Goal: Use online tool/utility: Utilize a website feature to perform a specific function

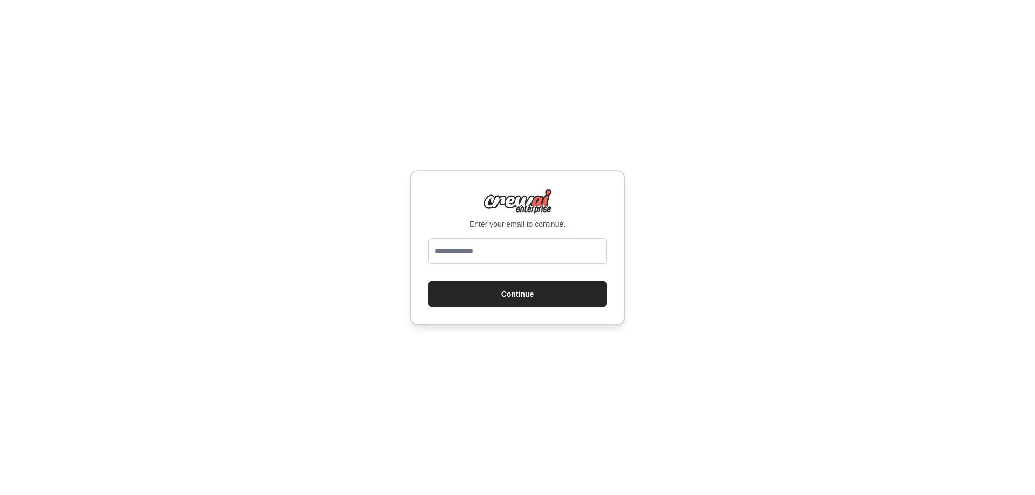
click at [509, 257] on input "email" at bounding box center [517, 251] width 179 height 26
type input "**********"
click at [549, 299] on button "Continue" at bounding box center [517, 294] width 179 height 26
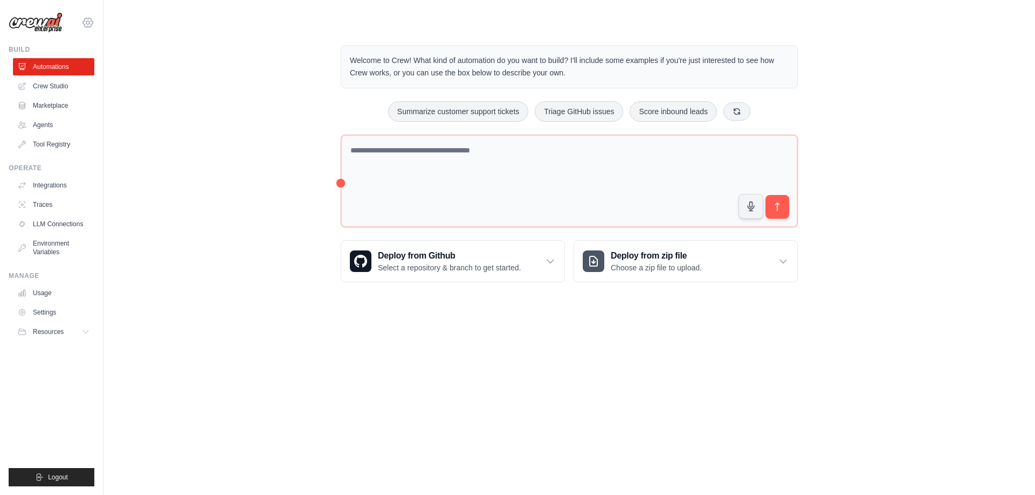
click at [90, 26] on icon at bounding box center [87, 22] width 13 height 13
click at [67, 71] on link "Settings" at bounding box center [87, 72] width 95 height 19
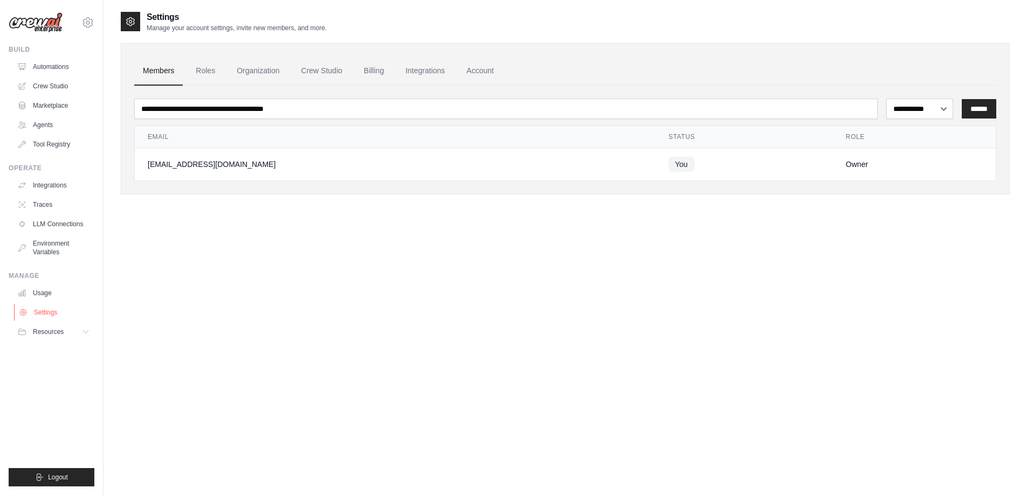
click at [53, 314] on link "Settings" at bounding box center [54, 312] width 81 height 17
click at [210, 71] on link "Roles" at bounding box center [205, 71] width 37 height 29
click at [277, 68] on link "Organization" at bounding box center [258, 71] width 60 height 29
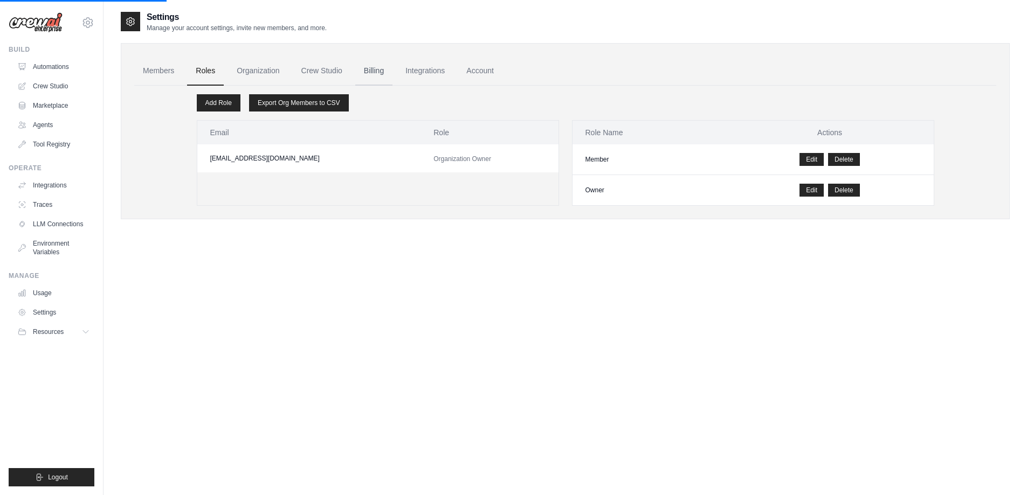
click at [392, 65] on link "Billing" at bounding box center [373, 71] width 37 height 29
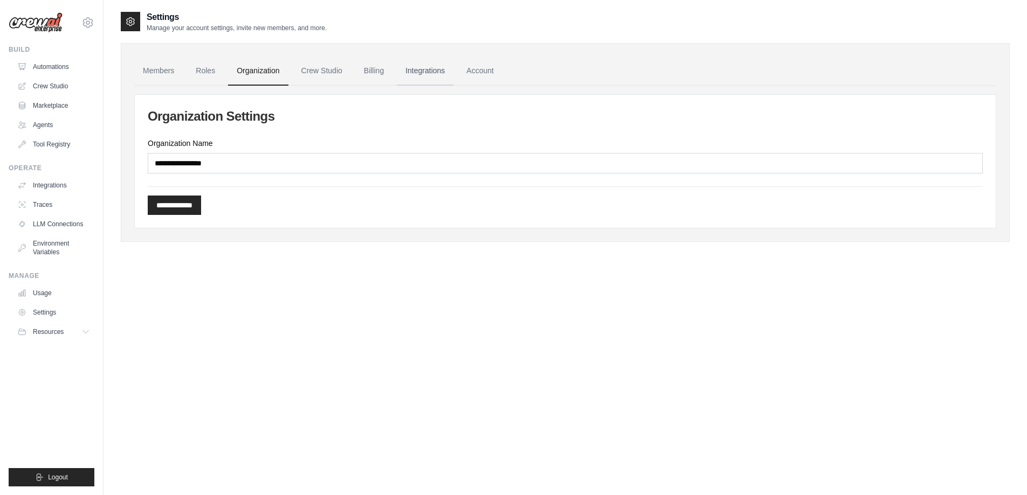
click at [431, 71] on link "Integrations" at bounding box center [425, 71] width 57 height 29
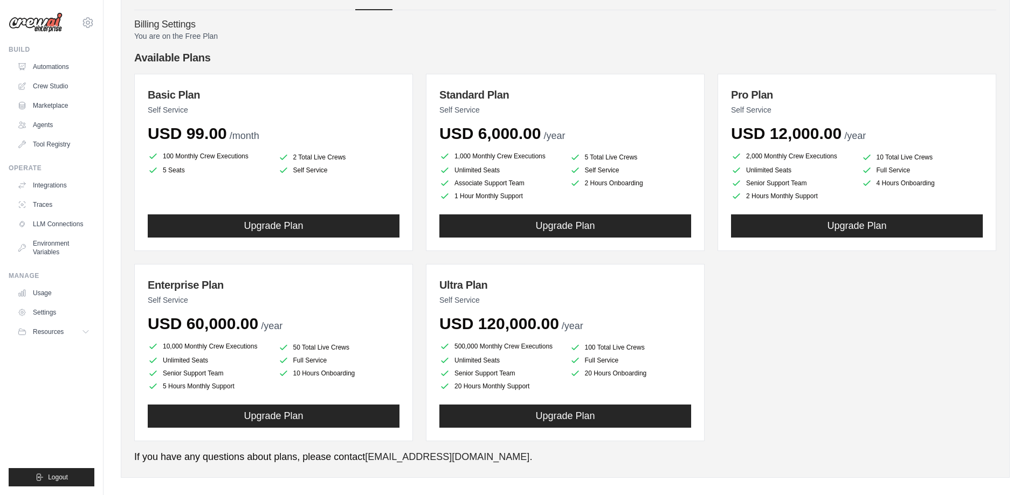
scroll to position [87, 0]
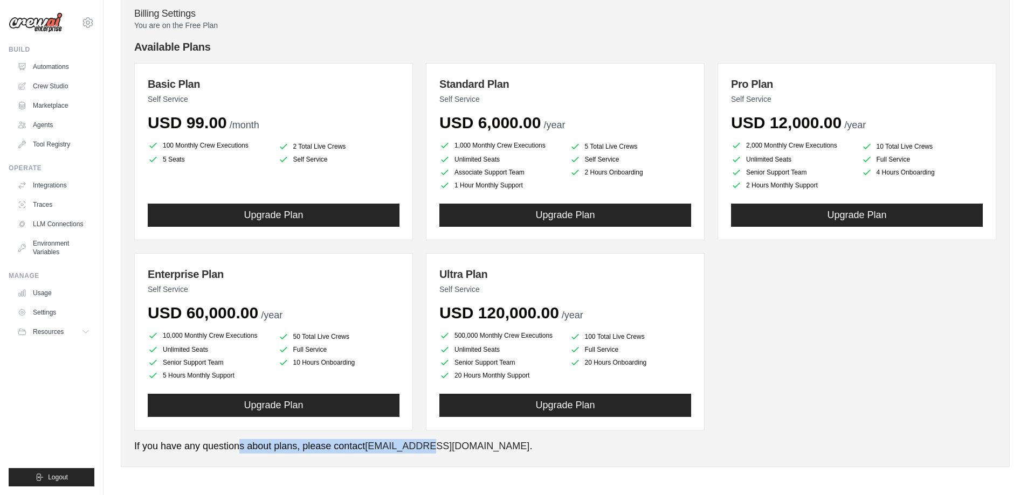
drag, startPoint x: 246, startPoint y: 452, endPoint x: 452, endPoint y: 461, distance: 206.7
click at [452, 461] on div "Members Roles Organization Crew Studio Billing Account Billing Settings You are…" at bounding box center [565, 212] width 889 height 510
click at [507, 456] on div "Members Roles Organization Crew Studio Billing Account Billing Settings You are…" at bounding box center [565, 212] width 889 height 510
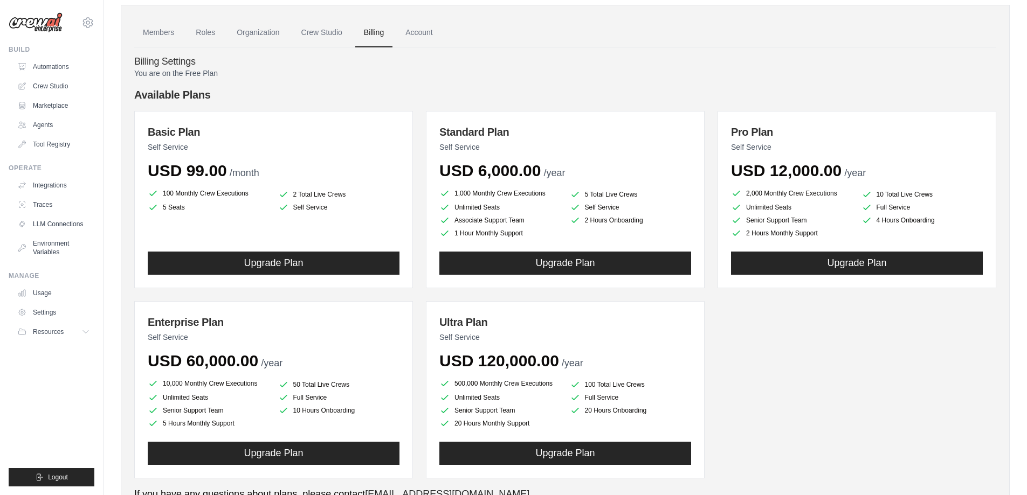
scroll to position [0, 0]
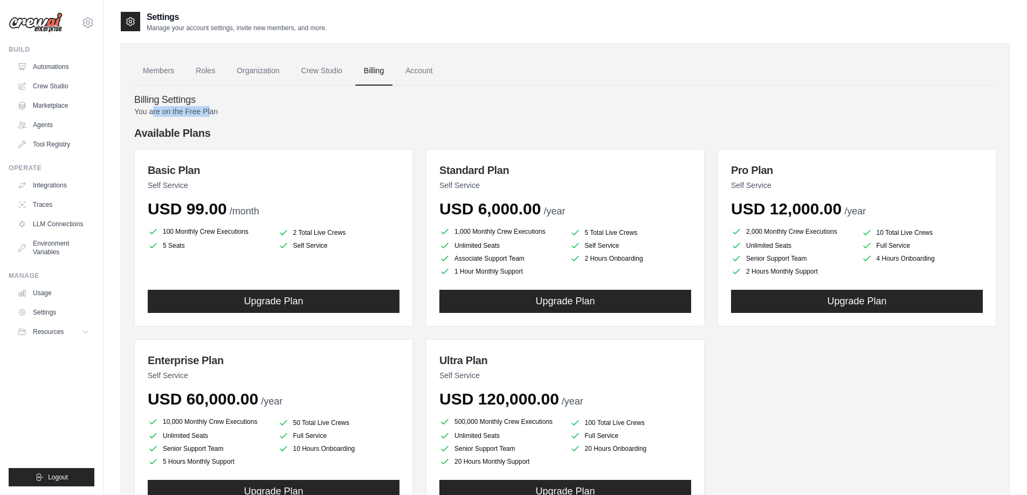
drag, startPoint x: 154, startPoint y: 111, endPoint x: 215, endPoint y: 111, distance: 61.5
click at [215, 111] on p "You are on the Free Plan" at bounding box center [565, 111] width 862 height 11
click at [233, 113] on p "You are on the Free Plan" at bounding box center [565, 111] width 862 height 11
drag, startPoint x: 175, startPoint y: 111, endPoint x: 316, endPoint y: 106, distance: 140.8
click at [288, 111] on p "You are on the Free Plan" at bounding box center [565, 111] width 862 height 11
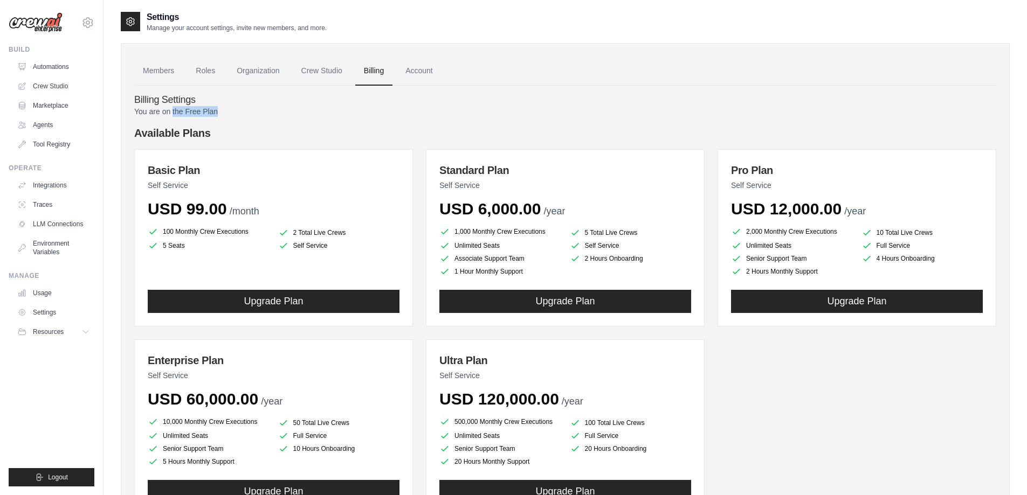
click at [316, 106] on p "You are on the Free Plan" at bounding box center [565, 111] width 862 height 11
click at [331, 70] on link "Crew Studio" at bounding box center [322, 71] width 58 height 29
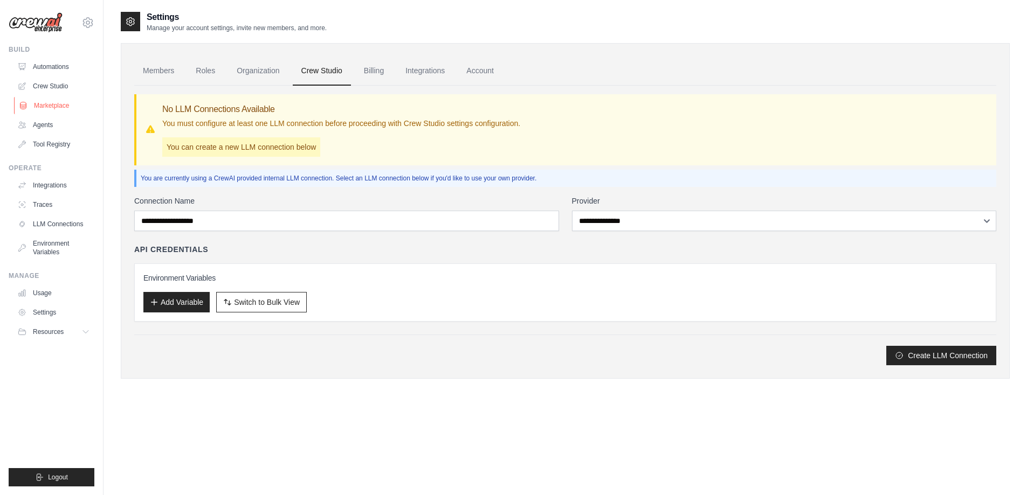
click at [61, 106] on link "Marketplace" at bounding box center [54, 105] width 81 height 17
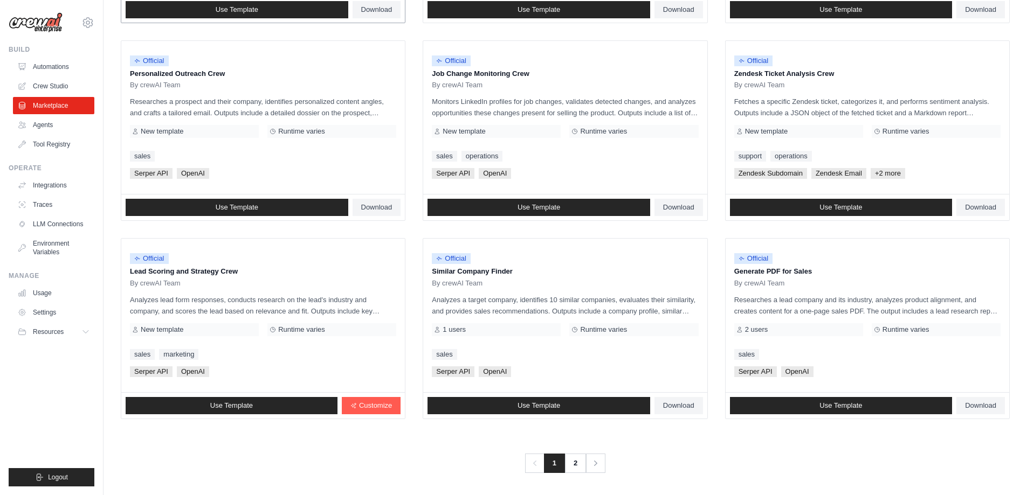
scroll to position [503, 0]
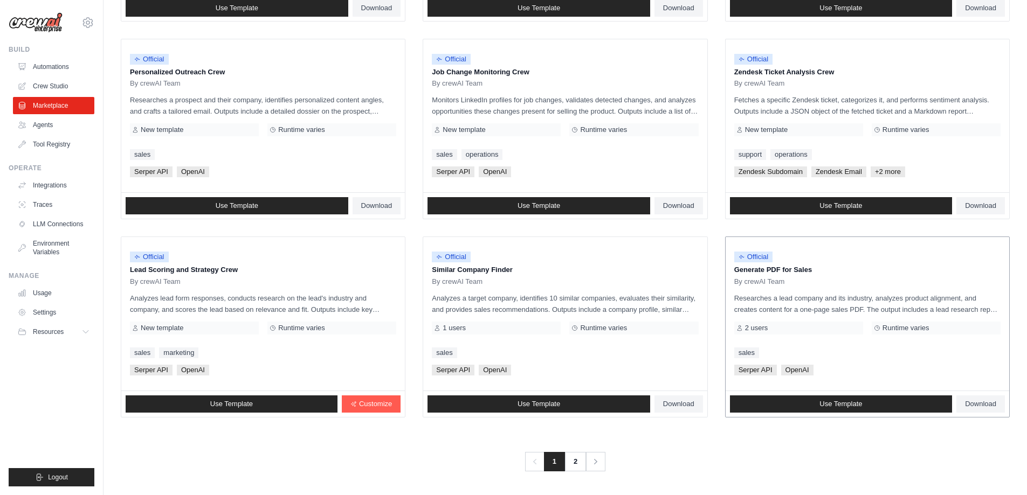
click at [761, 369] on span "Serper API" at bounding box center [755, 370] width 43 height 11
drag, startPoint x: 750, startPoint y: 369, endPoint x: 765, endPoint y: 369, distance: 15.1
click at [765, 369] on span "Serper API" at bounding box center [755, 370] width 43 height 11
click at [767, 369] on span "Serper API" at bounding box center [755, 370] width 43 height 11
click at [871, 272] on p "Generate PDF for Sales" at bounding box center [867, 270] width 266 height 11
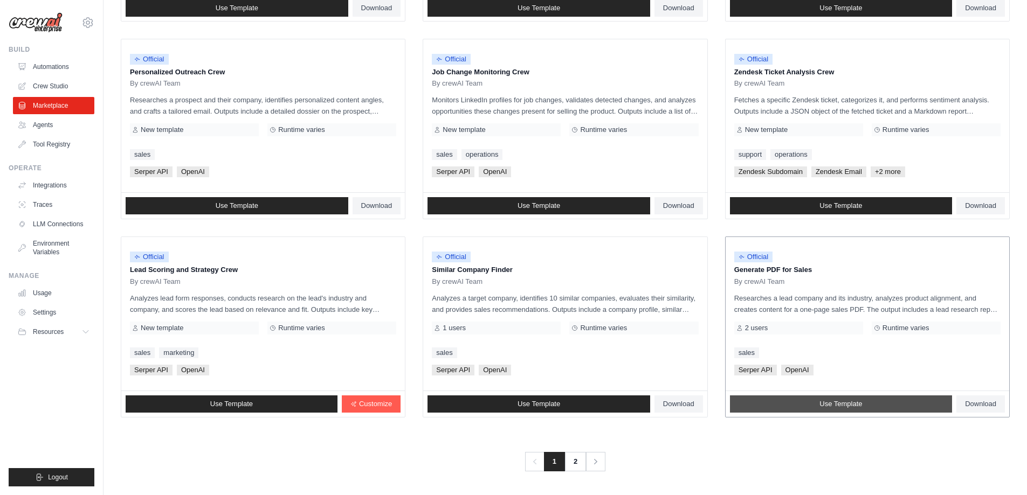
click at [890, 402] on link "Use Template" at bounding box center [841, 404] width 223 height 17
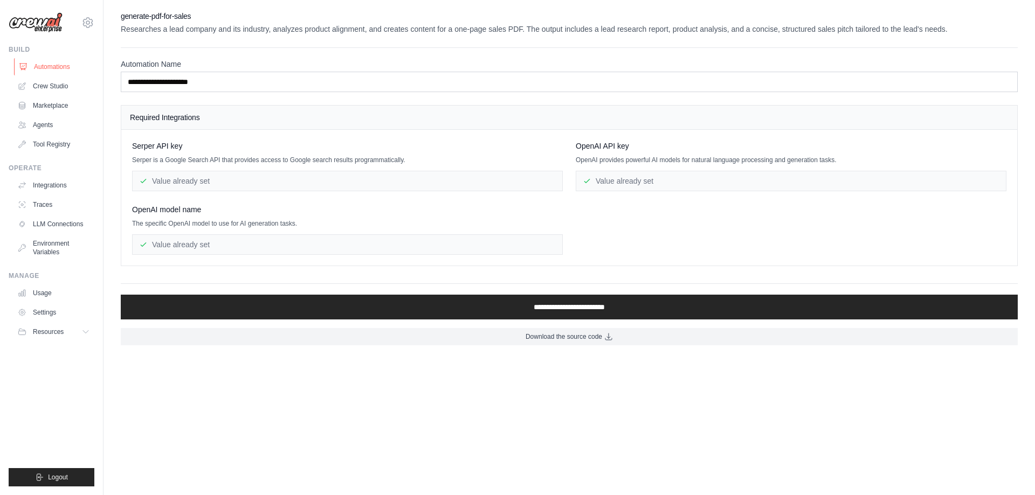
click at [50, 68] on link "Automations" at bounding box center [54, 66] width 81 height 17
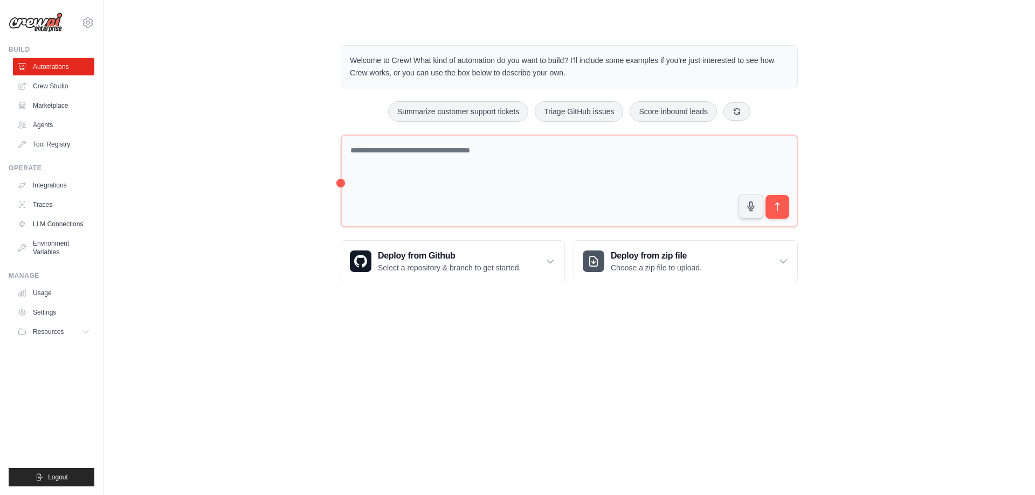
drag, startPoint x: 590, startPoint y: 59, endPoint x: 648, endPoint y: 71, distance: 59.4
click at [648, 71] on p "Welcome to Crew! What kind of automation do you want to build? I'll include som…" at bounding box center [569, 66] width 439 height 25
click at [865, 86] on div "Welcome to Crew! What kind of automation do you want to build? I'll include som…" at bounding box center [569, 164] width 897 height 272
click at [860, 146] on div "Welcome to Crew! What kind of automation do you want to build? I'll include som…" at bounding box center [569, 164] width 897 height 272
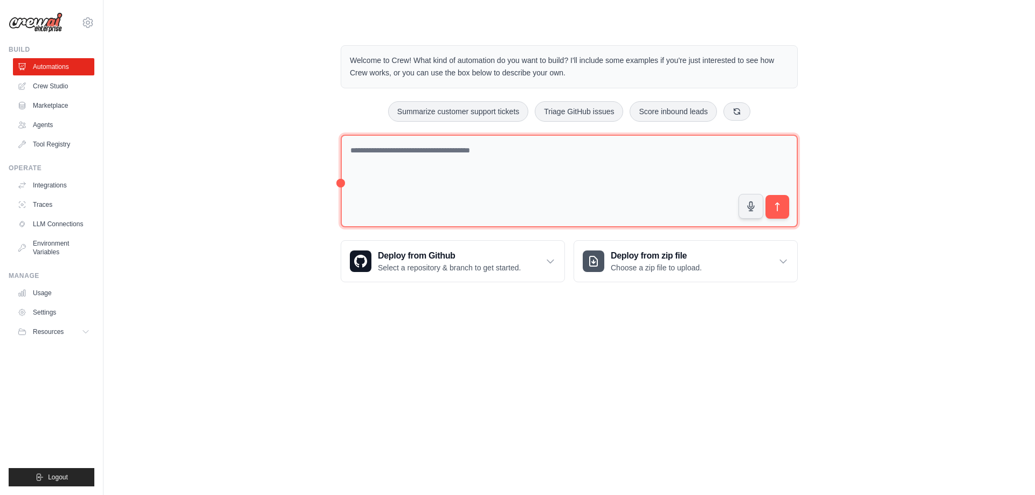
click at [520, 164] on textarea at bounding box center [569, 181] width 457 height 93
click at [427, 153] on textarea at bounding box center [569, 181] width 457 height 93
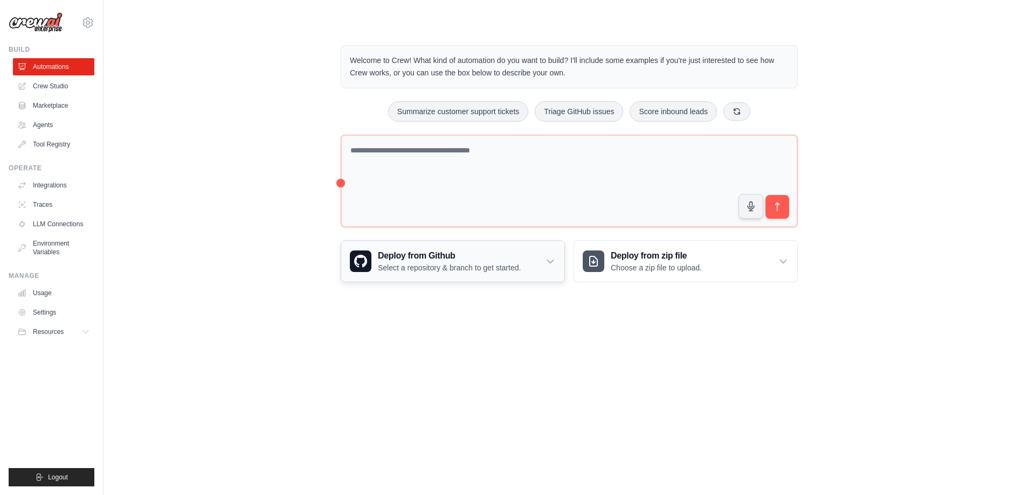
click at [549, 260] on icon at bounding box center [550, 261] width 11 height 11
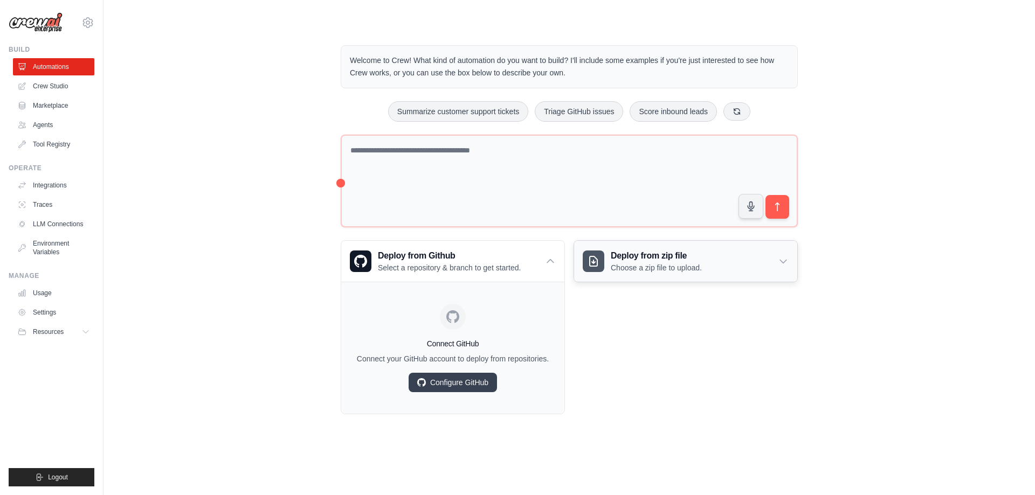
drag, startPoint x: 749, startPoint y: 318, endPoint x: 796, endPoint y: 268, distance: 69.0
click at [752, 312] on div "Deploy from zip file Choose a zip file to upload. Upload a ZIP file containing …" at bounding box center [686, 327] width 224 height 174
click at [781, 260] on icon at bounding box center [783, 261] width 11 height 11
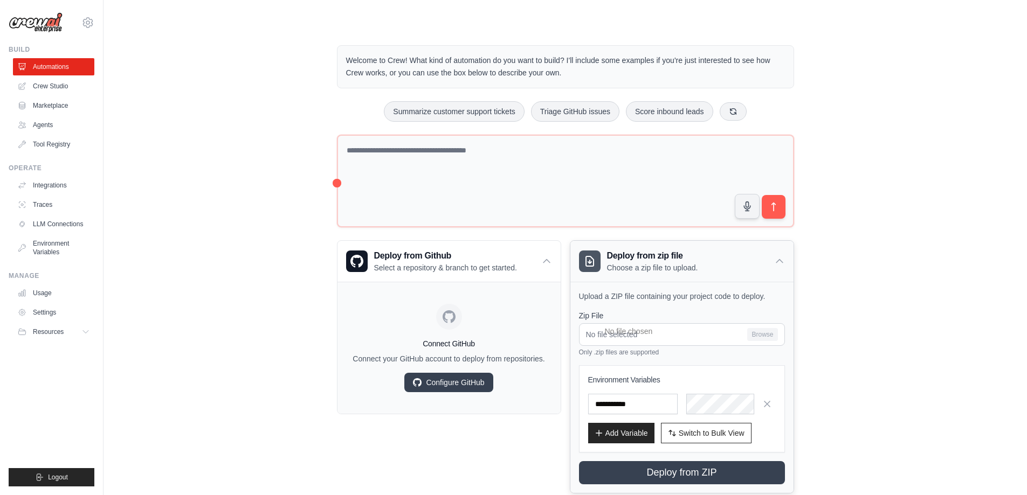
click at [781, 260] on icon at bounding box center [779, 261] width 11 height 11
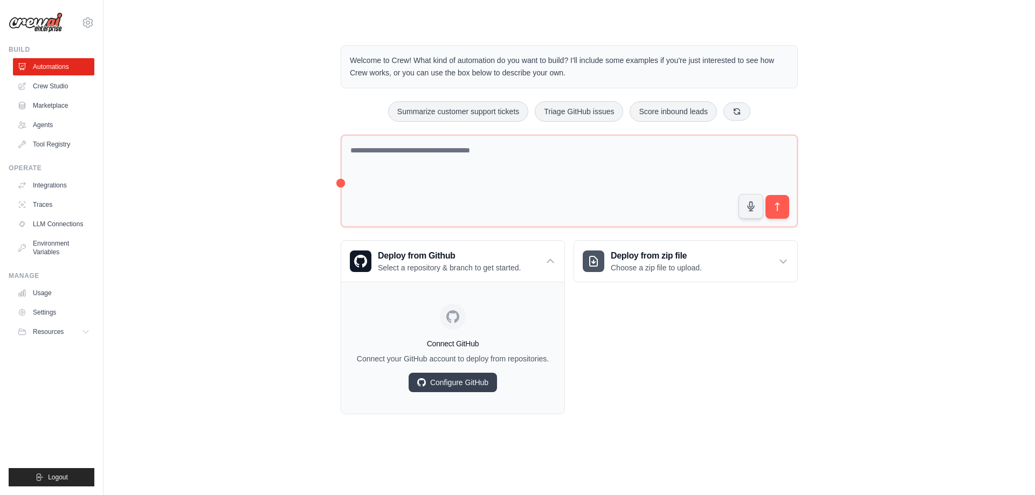
drag, startPoint x: 252, startPoint y: 278, endPoint x: 168, endPoint y: 232, distance: 96.5
click at [252, 275] on div "Welcome to Crew! What kind of automation do you want to build? I'll include som…" at bounding box center [569, 230] width 897 height 404
click at [45, 222] on link "LLM Connections" at bounding box center [54, 224] width 81 height 17
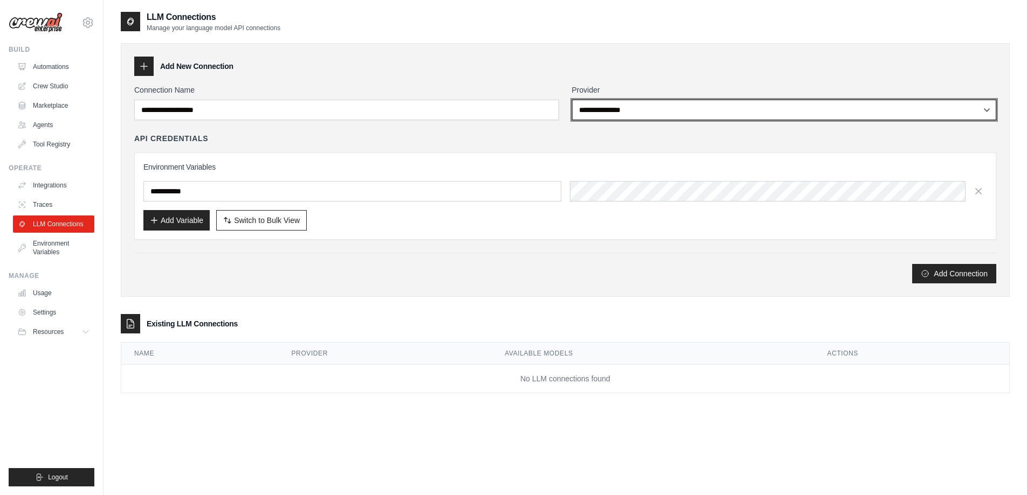
click at [722, 103] on select "**********" at bounding box center [784, 110] width 425 height 20
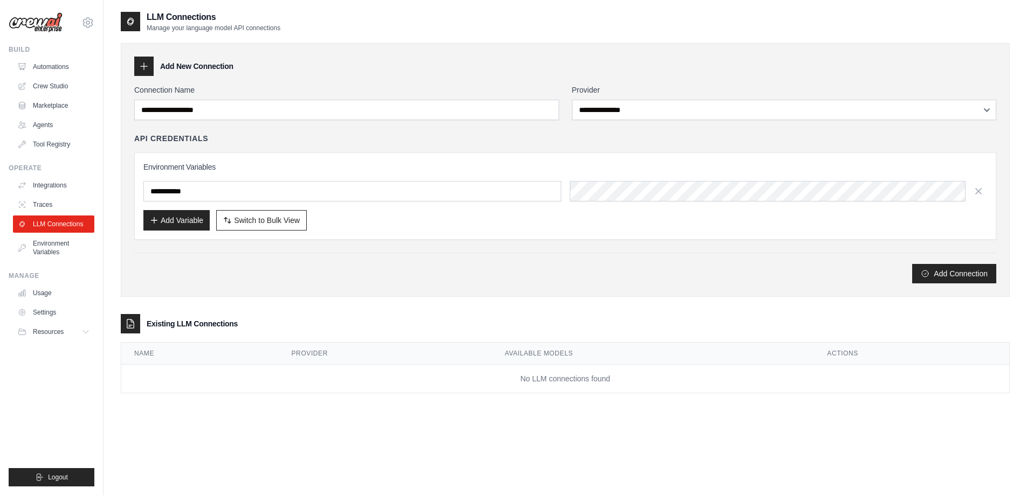
click at [691, 61] on div "Add New Connection" at bounding box center [565, 66] width 862 height 19
drag, startPoint x: 161, startPoint y: 137, endPoint x: 244, endPoint y: 142, distance: 83.1
click at [244, 142] on div "API Credentials" at bounding box center [565, 138] width 862 height 11
click at [249, 189] on input "text" at bounding box center [352, 191] width 418 height 20
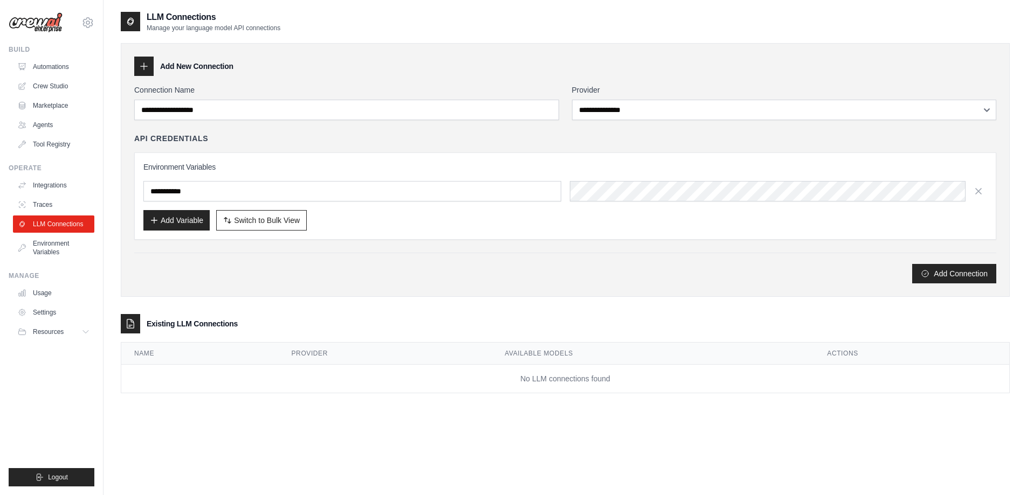
click at [346, 257] on div "Add Connection" at bounding box center [565, 268] width 862 height 31
click at [67, 67] on link "Automations" at bounding box center [54, 66] width 81 height 17
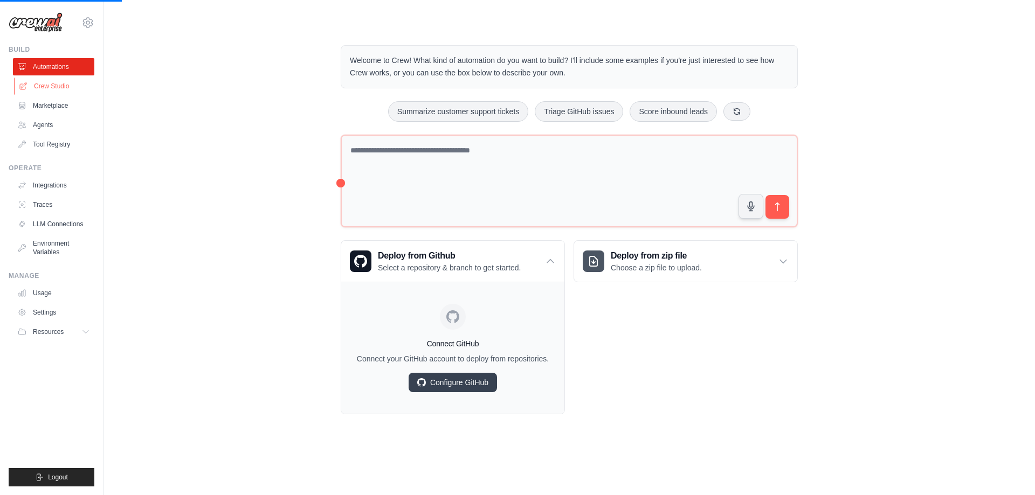
click at [58, 88] on link "Crew Studio" at bounding box center [54, 86] width 81 height 17
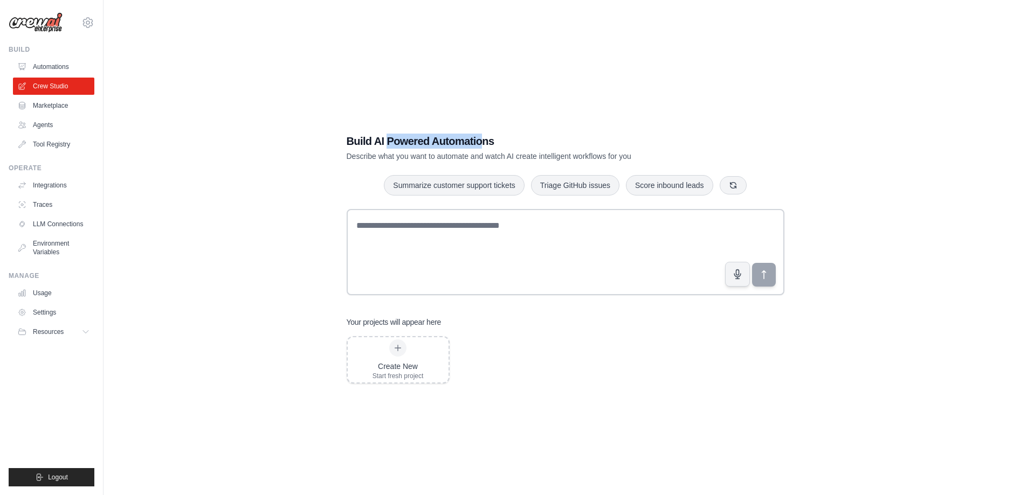
drag, startPoint x: 388, startPoint y: 137, endPoint x: 486, endPoint y: 139, distance: 97.6
click at [486, 139] on h1 "Build AI Powered Automations" at bounding box center [528, 141] width 362 height 15
click at [502, 139] on h1 "Build AI Powered Automations" at bounding box center [528, 141] width 362 height 15
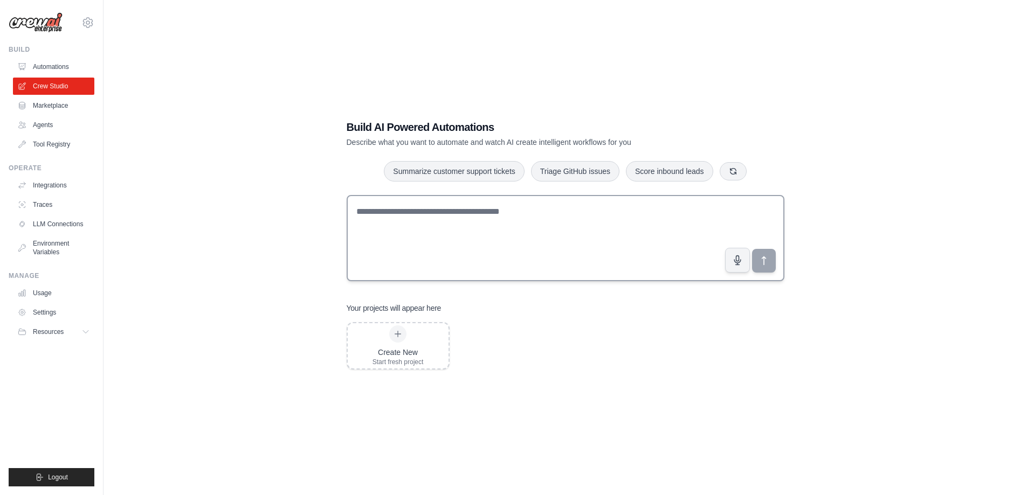
scroll to position [22, 0]
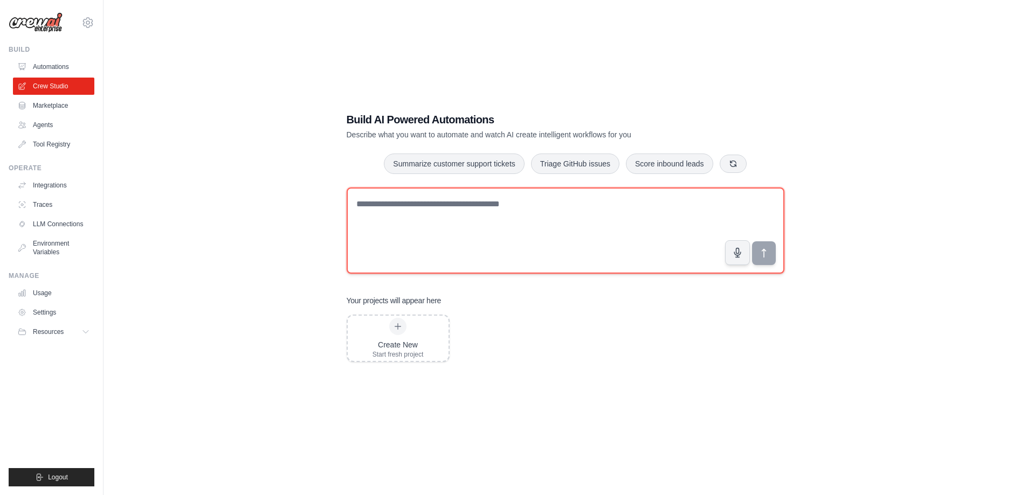
drag, startPoint x: 566, startPoint y: 214, endPoint x: 594, endPoint y: 216, distance: 28.1
click at [583, 215] on textarea at bounding box center [566, 231] width 438 height 86
click at [598, 216] on textarea at bounding box center [566, 231] width 438 height 86
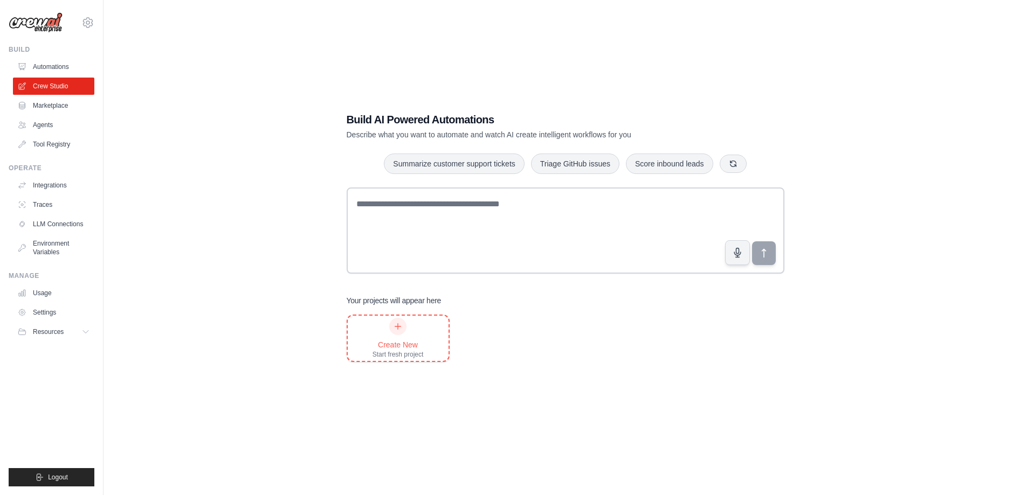
click at [433, 327] on div "Create New Start fresh project" at bounding box center [398, 338] width 101 height 45
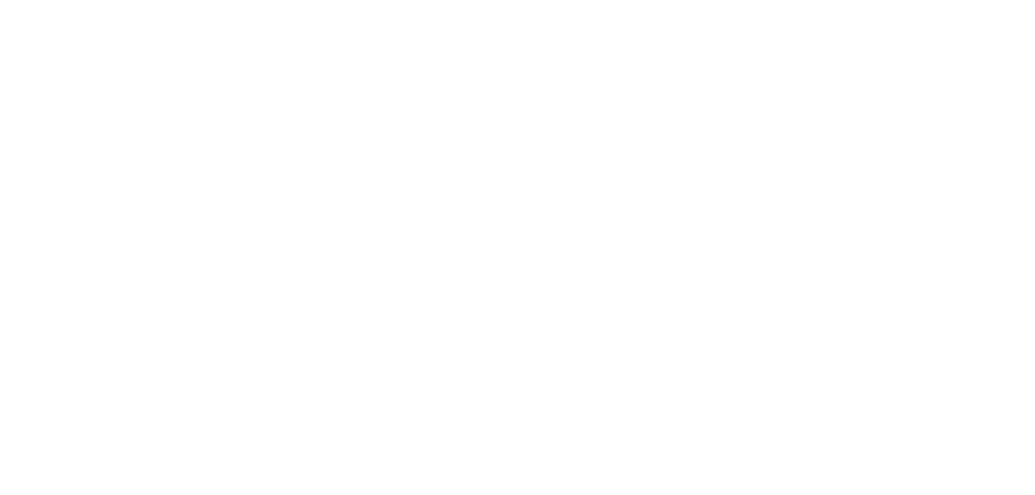
click at [467, 0] on html at bounding box center [517, 0] width 1035 height 0
click at [394, 0] on html at bounding box center [517, 0] width 1035 height 0
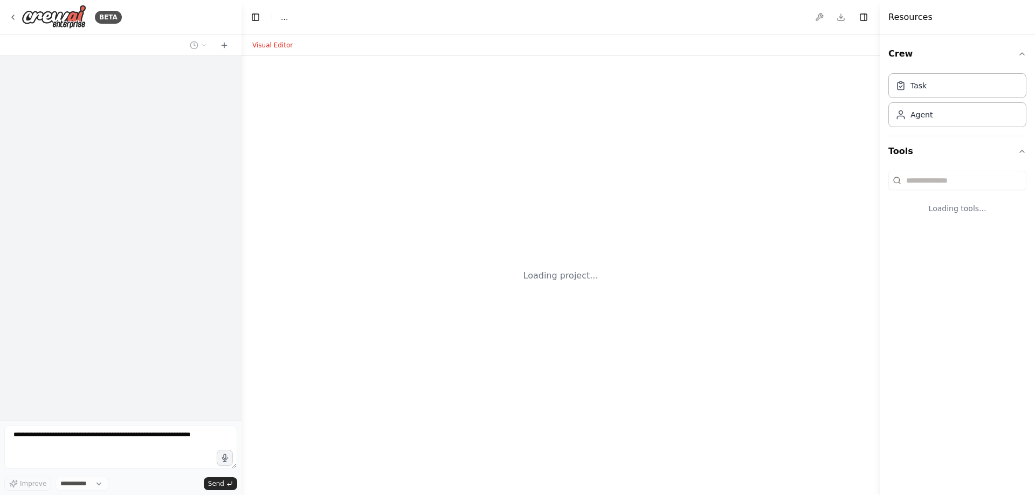
select select "****"
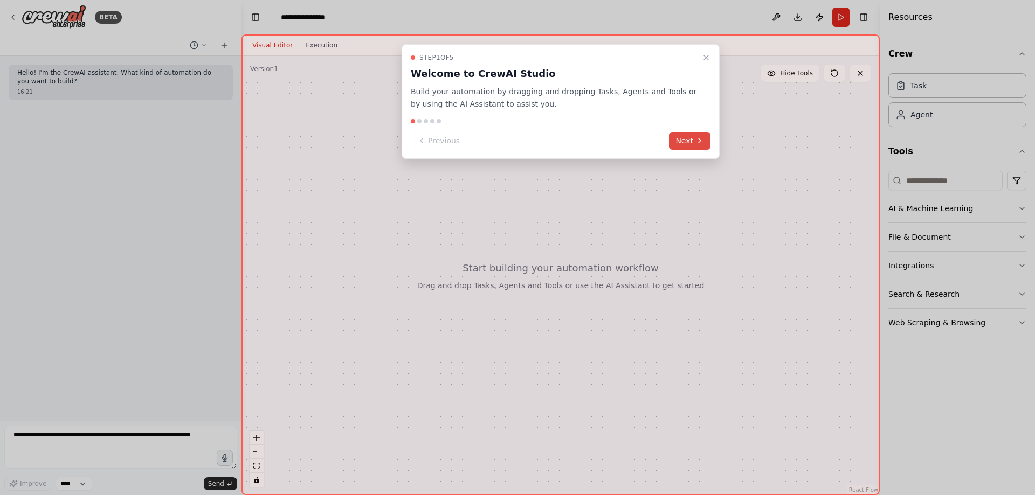
click at [692, 136] on button "Next" at bounding box center [690, 141] width 42 height 18
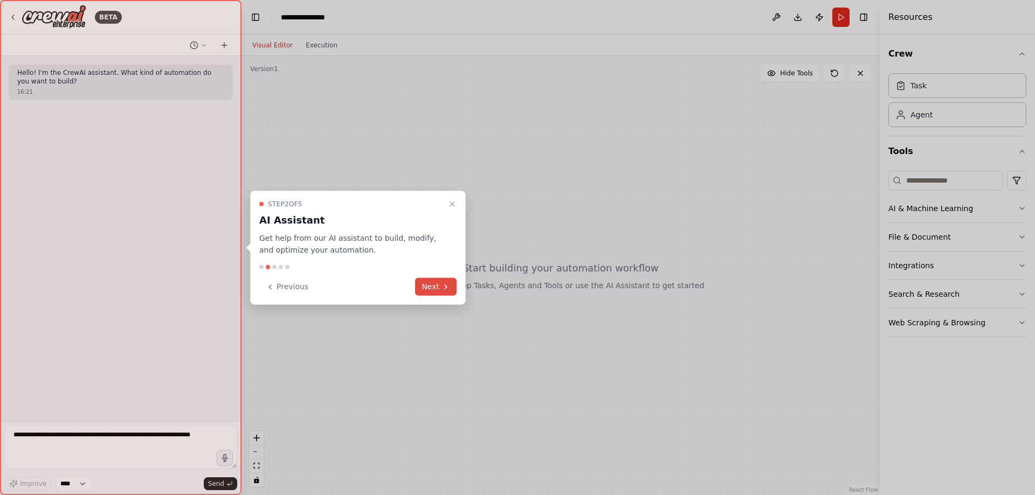
click at [437, 285] on button "Next" at bounding box center [436, 287] width 42 height 18
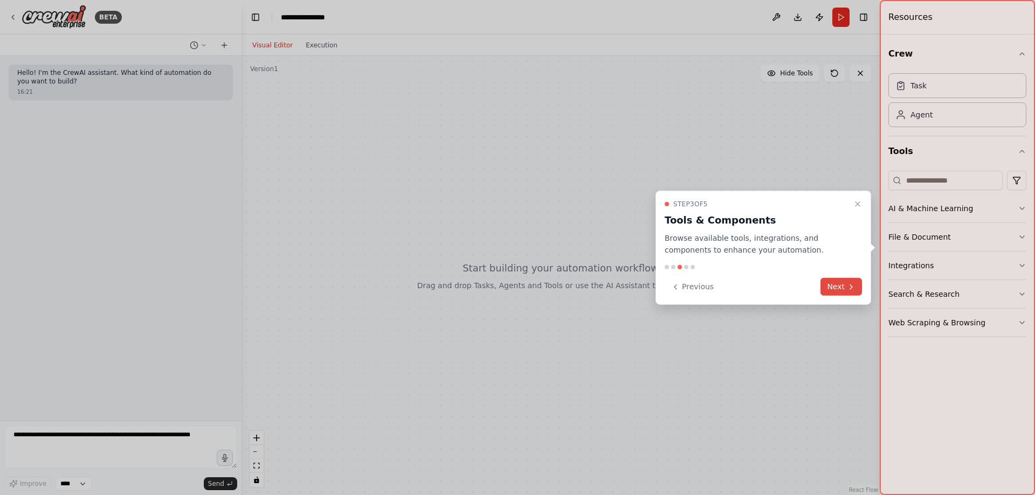
click at [850, 285] on icon at bounding box center [851, 287] width 2 height 4
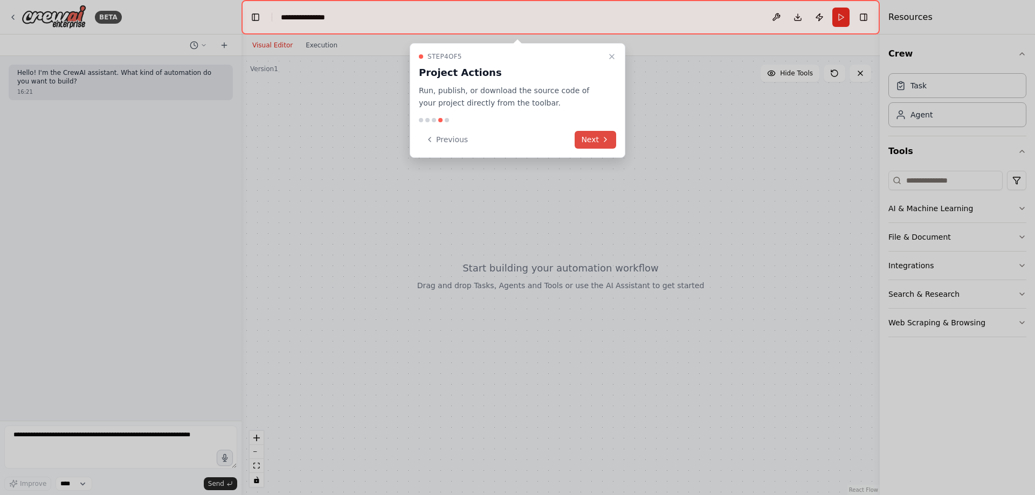
click at [595, 139] on button "Next" at bounding box center [596, 140] width 42 height 18
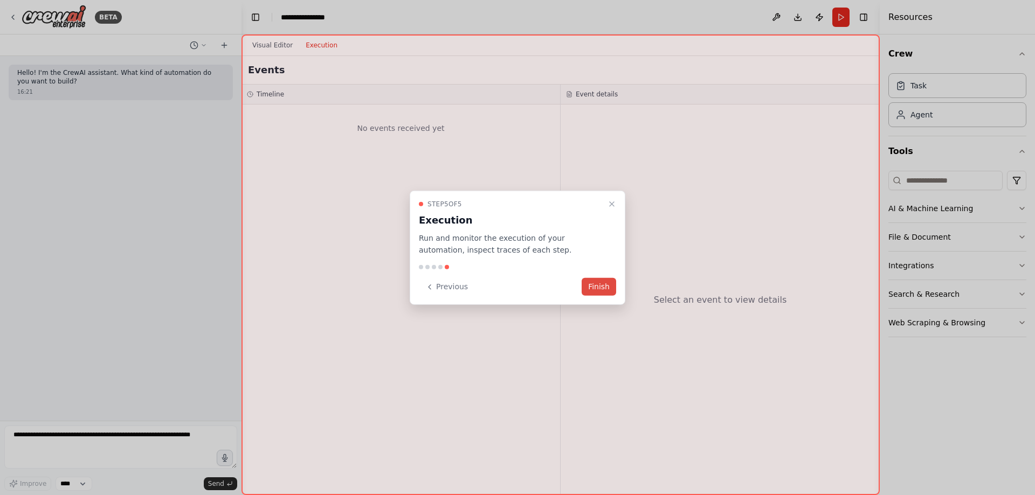
click at [602, 283] on button "Finish" at bounding box center [599, 287] width 34 height 18
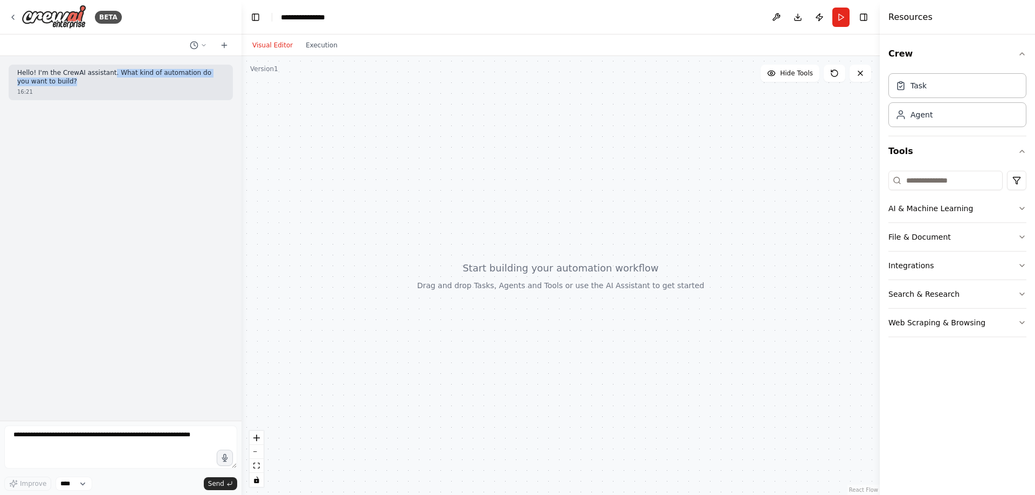
drag, startPoint x: 112, startPoint y: 73, endPoint x: 159, endPoint y: 85, distance: 48.8
click at [159, 85] on p "Hello! I'm the CrewAI assistant. What kind of automation do you want to build?" at bounding box center [120, 77] width 207 height 17
click at [174, 75] on p "Hello! I'm the CrewAI assistant. What kind of automation do you want to build?" at bounding box center [120, 77] width 207 height 17
drag, startPoint x: 135, startPoint y: 71, endPoint x: 162, endPoint y: 89, distance: 32.6
click at [162, 89] on div "Hello! I'm the CrewAI assistant. What kind of automation do you want to build? …" at bounding box center [121, 83] width 224 height 36
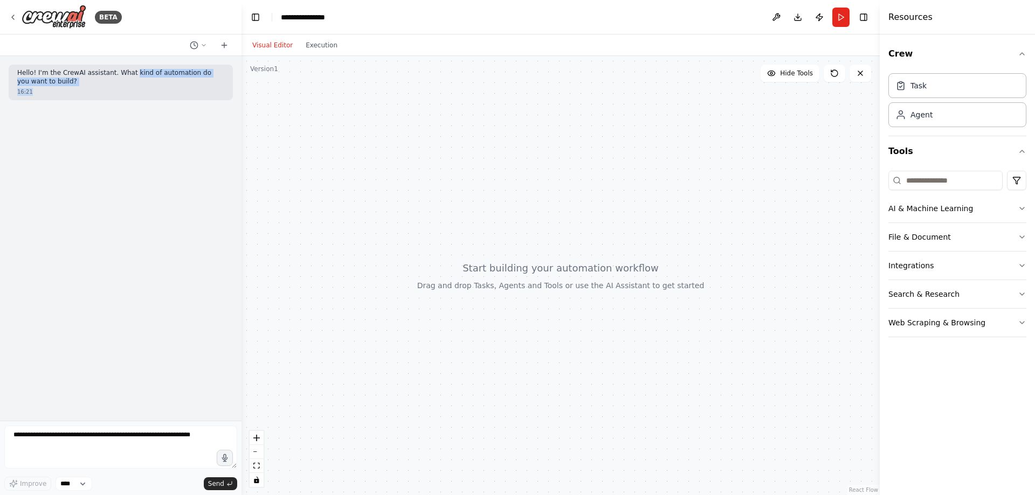
click at [180, 79] on p "Hello! I'm the CrewAI assistant. What kind of automation do you want to build?" at bounding box center [120, 77] width 207 height 17
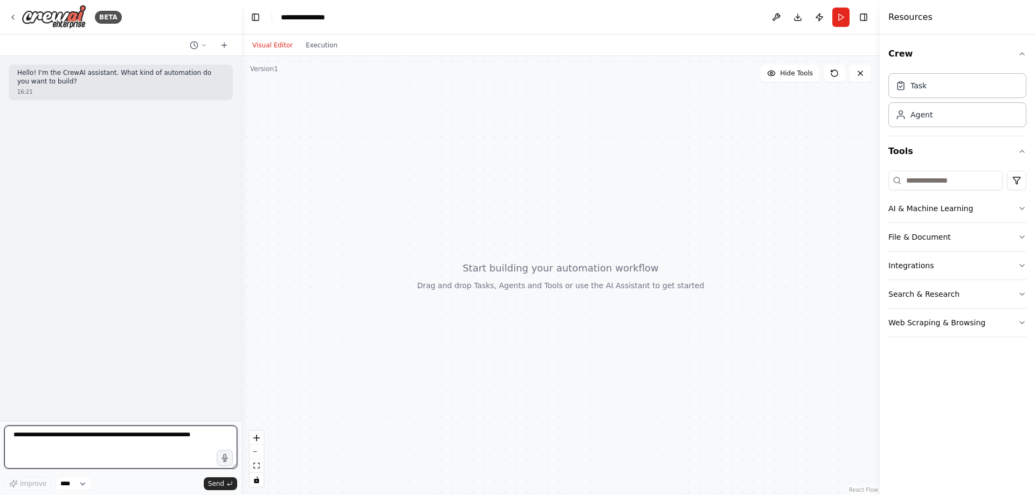
click at [109, 440] on textarea at bounding box center [120, 447] width 233 height 43
drag, startPoint x: 82, startPoint y: 438, endPoint x: 186, endPoint y: 438, distance: 103.5
click at [186, 438] on textarea at bounding box center [120, 447] width 233 height 43
click at [191, 437] on textarea at bounding box center [120, 447] width 233 height 43
drag, startPoint x: 206, startPoint y: 433, endPoint x: 31, endPoint y: 430, distance: 175.2
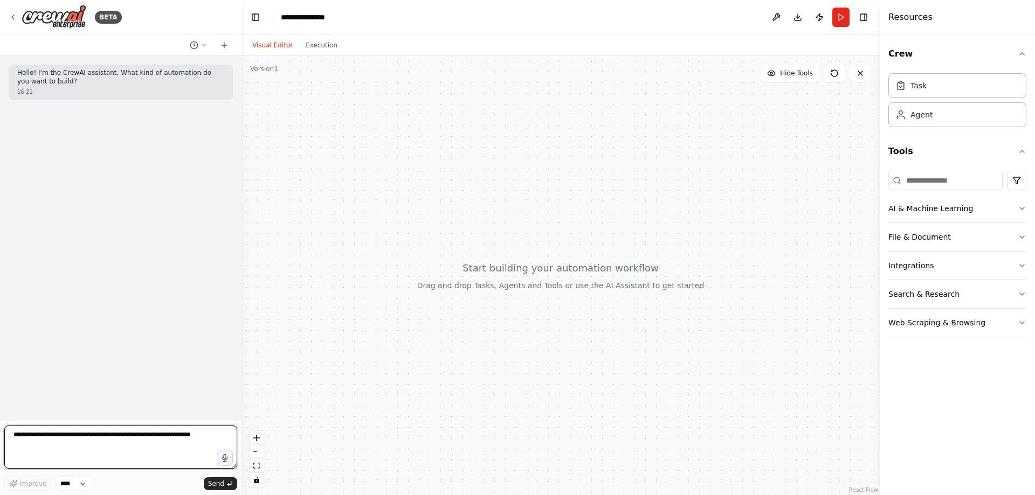
click at [31, 430] on textarea at bounding box center [120, 447] width 233 height 43
click at [153, 432] on textarea at bounding box center [120, 447] width 233 height 43
click at [88, 482] on select "****" at bounding box center [74, 484] width 37 height 14
click at [140, 458] on textarea at bounding box center [120, 447] width 233 height 43
drag, startPoint x: 220, startPoint y: 440, endPoint x: 44, endPoint y: 425, distance: 176.9
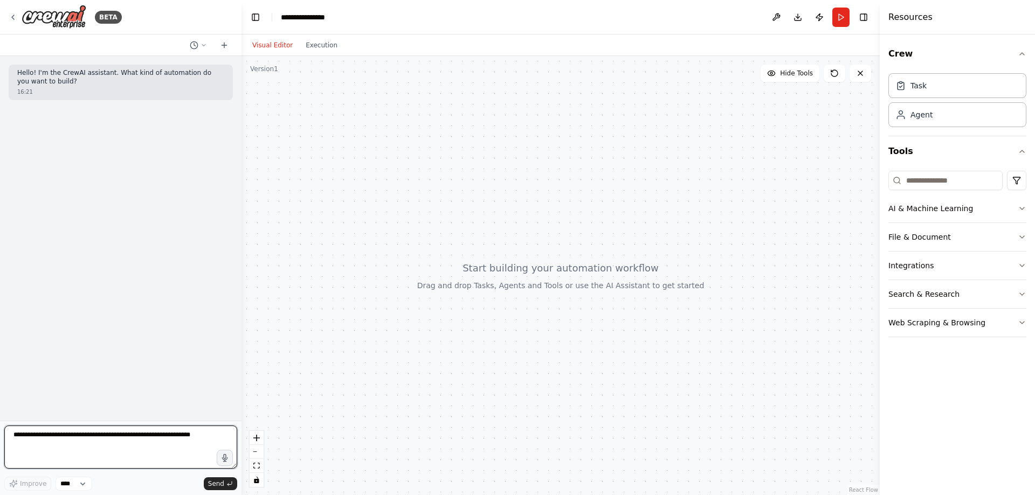
click at [44, 425] on form "Improve **** Send" at bounding box center [120, 458] width 241 height 74
drag, startPoint x: 519, startPoint y: 258, endPoint x: 499, endPoint y: 245, distance: 24.1
click at [508, 238] on div at bounding box center [560, 275] width 638 height 439
drag, startPoint x: 203, startPoint y: 435, endPoint x: 36, endPoint y: 432, distance: 167.1
click at [36, 432] on textarea at bounding box center [120, 447] width 233 height 43
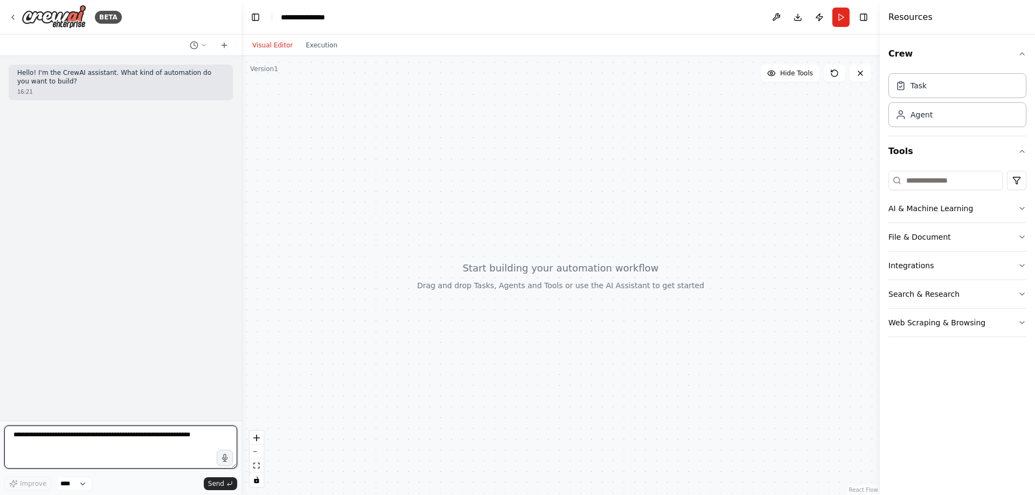
type textarea "*"
type textarea "**********"
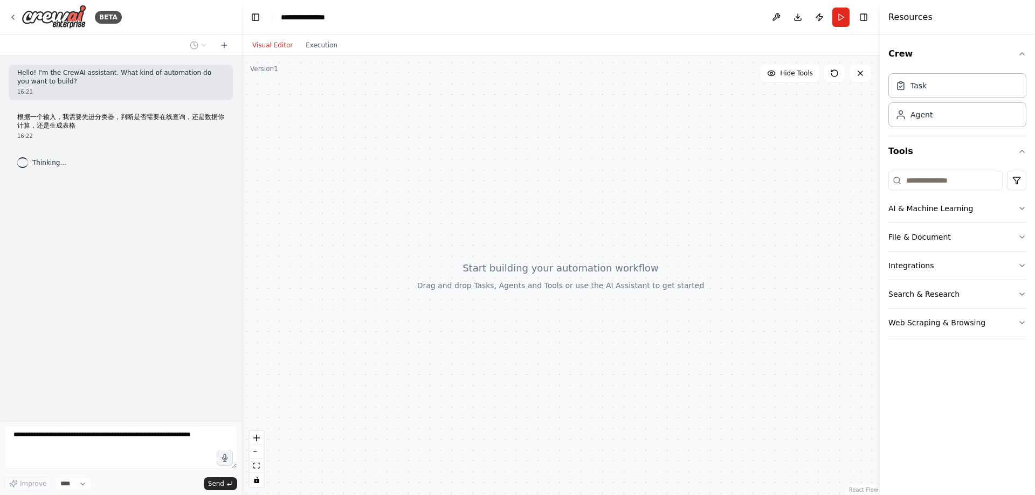
click at [195, 476] on div "Improve **** Send" at bounding box center [120, 458] width 233 height 65
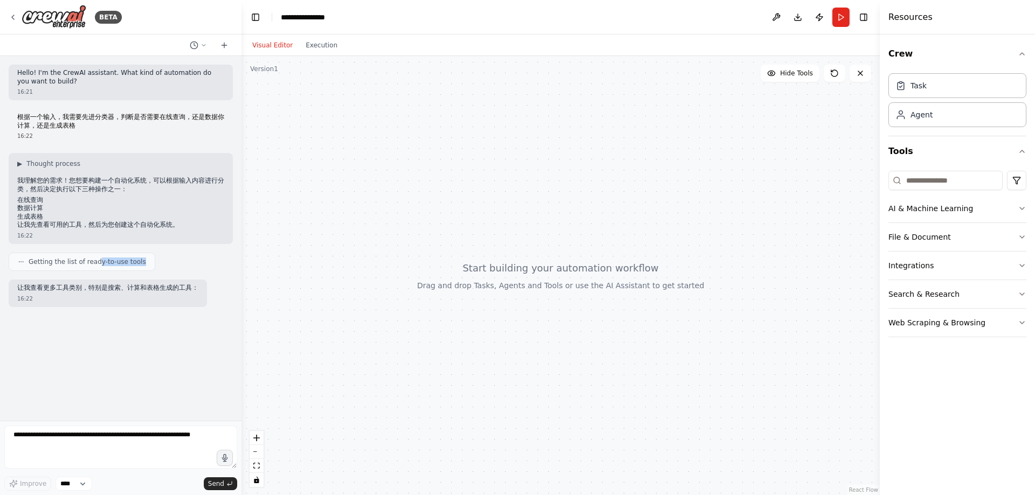
drag, startPoint x: 100, startPoint y: 265, endPoint x: 157, endPoint y: 260, distance: 57.3
click at [157, 260] on div "Getting the list of ready-to-use tools" at bounding box center [121, 262] width 224 height 18
click at [111, 260] on span "Getting the list of ready-to-use tools" at bounding box center [88, 262] width 118 height 9
drag, startPoint x: 111, startPoint y: 270, endPoint x: 122, endPoint y: 270, distance: 10.8
click at [122, 270] on div "Getting the list of ready-to-use tools" at bounding box center [82, 262] width 147 height 18
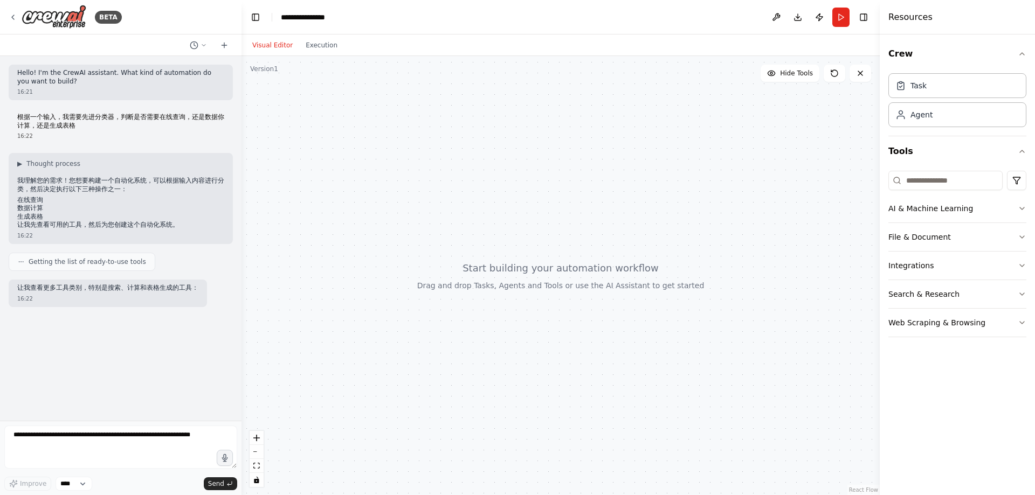
click at [121, 271] on div "Hello! I'm the CrewAI assistant. What kind of automation do you want to build? …" at bounding box center [120, 238] width 241 height 365
drag, startPoint x: 583, startPoint y: 248, endPoint x: 527, endPoint y: 253, distance: 56.8
click at [544, 201] on div at bounding box center [560, 275] width 638 height 439
drag, startPoint x: 530, startPoint y: 266, endPoint x: 495, endPoint y: 252, distance: 38.2
click at [493, 254] on div at bounding box center [560, 275] width 638 height 439
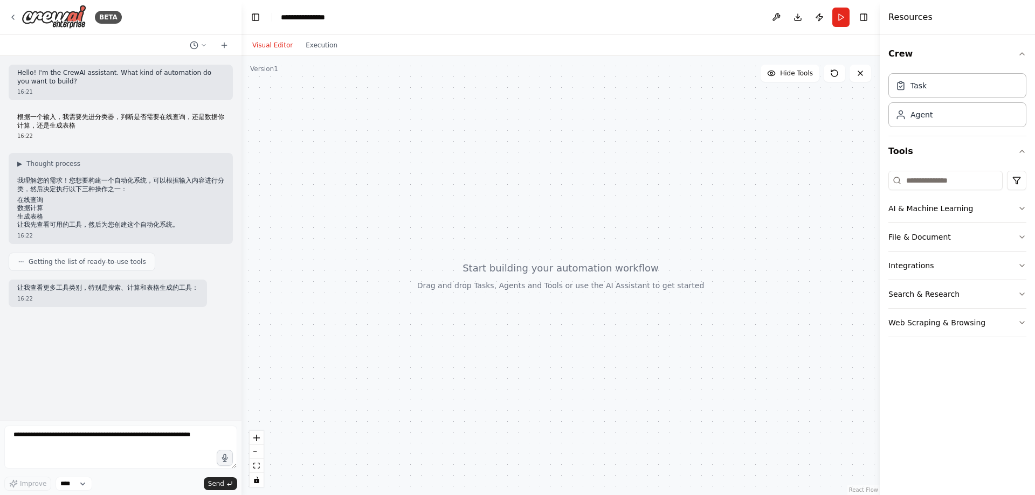
drag, startPoint x: 547, startPoint y: 241, endPoint x: 577, endPoint y: 227, distance: 33.5
click at [577, 227] on div at bounding box center [560, 275] width 638 height 439
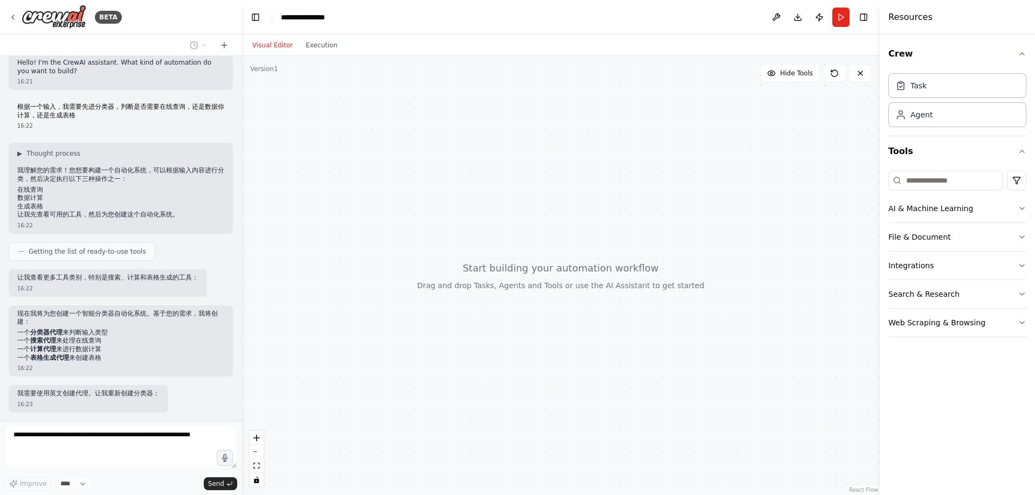
scroll to position [65, 0]
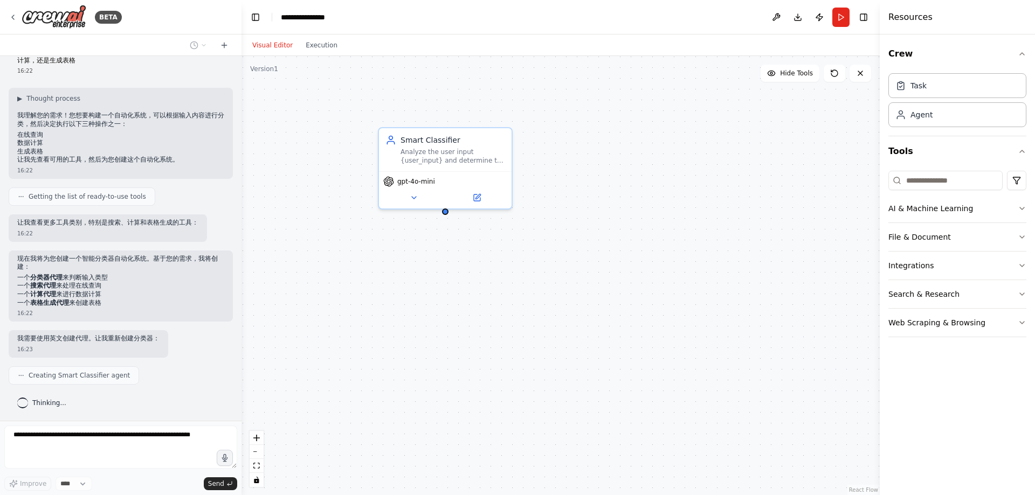
drag, startPoint x: 481, startPoint y: 289, endPoint x: 562, endPoint y: 340, distance: 95.9
click at [562, 340] on div "Smart Classifier Analyze the user input {user_input} and determine the required…" at bounding box center [560, 275] width 638 height 439
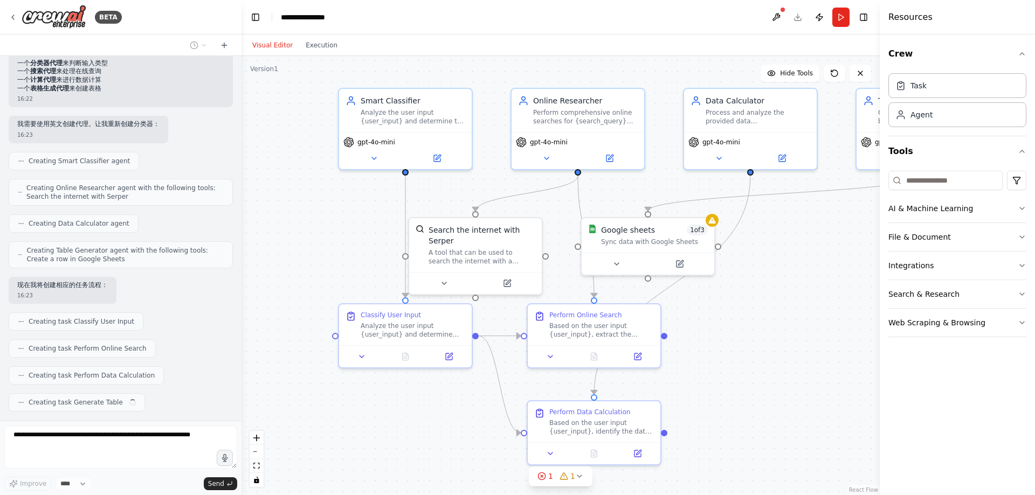
scroll to position [307, 0]
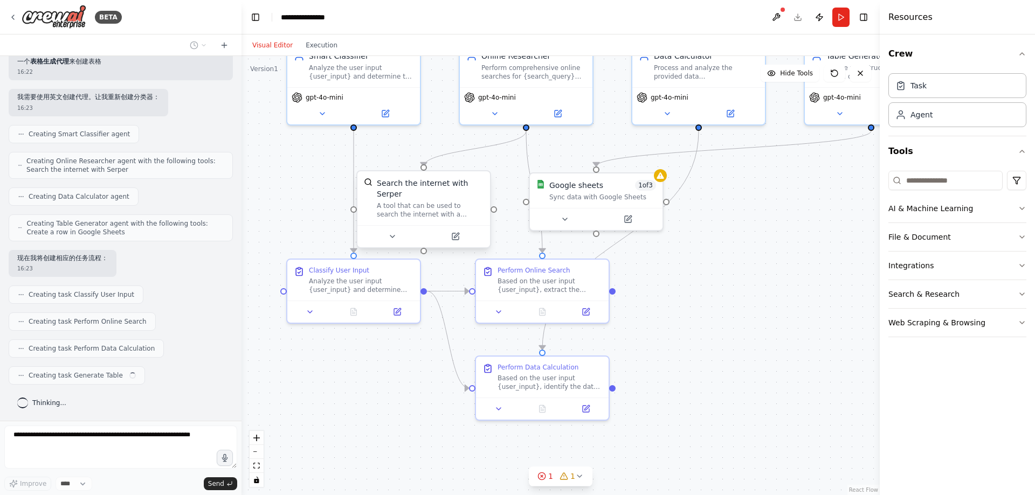
drag, startPoint x: 367, startPoint y: 282, endPoint x: 389, endPoint y: 231, distance: 55.3
click at [278, 199] on div ".deletable-edge-delete-btn { width: 20px; height: 20px; border: 0px solid #ffff…" at bounding box center [560, 275] width 638 height 439
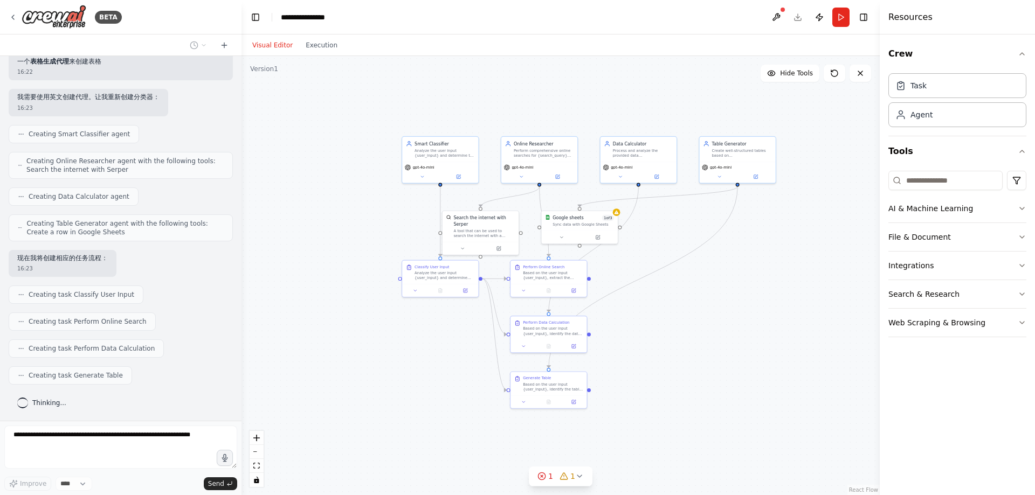
drag, startPoint x: 722, startPoint y: 266, endPoint x: 661, endPoint y: 264, distance: 61.5
click at [661, 264] on div ".deletable-edge-delete-btn { width: 20px; height: 20px; border: 0px solid #ffff…" at bounding box center [560, 275] width 638 height 439
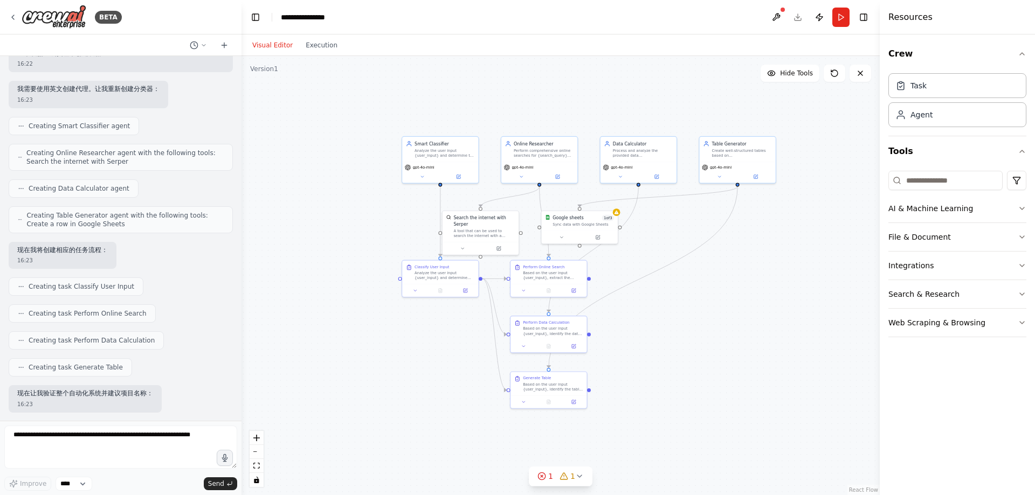
scroll to position [370, 0]
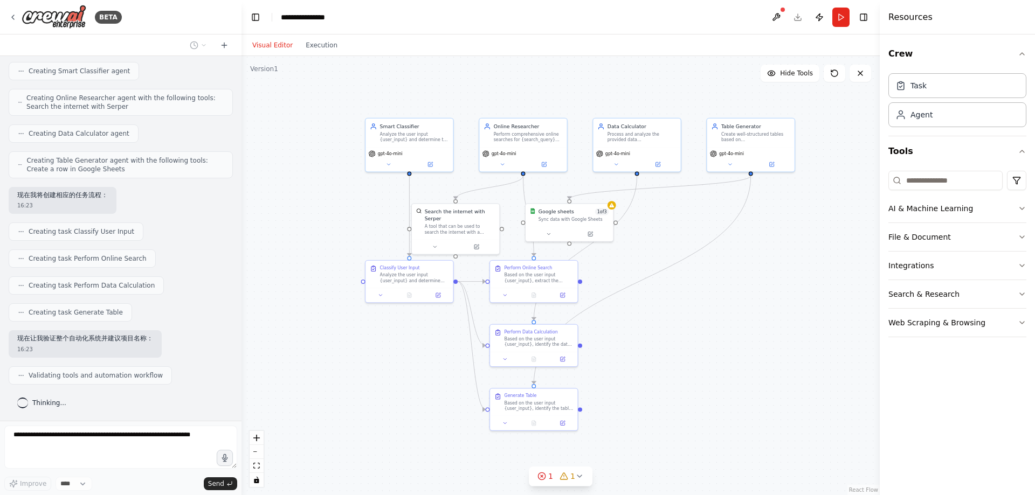
drag, startPoint x: 782, startPoint y: 240, endPoint x: 793, endPoint y: 237, distance: 11.9
click at [793, 237] on div ".deletable-edge-delete-btn { width: 20px; height: 20px; border: 0px solid #ffff…" at bounding box center [560, 275] width 638 height 439
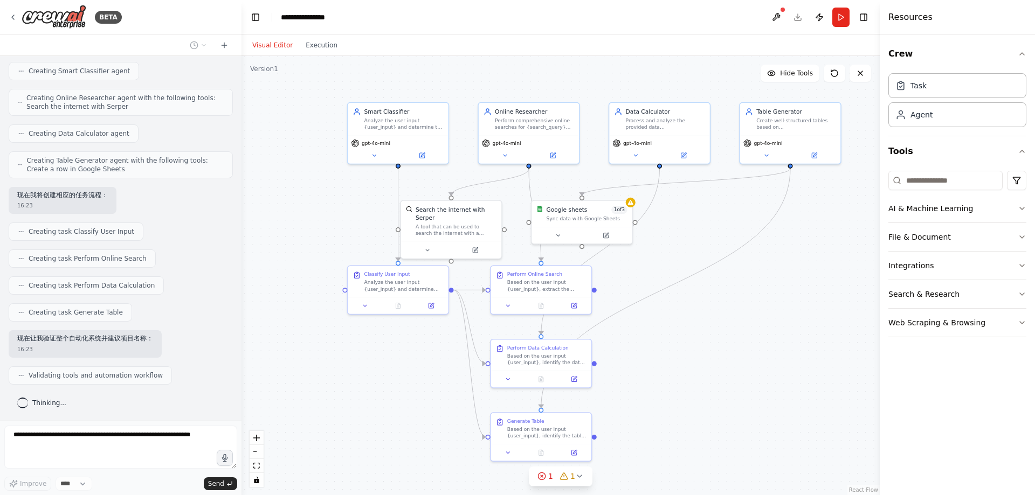
drag, startPoint x: 666, startPoint y: 229, endPoint x: 680, endPoint y: 232, distance: 13.7
click at [680, 232] on div ".deletable-edge-delete-btn { width: 20px; height: 20px; border: 0px solid #ffff…" at bounding box center [560, 275] width 638 height 439
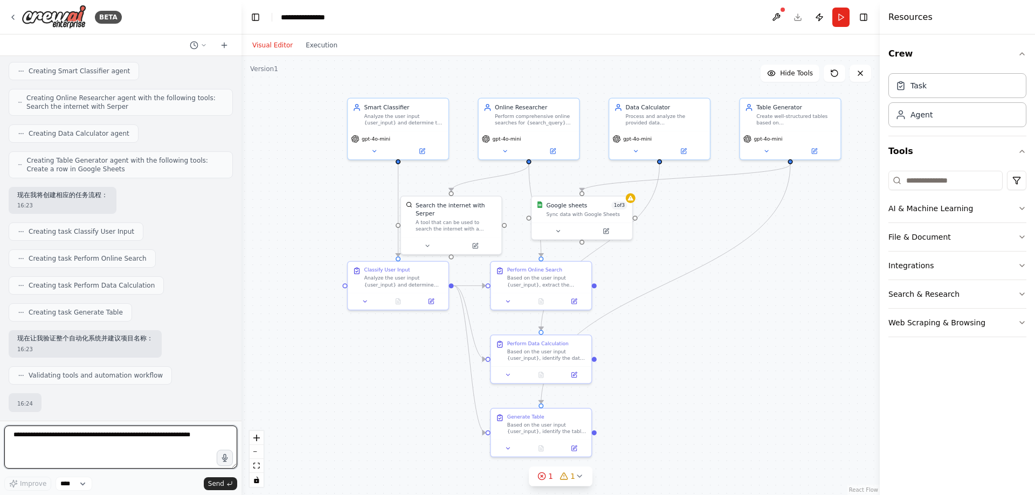
scroll to position [441, 0]
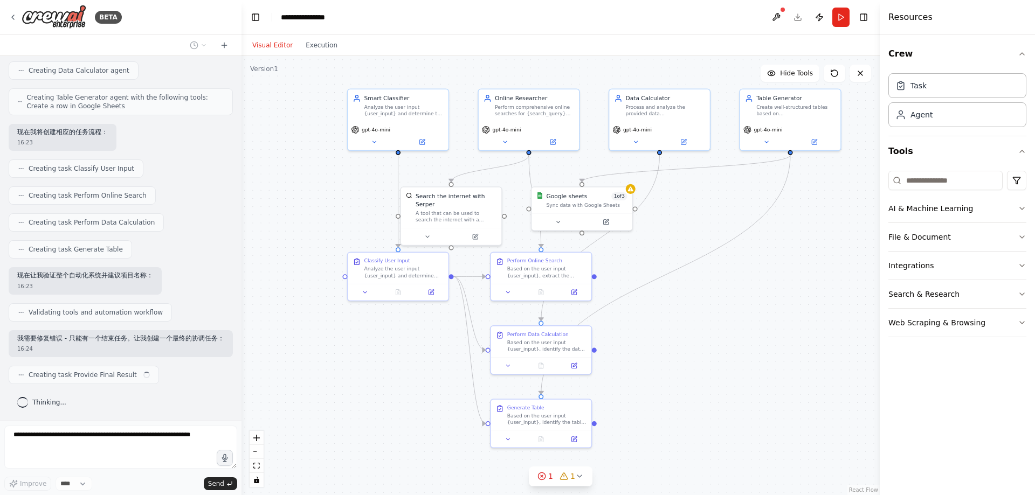
click at [680, 220] on div ".deletable-edge-delete-btn { width: 20px; height: 20px; border: 0px solid #ffff…" at bounding box center [560, 275] width 638 height 439
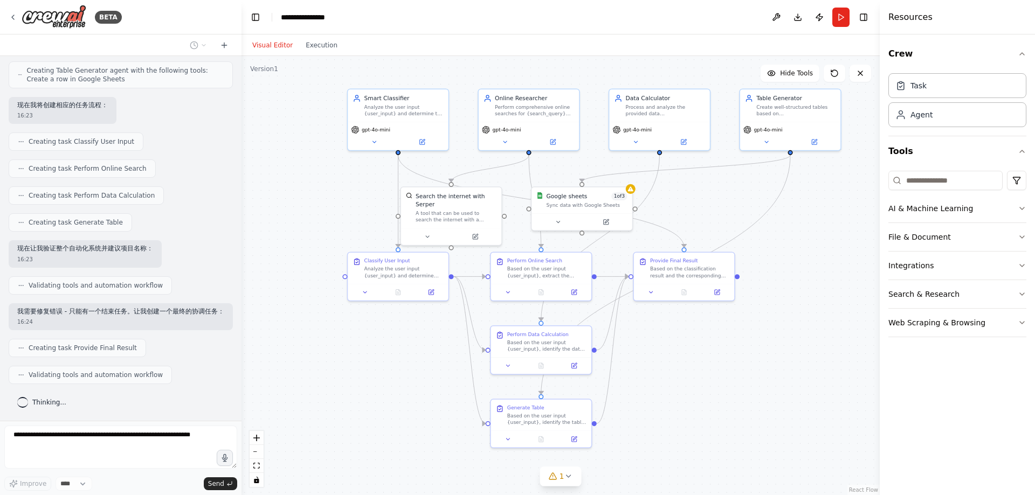
scroll to position [495, 0]
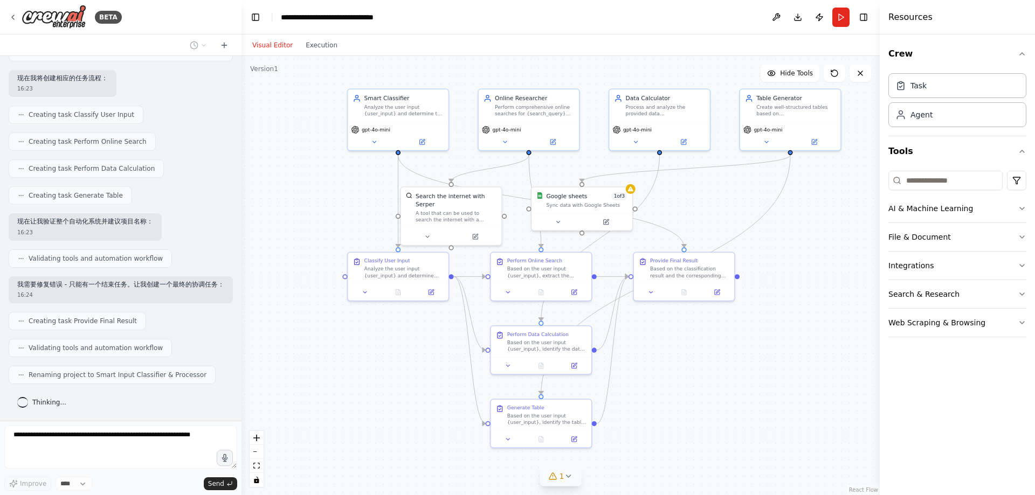
click at [565, 477] on icon at bounding box center [568, 476] width 9 height 9
click at [680, 427] on icon at bounding box center [684, 427] width 9 height 9
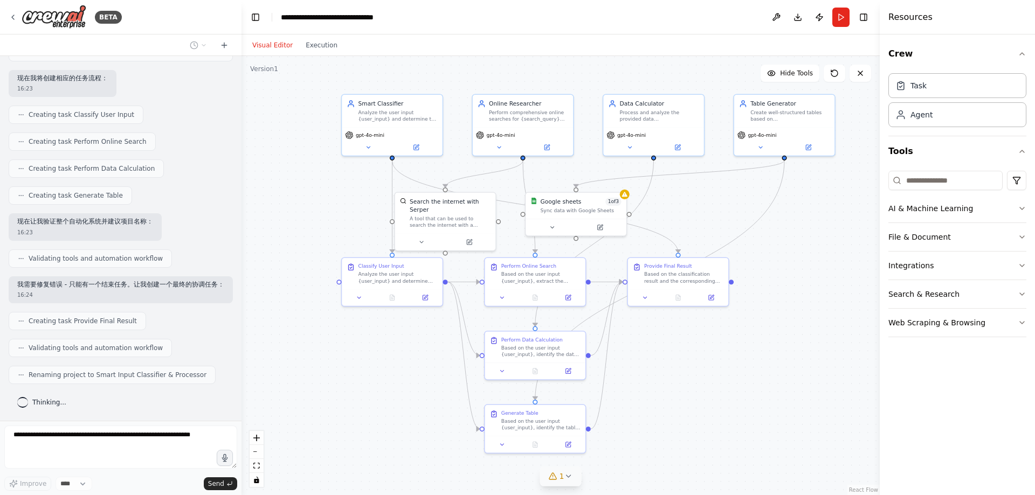
drag, startPoint x: 703, startPoint y: 354, endPoint x: 701, endPoint y: 360, distance: 6.0
click at [701, 360] on div ".deletable-edge-delete-btn { width: 20px; height: 20px; border: 0px solid #ffff…" at bounding box center [560, 275] width 638 height 439
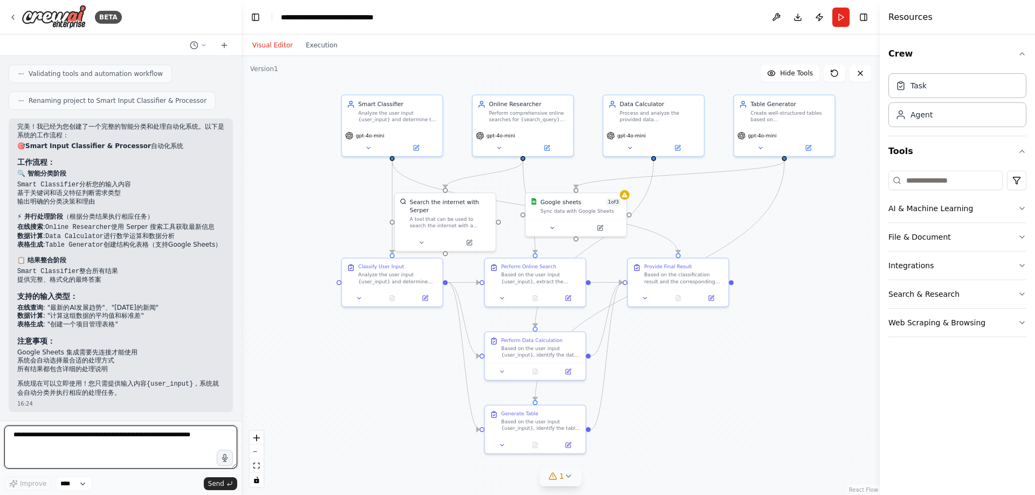
scroll to position [723, 0]
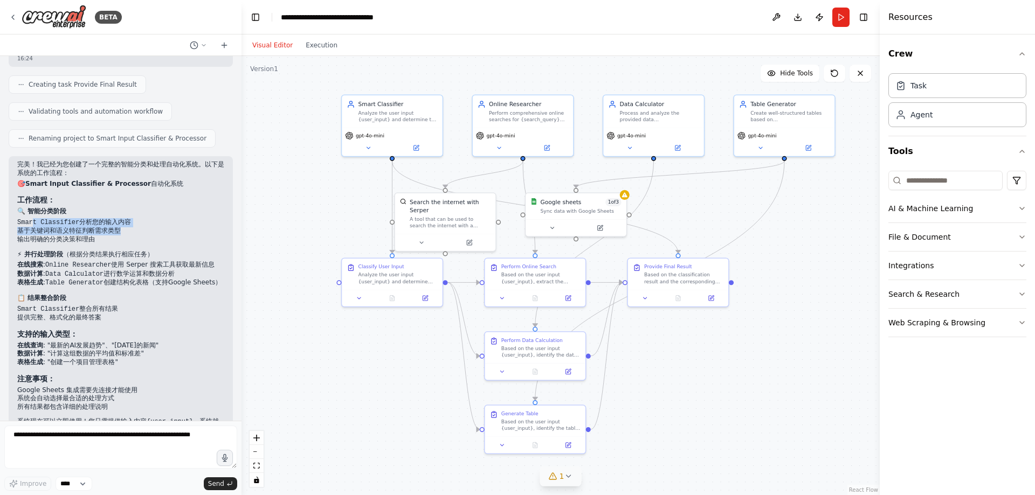
drag, startPoint x: 33, startPoint y: 233, endPoint x: 123, endPoint y: 240, distance: 90.9
click at [120, 240] on ul "Smart Classifier 分析您的输入内容 基于关键词和语义特征判断需求类型 输出明确的分类决策和理由" at bounding box center [120, 231] width 207 height 26
click at [126, 236] on li "基于关键词和语义特征判断需求类型" at bounding box center [120, 231] width 207 height 9
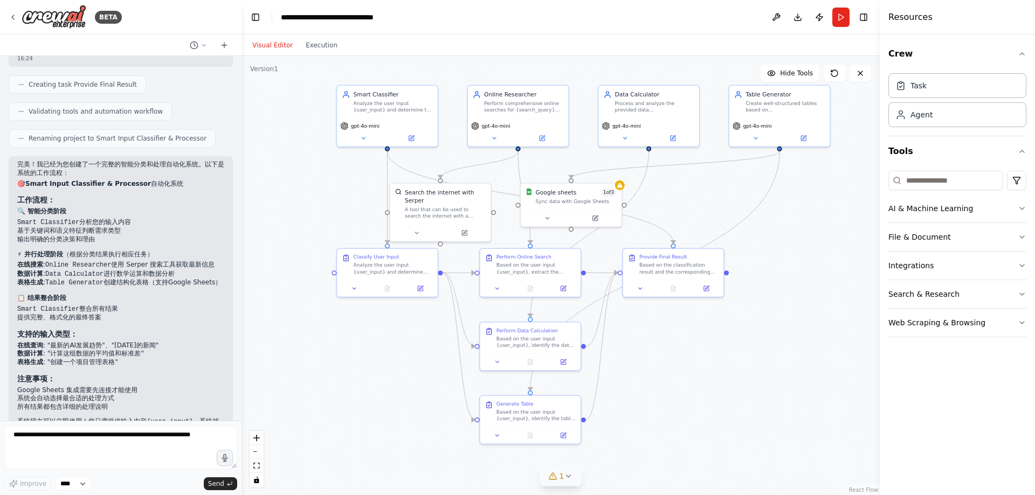
drag, startPoint x: 335, startPoint y: 191, endPoint x: 330, endPoint y: 182, distance: 10.4
click at [330, 182] on div ".deletable-edge-delete-btn { width: 20px; height: 20px; border: 0px solid #ffff…" at bounding box center [560, 275] width 638 height 439
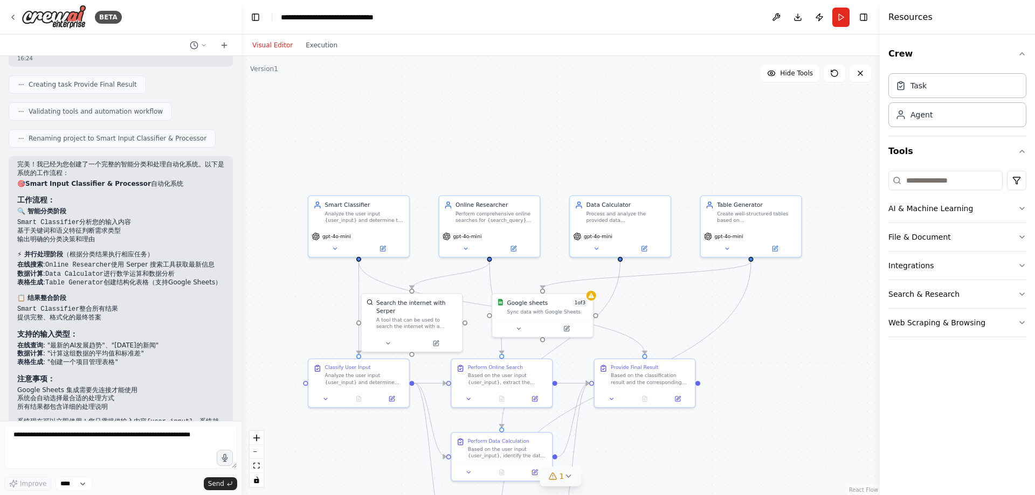
drag, startPoint x: 454, startPoint y: 266, endPoint x: 309, endPoint y: 284, distance: 146.6
click at [306, 288] on div ".deletable-edge-delete-btn { width: 20px; height: 20px; border: 0px solid #ffff…" at bounding box center [560, 275] width 638 height 439
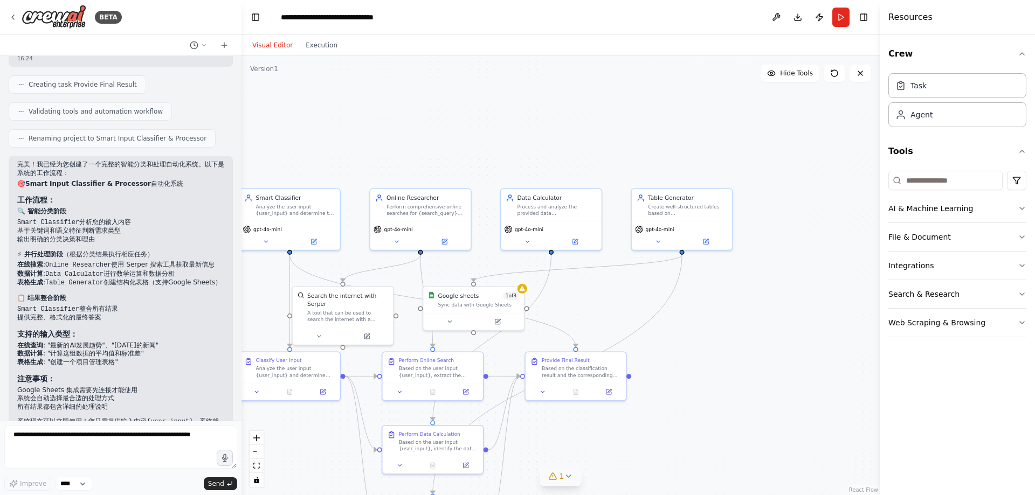
drag, startPoint x: 486, startPoint y: 153, endPoint x: 415, endPoint y: 154, distance: 70.6
click at [415, 154] on div ".deletable-edge-delete-btn { width: 20px; height: 20px; border: 0px solid #ffff…" at bounding box center [560, 275] width 638 height 439
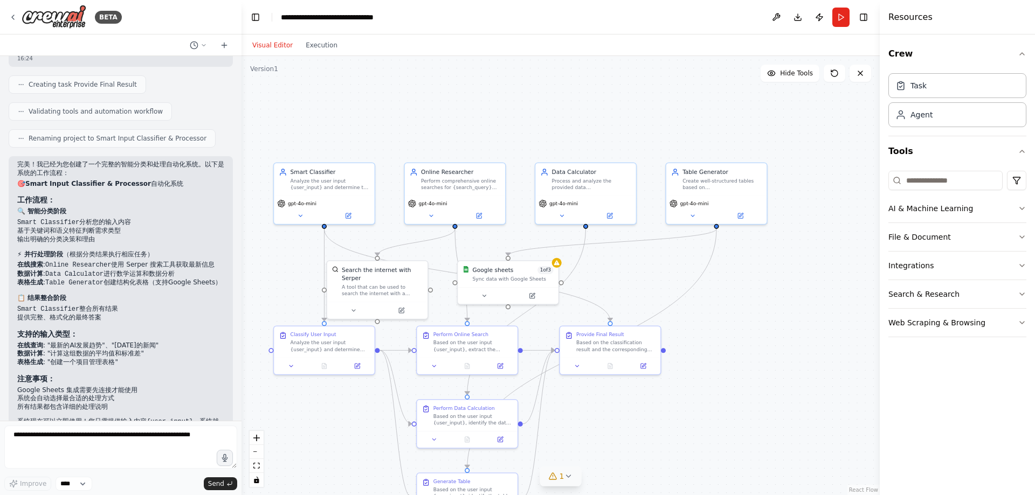
drag, startPoint x: 468, startPoint y: 147, endPoint x: 507, endPoint y: 121, distance: 46.3
click at [507, 121] on div ".deletable-edge-delete-btn { width: 20px; height: 20px; border: 0px solid #ffff…" at bounding box center [560, 275] width 638 height 439
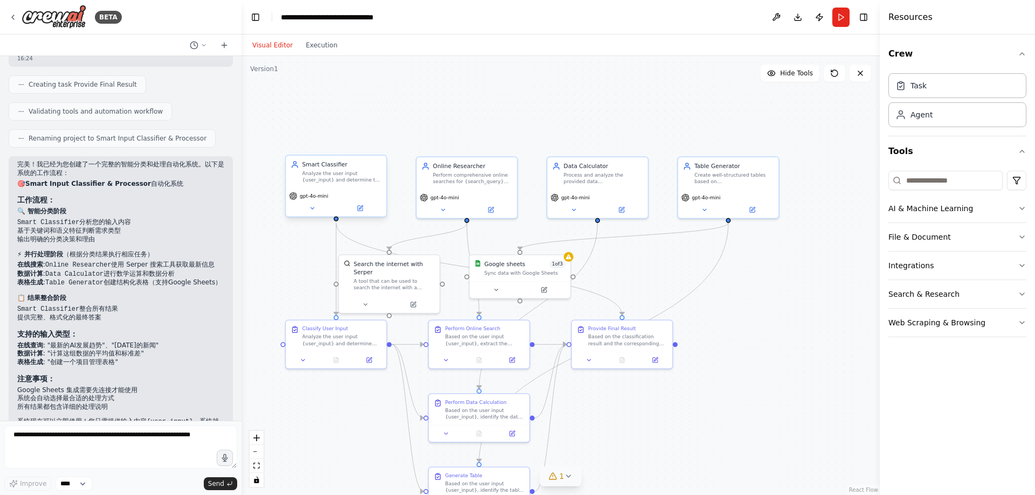
click at [370, 176] on div "Analyze the user input {user_input} and determine the required task type: onlin…" at bounding box center [341, 176] width 79 height 13
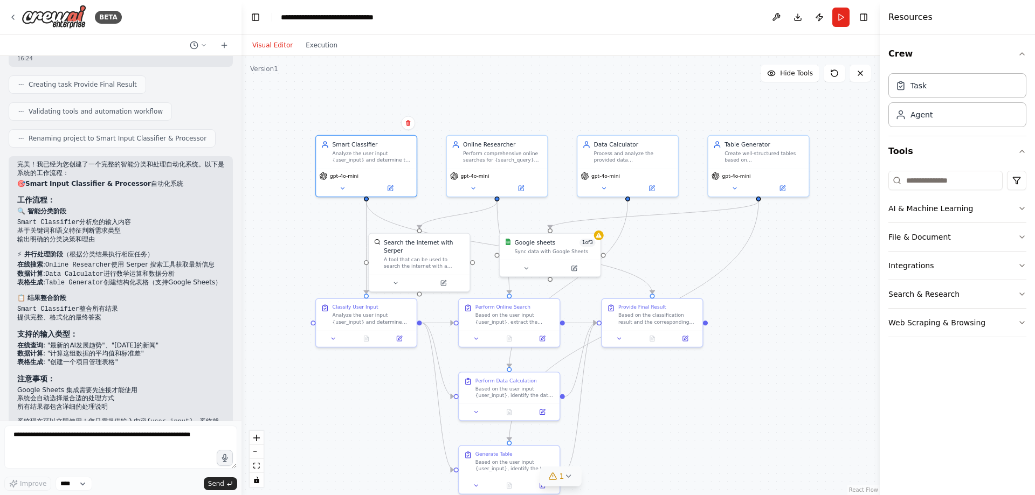
drag, startPoint x: 475, startPoint y: 113, endPoint x: 500, endPoint y: 94, distance: 30.8
click at [500, 94] on div ".deletable-edge-delete-btn { width: 20px; height: 20px; border: 0px solid #ffff…" at bounding box center [560, 275] width 638 height 439
click at [391, 156] on div "Analyze the user input {user_input} and determine the required task type: onlin…" at bounding box center [372, 155] width 79 height 13
click at [374, 166] on div "Smart Classifier Analyze the user input {user_input} and determine the required…" at bounding box center [366, 150] width 100 height 33
click at [370, 97] on div ".deletable-edge-delete-btn { width: 20px; height: 20px; border: 0px solid #ffff…" at bounding box center [560, 275] width 638 height 439
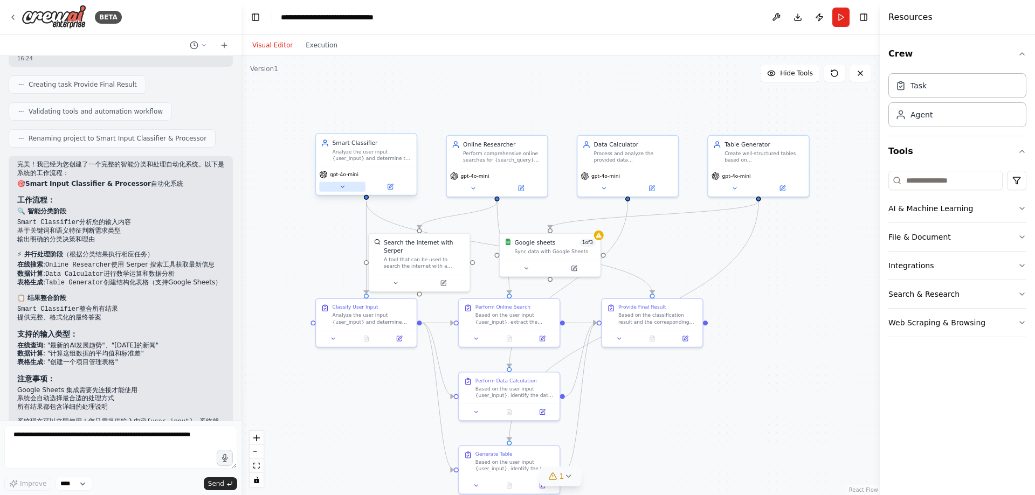
click at [339, 186] on icon at bounding box center [342, 187] width 6 height 6
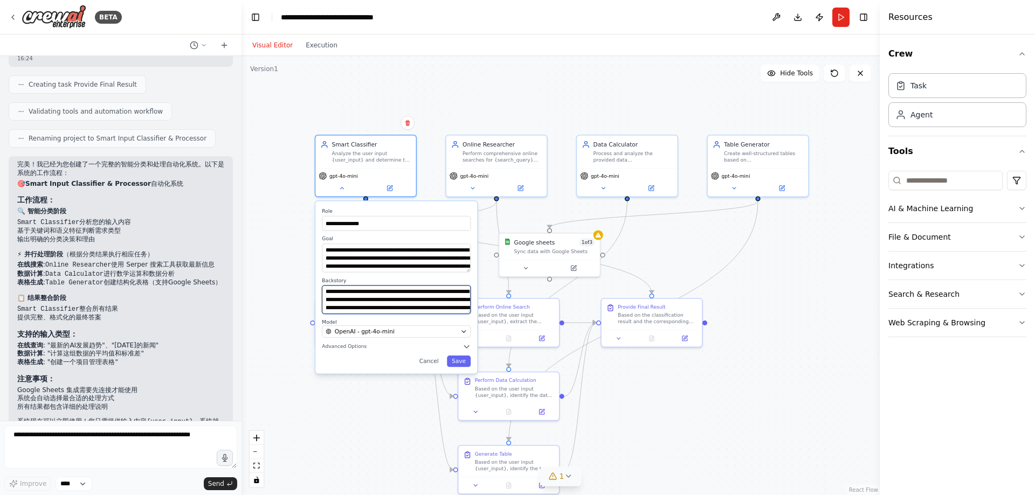
click at [396, 299] on textarea "**********" at bounding box center [396, 300] width 149 height 29
click at [427, 307] on textarea "**********" at bounding box center [396, 300] width 149 height 29
click at [427, 309] on textarea "**********" at bounding box center [396, 300] width 149 height 29
click at [405, 331] on div "OpenAI - gpt-4o-mini" at bounding box center [392, 332] width 132 height 8
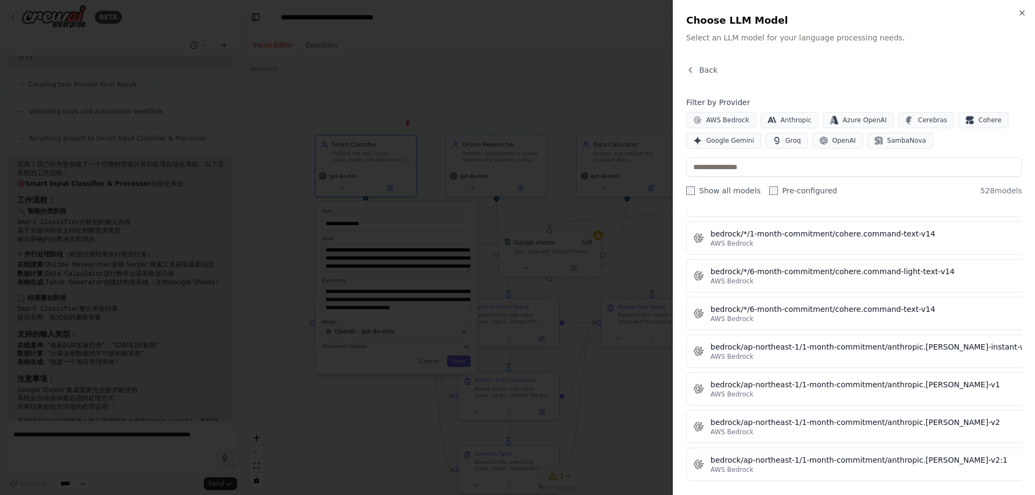
scroll to position [1294, 0]
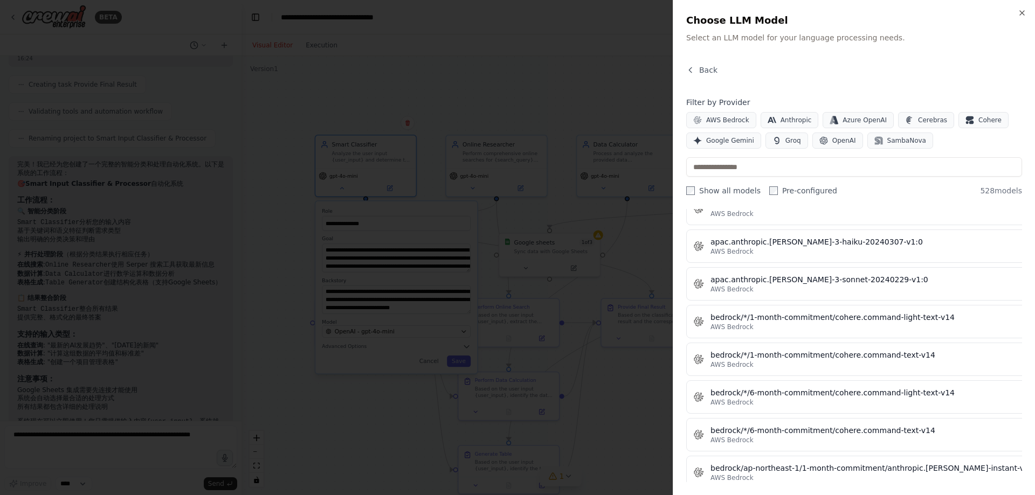
click at [634, 89] on div at bounding box center [517, 247] width 1035 height 495
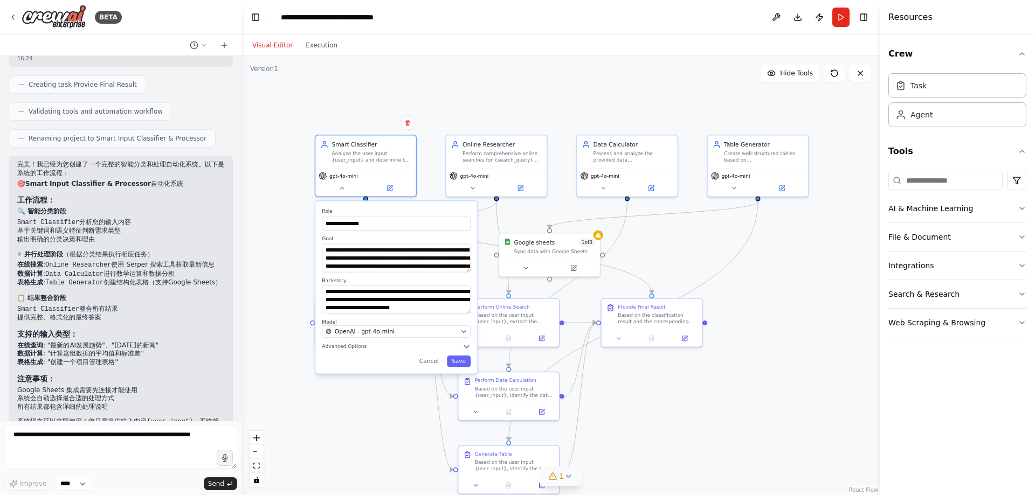
click at [688, 251] on div "**********" at bounding box center [560, 275] width 638 height 439
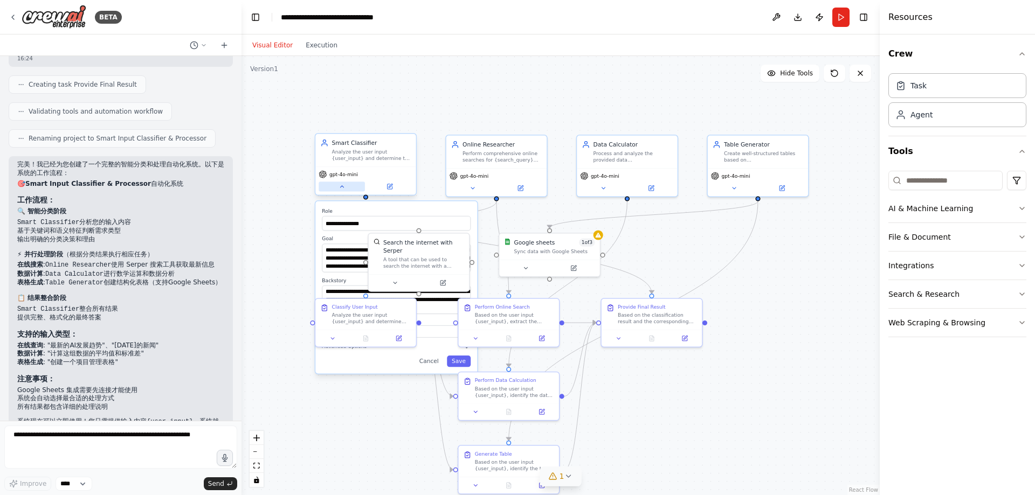
click at [339, 191] on button at bounding box center [342, 187] width 46 height 10
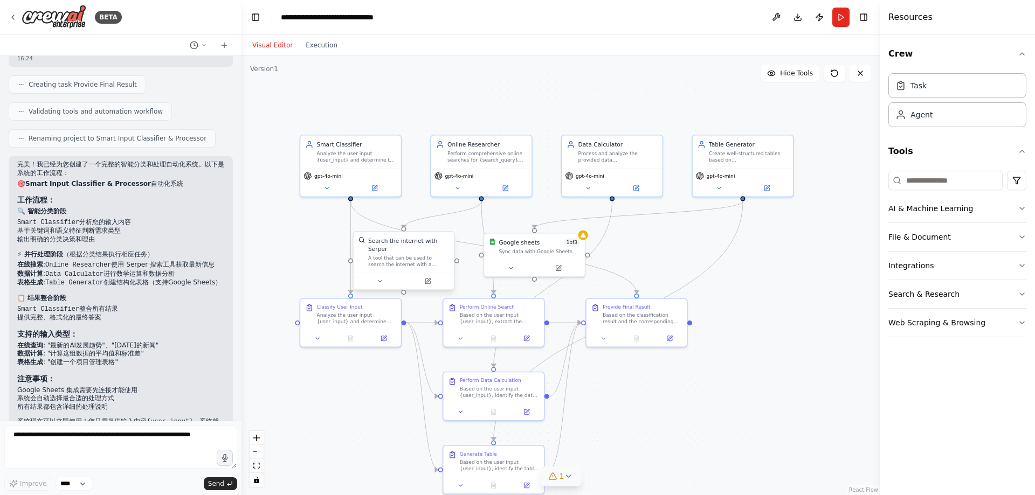
drag, startPoint x: 321, startPoint y: 249, endPoint x: 419, endPoint y: 236, distance: 99.0
click at [319, 248] on div ".deletable-edge-delete-btn { width: 20px; height: 20px; border: 0px solid #ffff…" at bounding box center [560, 275] width 638 height 439
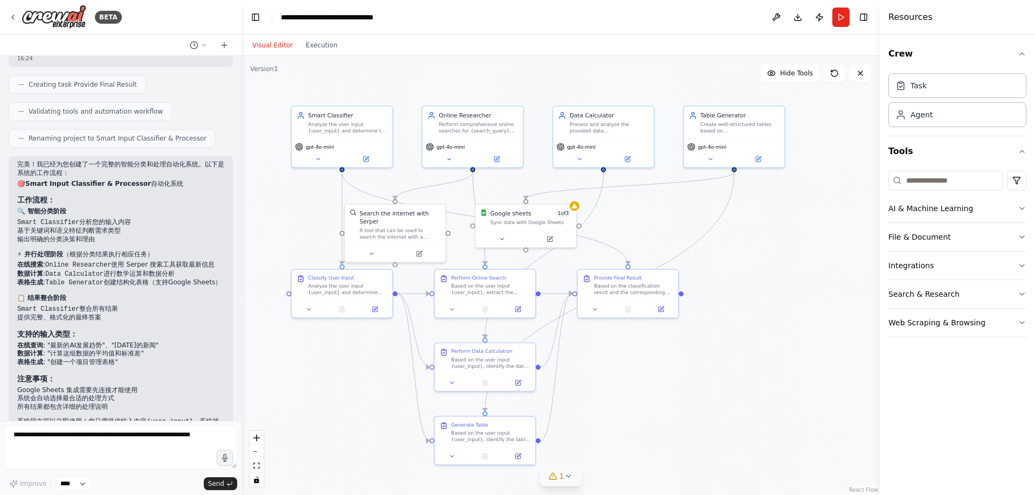
drag, startPoint x: 632, startPoint y: 236, endPoint x: 626, endPoint y: 208, distance: 28.7
click at [626, 208] on div ".deletable-edge-delete-btn { width: 20px; height: 20px; border: 0px solid #ffff…" at bounding box center [560, 275] width 638 height 439
drag, startPoint x: 647, startPoint y: 231, endPoint x: 644, endPoint y: 224, distance: 7.7
click at [644, 224] on div ".deletable-edge-delete-btn { width: 20px; height: 20px; border: 0px solid #ffff…" at bounding box center [560, 275] width 638 height 439
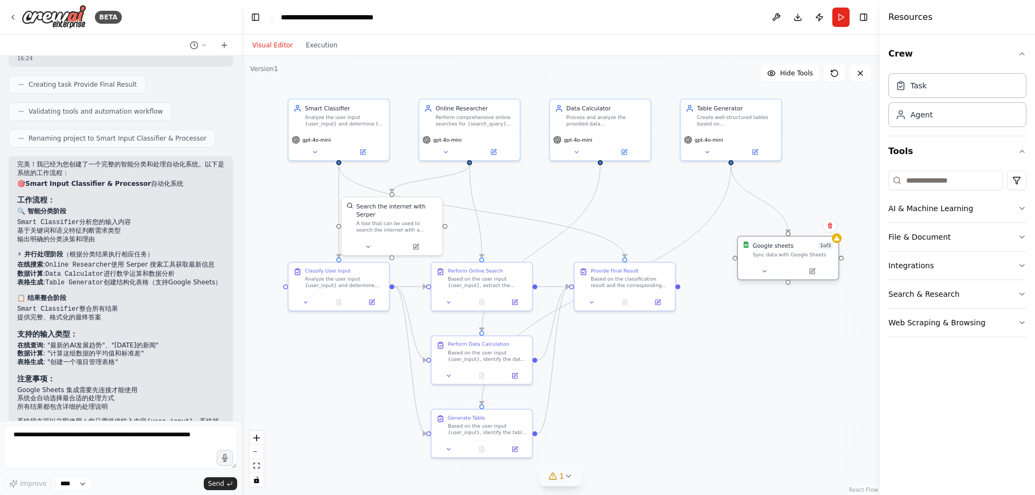
drag, startPoint x: 535, startPoint y: 210, endPoint x: 802, endPoint y: 249, distance: 269.1
click at [802, 249] on div "Google sheets 1 of 3 Sync data with Google Sheets" at bounding box center [793, 249] width 81 height 16
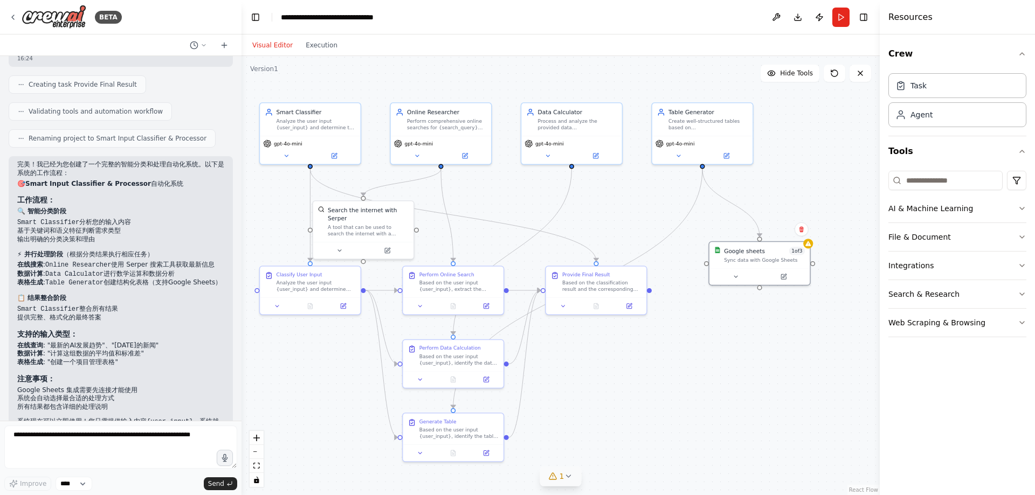
drag, startPoint x: 735, startPoint y: 347, endPoint x: 702, endPoint y: 350, distance: 33.1
click at [702, 350] on div ".deletable-edge-delete-btn { width: 20px; height: 20px; border: 0px solid #ffff…" at bounding box center [560, 275] width 638 height 439
drag, startPoint x: 360, startPoint y: 229, endPoint x: 504, endPoint y: 85, distance: 204.3
click at [504, 85] on div "A tool that can be used to search the internet with a search_query. Supports di…" at bounding box center [506, 81] width 81 height 13
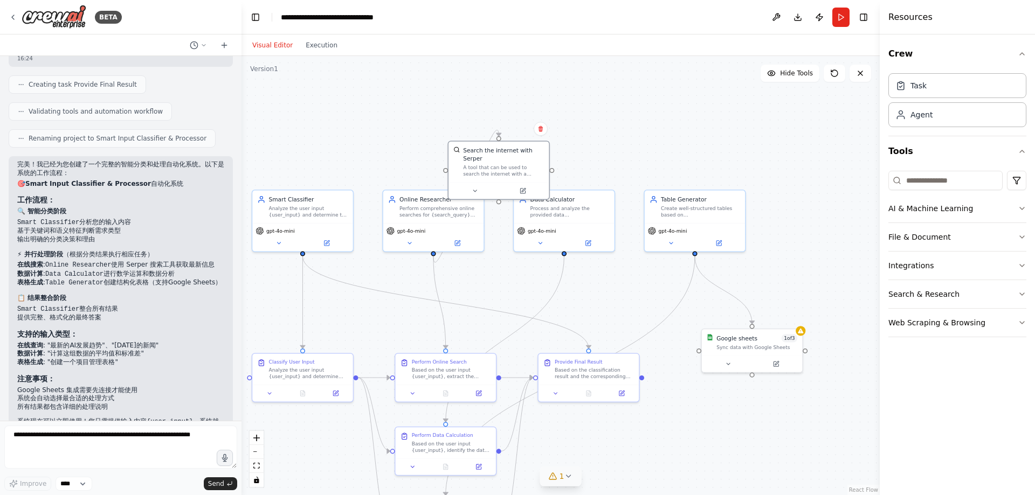
drag, startPoint x: 519, startPoint y: 285, endPoint x: 520, endPoint y: 308, distance: 23.2
click at [520, 308] on div ".deletable-edge-delete-btn { width: 20px; height: 20px; border: 0px solid #ffff…" at bounding box center [560, 275] width 638 height 439
drag, startPoint x: 506, startPoint y: 168, endPoint x: 534, endPoint y: 126, distance: 50.4
click at [534, 126] on div "A tool that can be used to search the internet with a search_query. Supports di…" at bounding box center [537, 131] width 81 height 13
drag, startPoint x: 532, startPoint y: 100, endPoint x: 535, endPoint y: 155, distance: 55.6
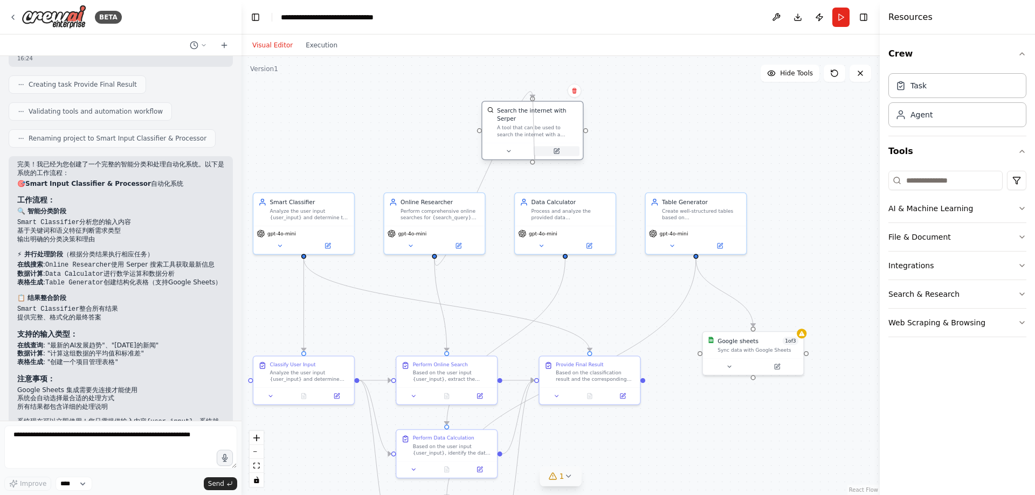
click at [535, 155] on div "Search the internet with Serper A tool that can be used to search the internet …" at bounding box center [532, 130] width 102 height 59
click at [640, 121] on div ".deletable-edge-delete-btn { width: 20px; height: 20px; border: 0px solid #ffff…" at bounding box center [560, 275] width 638 height 439
drag, startPoint x: 536, startPoint y: 141, endPoint x: 457, endPoint y: 251, distance: 135.2
click at [491, 297] on div "Search the internet with Serper A tool that can be used to search the internet …" at bounding box center [491, 279] width 100 height 41
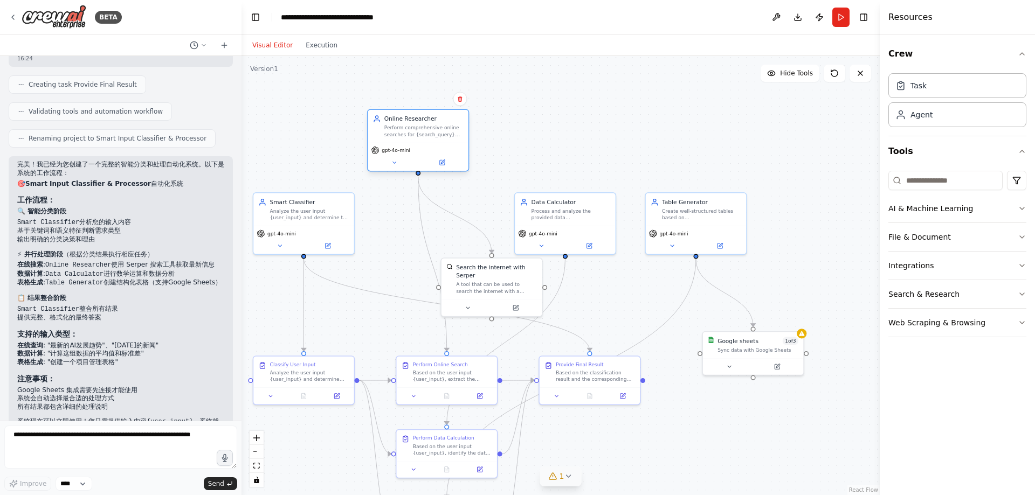
drag, startPoint x: 434, startPoint y: 182, endPoint x: 423, endPoint y: 135, distance: 48.2
click at [423, 135] on div "Perform comprehensive online searches for {search_query} using various search t…" at bounding box center [423, 131] width 79 height 13
drag, startPoint x: 577, startPoint y: 198, endPoint x: 594, endPoint y: 140, distance: 60.2
click at [594, 140] on div "Data Calculator Process and analyze the provided data {calculation_data}, perfo…" at bounding box center [595, 142] width 79 height 23
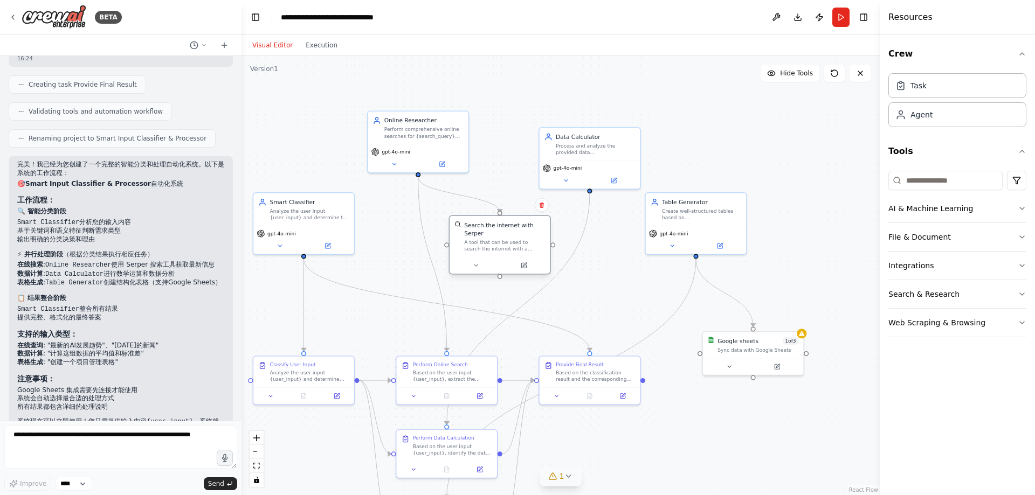
drag, startPoint x: 491, startPoint y: 286, endPoint x: 498, endPoint y: 241, distance: 45.9
click at [498, 241] on div "A tool that can be used to search the internet with a search_query. Supports di…" at bounding box center [504, 245] width 81 height 13
click at [617, 265] on div ".deletable-edge-delete-btn { width: 20px; height: 20px; border: 0px solid #ffff…" at bounding box center [560, 275] width 638 height 439
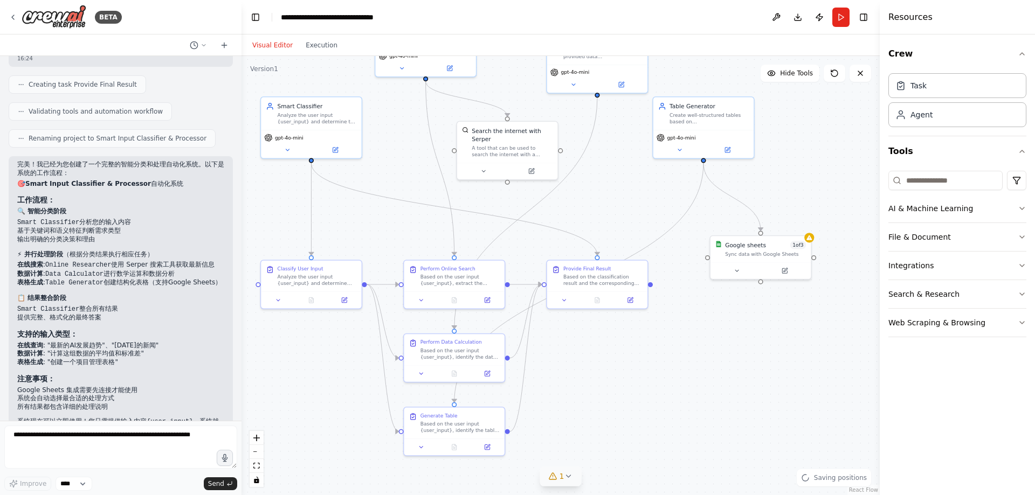
drag, startPoint x: 612, startPoint y: 275, endPoint x: 619, endPoint y: 172, distance: 102.7
click at [619, 172] on div ".deletable-edge-delete-btn { width: 20px; height: 20px; border: 0px solid #ffff…" at bounding box center [560, 275] width 638 height 439
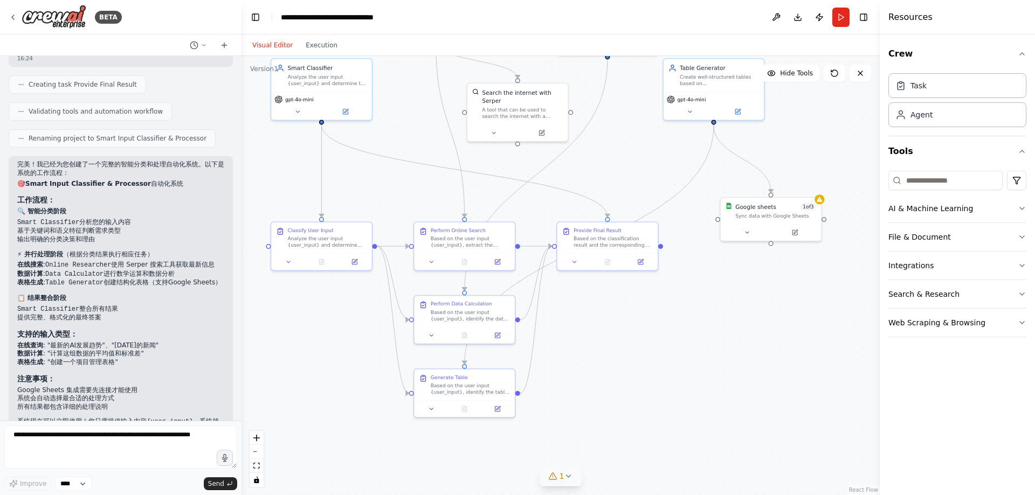
drag, startPoint x: 616, startPoint y: 354, endPoint x: 626, endPoint y: 322, distance: 33.4
click at [626, 322] on div ".deletable-edge-delete-btn { width: 20px; height: 20px; border: 0px solid #ffff…" at bounding box center [560, 275] width 638 height 439
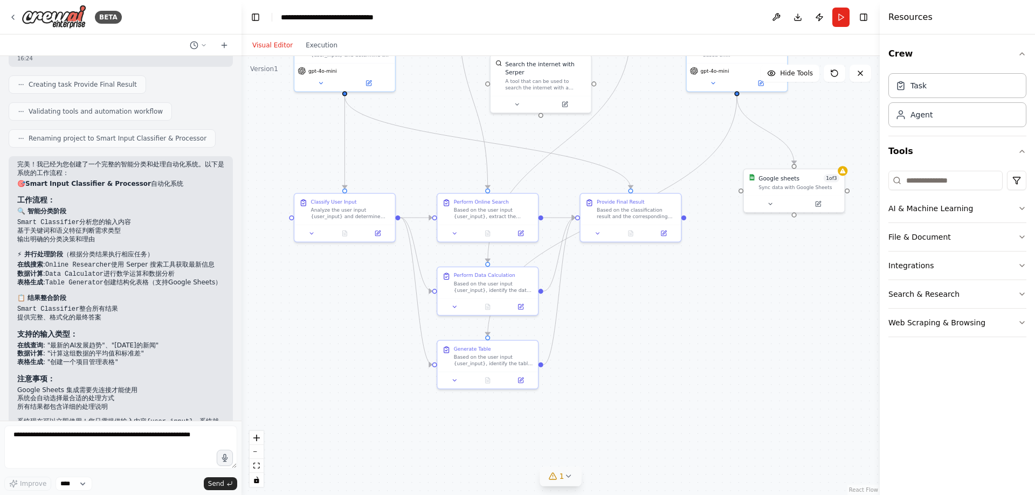
drag, startPoint x: 627, startPoint y: 334, endPoint x: 650, endPoint y: 303, distance: 38.1
click at [650, 303] on div ".deletable-edge-delete-btn { width: 20px; height: 20px; border: 0px solid #ffff…" at bounding box center [560, 275] width 638 height 439
drag, startPoint x: 631, startPoint y: 218, endPoint x: 708, endPoint y: 300, distance: 112.1
click at [708, 300] on div "Provide Final Result Based on the classification result and the corresponding t…" at bounding box center [712, 287] width 100 height 31
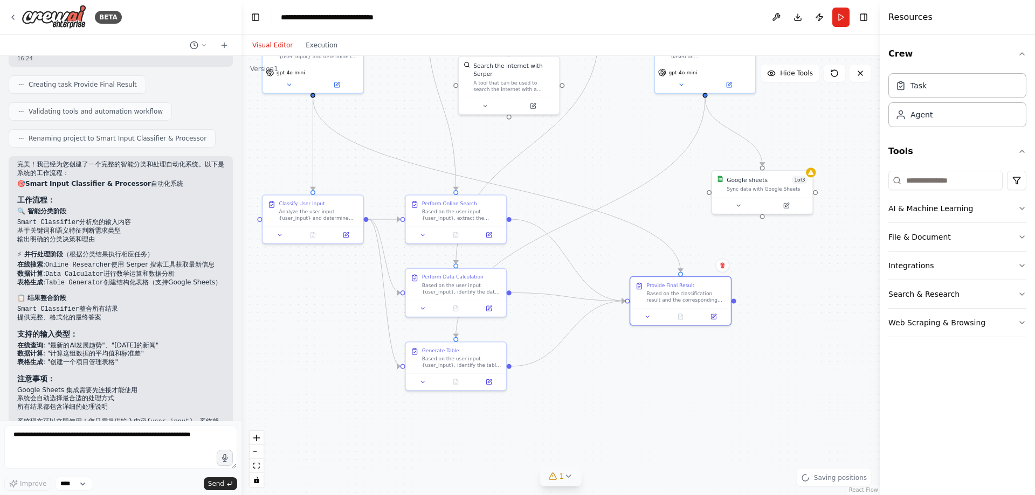
drag, startPoint x: 681, startPoint y: 368, endPoint x: 677, endPoint y: 371, distance: 5.5
click at [677, 371] on div ".deletable-edge-delete-btn { width: 20px; height: 20px; border: 0px solid #ffff…" at bounding box center [560, 275] width 638 height 439
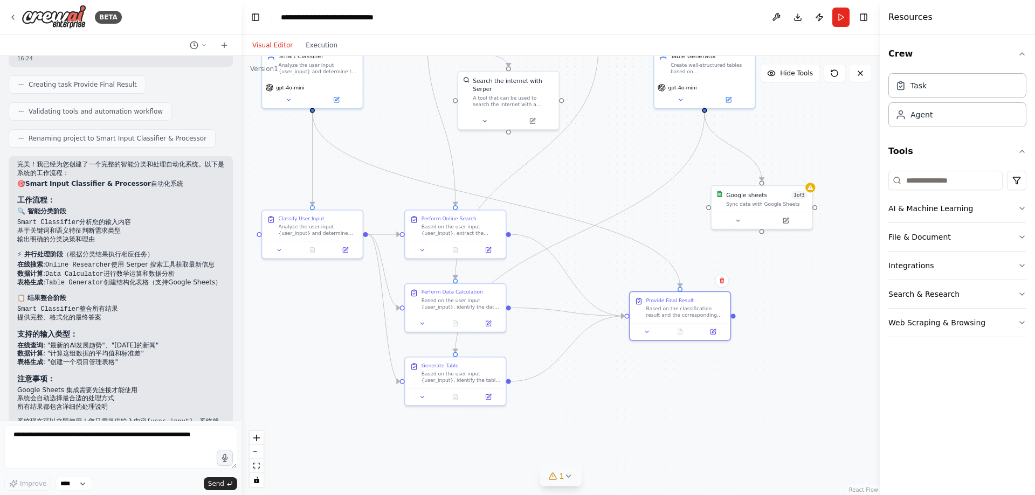
click at [787, 288] on div ".deletable-edge-delete-btn { width: 20px; height: 20px; border: 0px solid #ffff…" at bounding box center [560, 275] width 638 height 439
click at [812, 188] on icon at bounding box center [810, 186] width 5 height 5
click at [795, 275] on div ".deletable-edge-delete-btn { width: 20px; height: 20px; border: 0px solid #ffff…" at bounding box center [560, 275] width 638 height 439
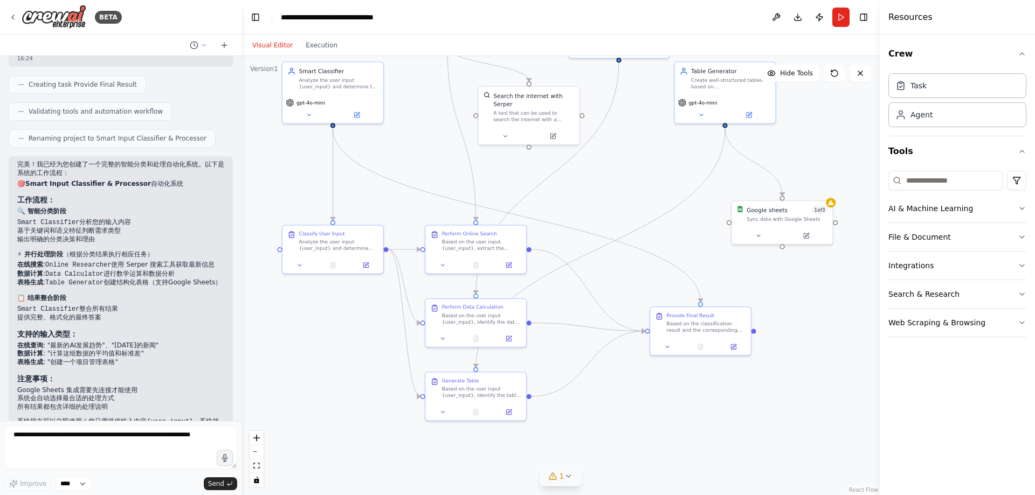
drag, startPoint x: 678, startPoint y: 219, endPoint x: 696, endPoint y: 232, distance: 22.9
click at [696, 232] on div ".deletable-edge-delete-btn { width: 20px; height: 20px; border: 0px solid #ffff…" at bounding box center [560, 275] width 638 height 439
click at [843, 10] on button "Run" at bounding box center [840, 17] width 17 height 19
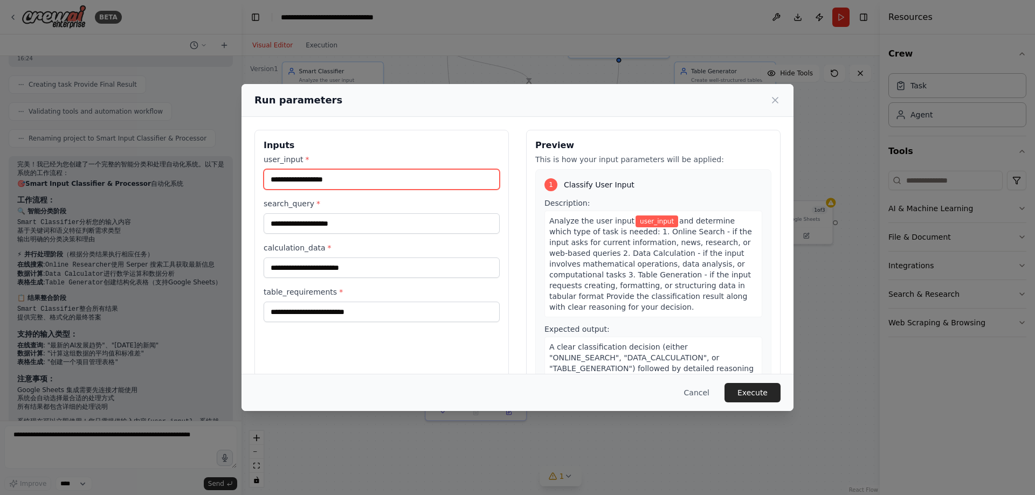
click at [340, 176] on input "user_input *" at bounding box center [382, 179] width 236 height 20
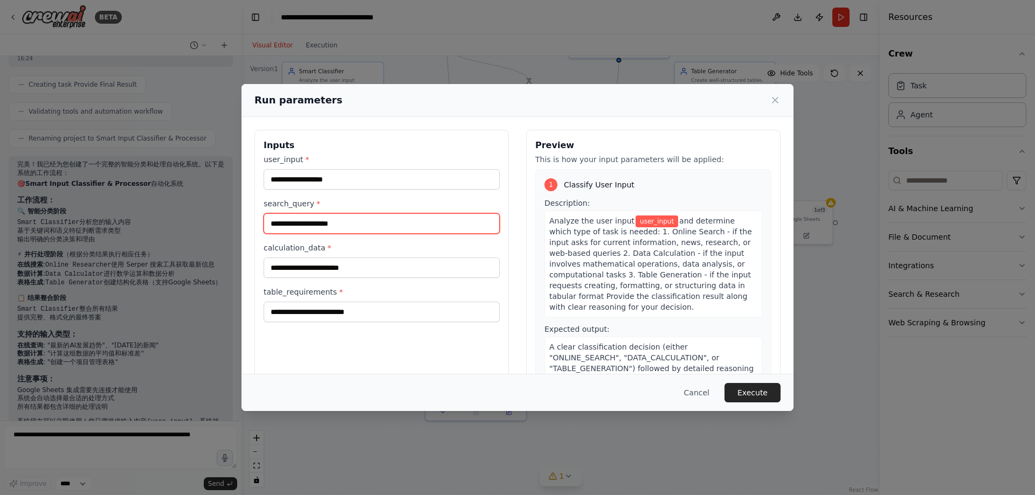
click at [343, 221] on input "search_query *" at bounding box center [382, 223] width 236 height 20
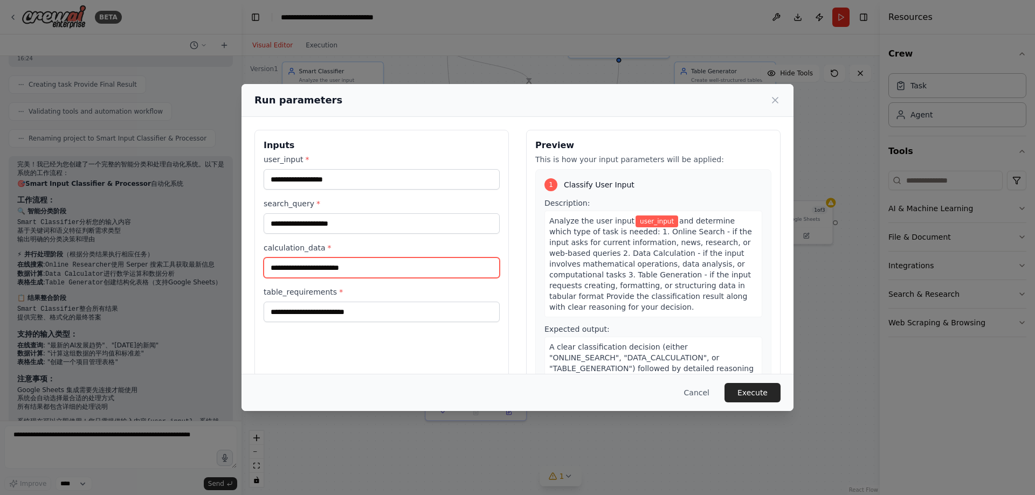
click at [341, 267] on input "calculation_data *" at bounding box center [382, 268] width 236 height 20
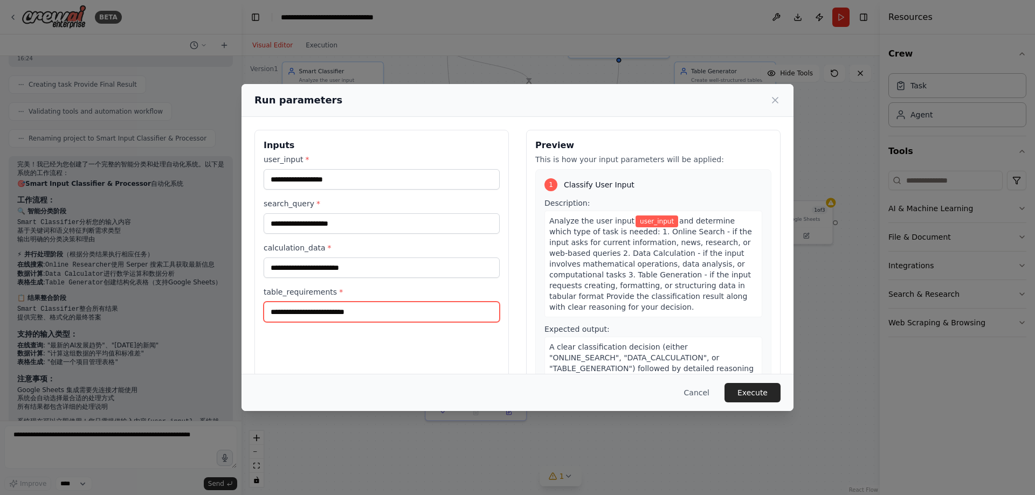
click at [353, 311] on input "table_requirements *" at bounding box center [382, 312] width 236 height 20
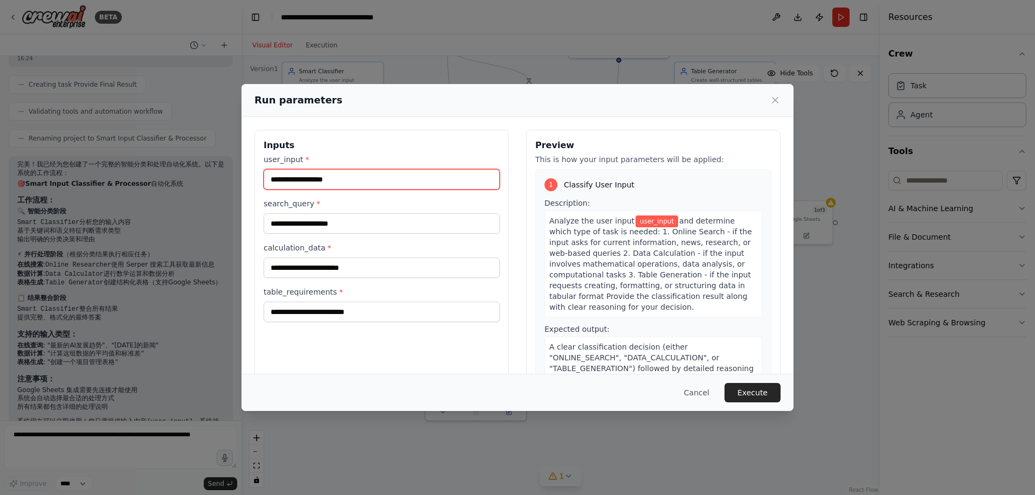
click at [349, 174] on input "user_input *" at bounding box center [382, 179] width 236 height 20
type input "*"
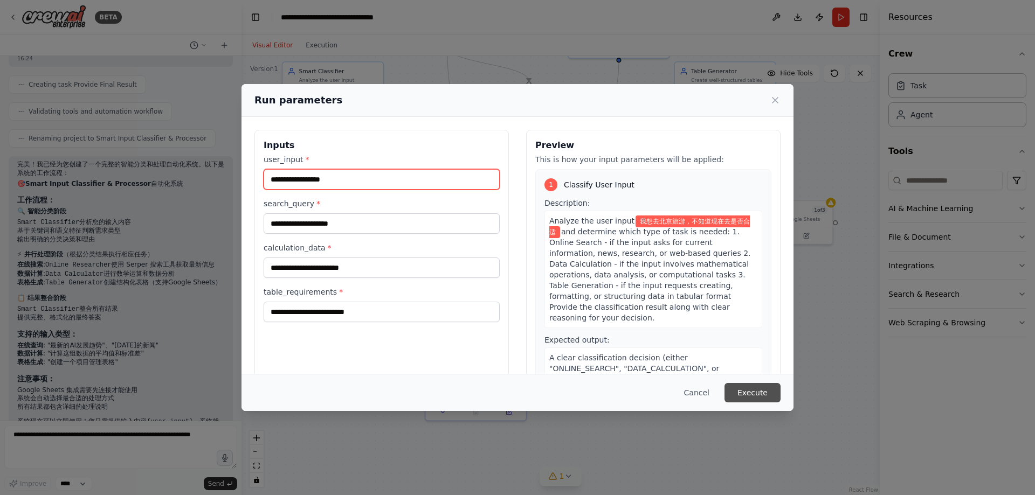
type input "**********"
click at [769, 394] on button "Execute" at bounding box center [752, 392] width 56 height 19
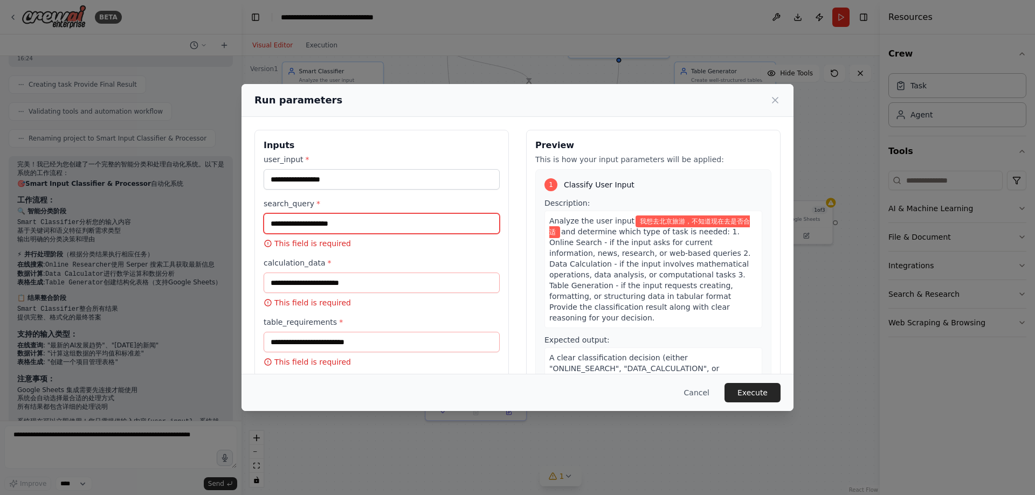
click at [374, 226] on input "search_query *" at bounding box center [382, 223] width 236 height 20
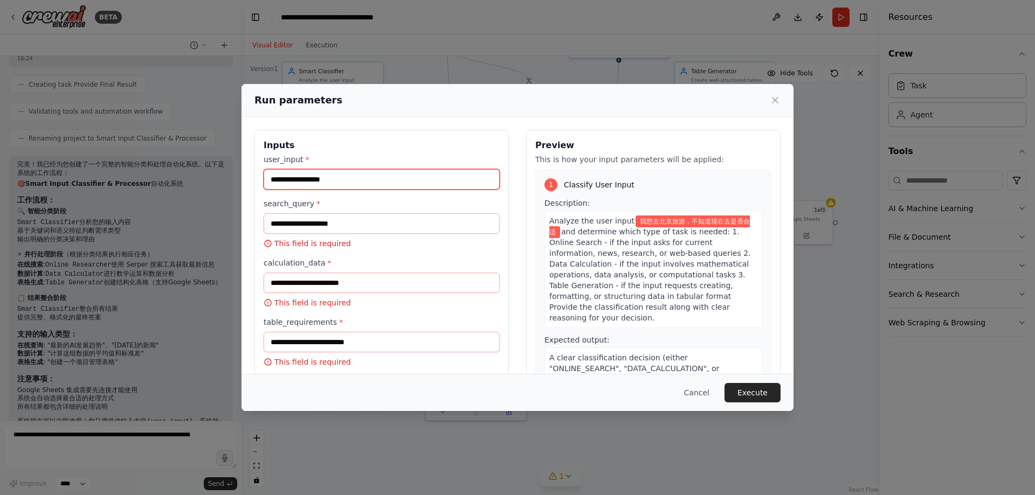
drag, startPoint x: 424, startPoint y: 176, endPoint x: 177, endPoint y: 176, distance: 246.9
click at [177, 176] on div "**********" at bounding box center [517, 247] width 1035 height 495
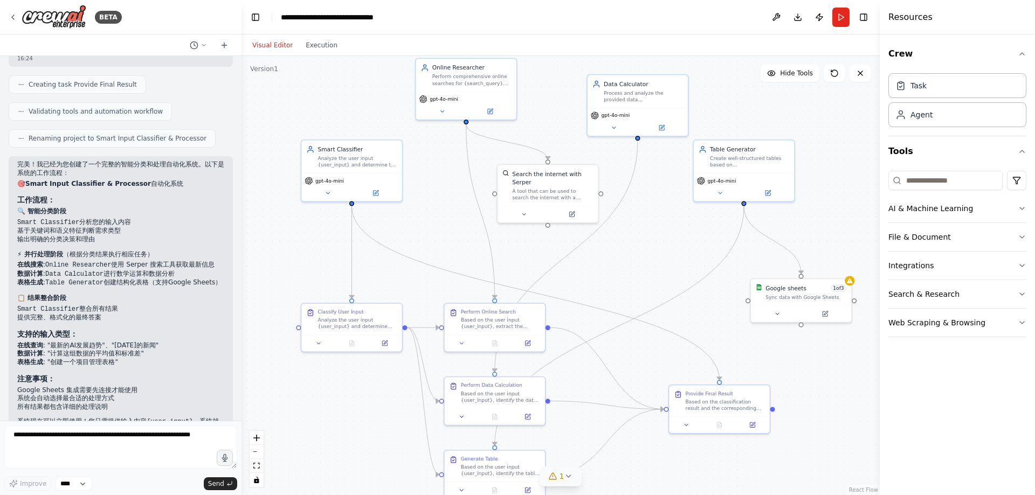
drag, startPoint x: 426, startPoint y: 206, endPoint x: 441, endPoint y: 246, distance: 42.8
click at [441, 246] on div ".deletable-edge-delete-btn { width: 20px; height: 20px; border: 0px solid #ffff…" at bounding box center [560, 275] width 638 height 439
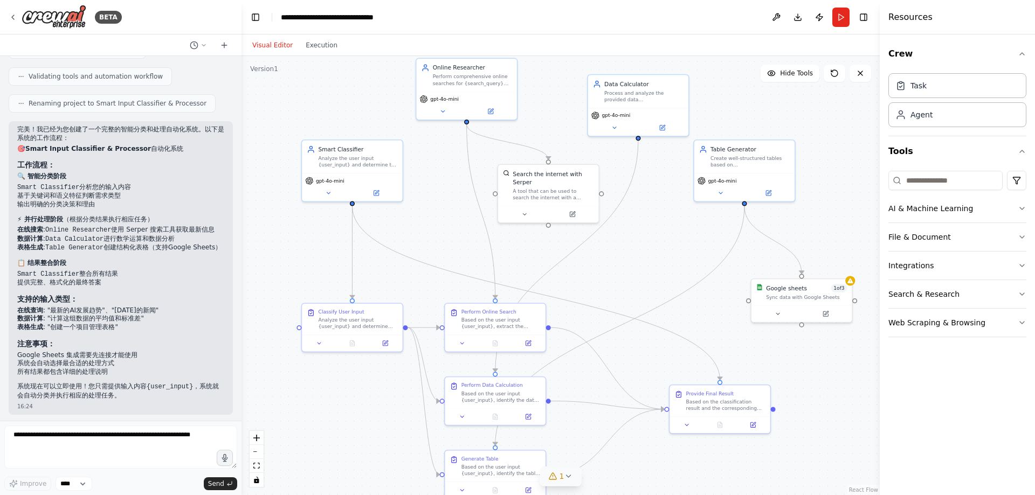
scroll to position [777, 0]
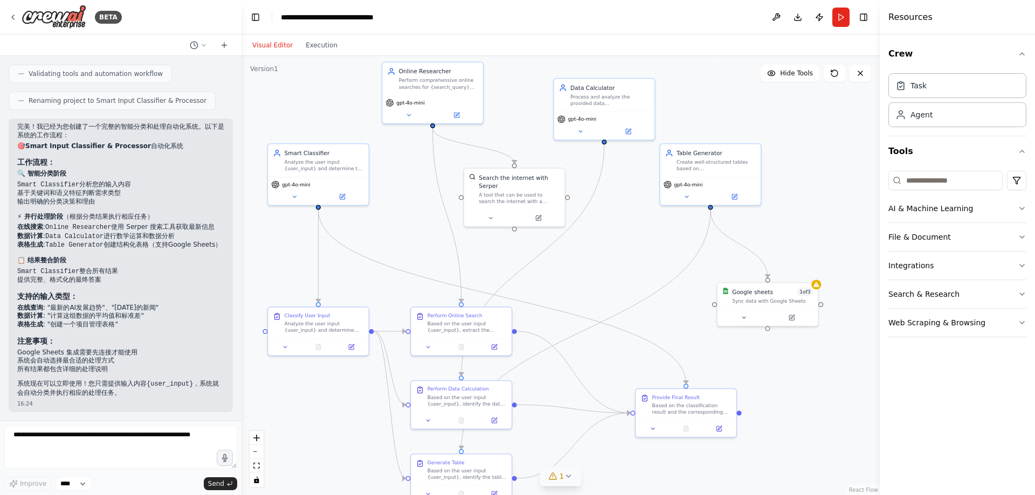
drag, startPoint x: 738, startPoint y: 111, endPoint x: 728, endPoint y: 103, distance: 12.7
click at [728, 103] on div ".deletable-edge-delete-btn { width: 20px; height: 20px; border: 0px solid #ffff…" at bounding box center [560, 275] width 638 height 439
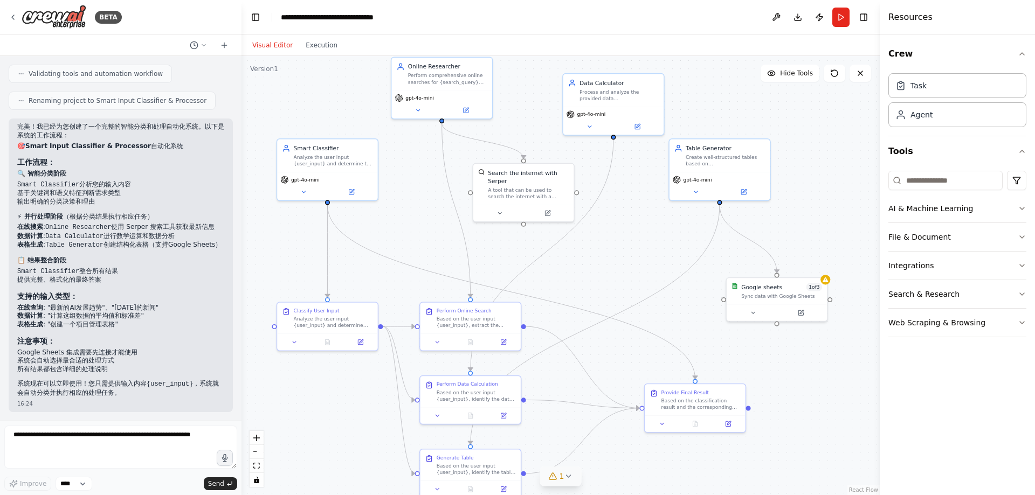
drag, startPoint x: 632, startPoint y: 227, endPoint x: 639, endPoint y: 224, distance: 7.0
click at [638, 225] on div ".deletable-edge-delete-btn { width: 20px; height: 20px; border: 0px solid #ffff…" at bounding box center [560, 275] width 638 height 439
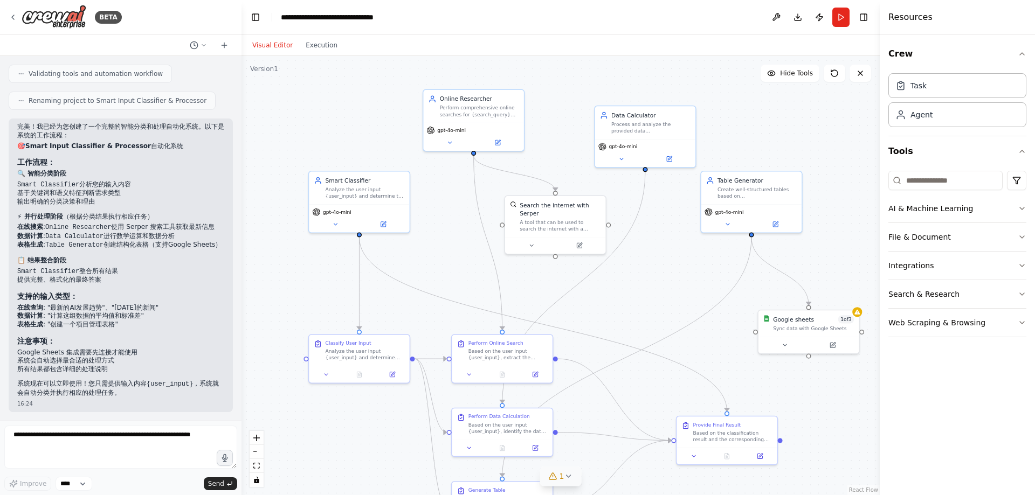
drag, startPoint x: 676, startPoint y: 279, endPoint x: 682, endPoint y: 289, distance: 11.7
click at [682, 289] on div ".deletable-edge-delete-btn { width: 20px; height: 20px; border: 0px solid #ffff…" at bounding box center [560, 275] width 638 height 439
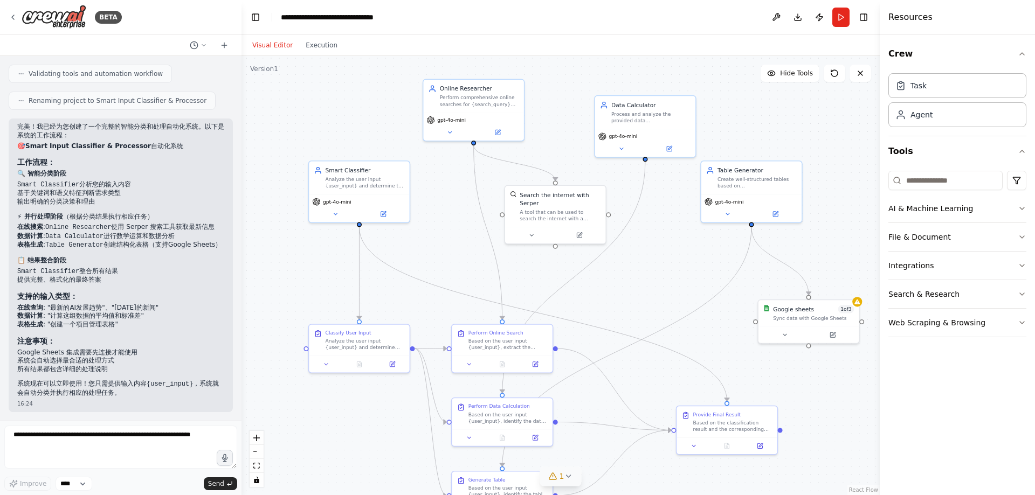
drag, startPoint x: 437, startPoint y: 225, endPoint x: 432, endPoint y: 171, distance: 53.6
click at [432, 171] on div ".deletable-edge-delete-btn { width: 20px; height: 20px; border: 0px solid #ffff…" at bounding box center [560, 275] width 638 height 439
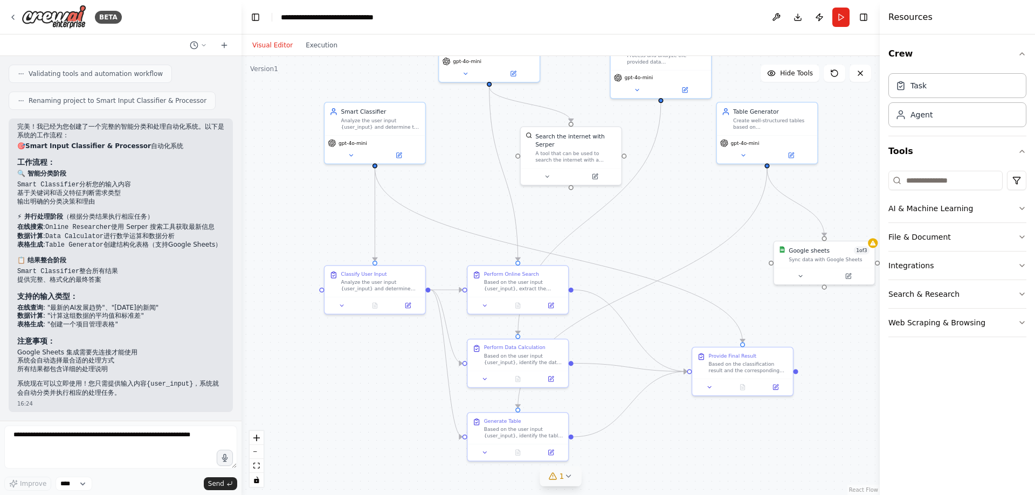
click at [437, 184] on div ".deletable-edge-delete-btn { width: 20px; height: 20px; border: 0px solid #ffff…" at bounding box center [560, 275] width 638 height 439
click at [378, 120] on div "Analyze the user input {user_input} and determine the required task type: onlin…" at bounding box center [380, 122] width 79 height 13
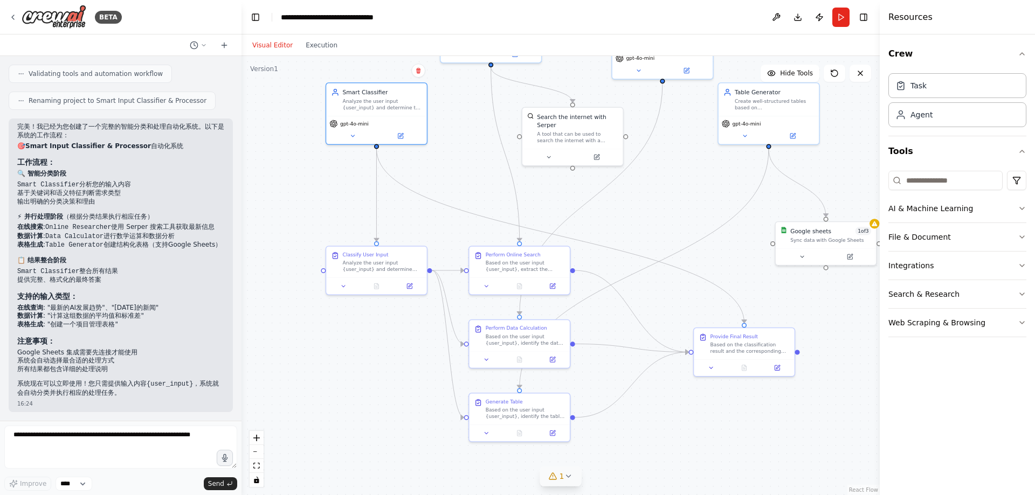
drag, startPoint x: 447, startPoint y: 185, endPoint x: 449, endPoint y: 165, distance: 19.5
click at [449, 165] on div ".deletable-edge-delete-btn { width: 20px; height: 20px; border: 0px solid #ffff…" at bounding box center [560, 275] width 638 height 439
click at [382, 258] on div "Analyze the user input {user_input} and determine which type of task is needed:…" at bounding box center [382, 264] width 79 height 13
click at [411, 287] on icon at bounding box center [409, 284] width 5 height 5
drag, startPoint x: 207, startPoint y: 437, endPoint x: 12, endPoint y: 426, distance: 194.9
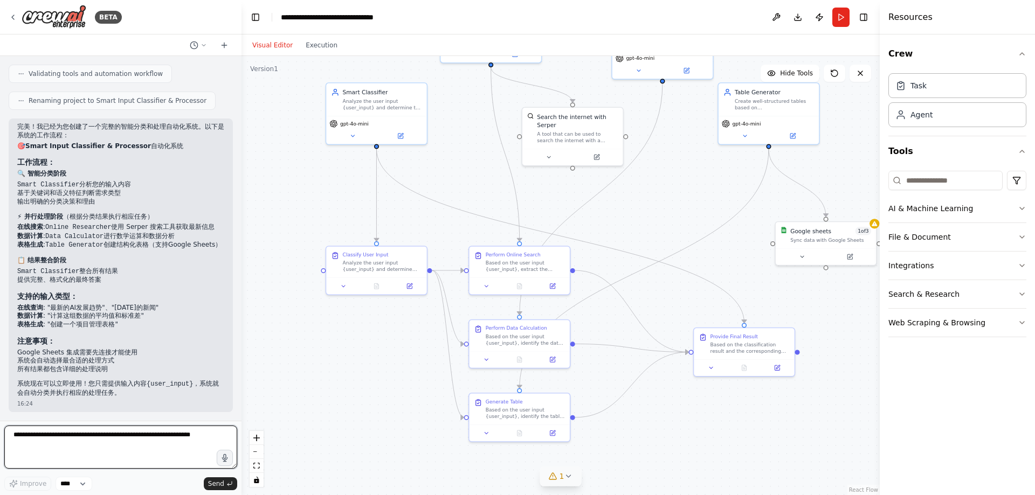
click at [12, 426] on textarea at bounding box center [120, 447] width 233 height 43
type textarea "*******"
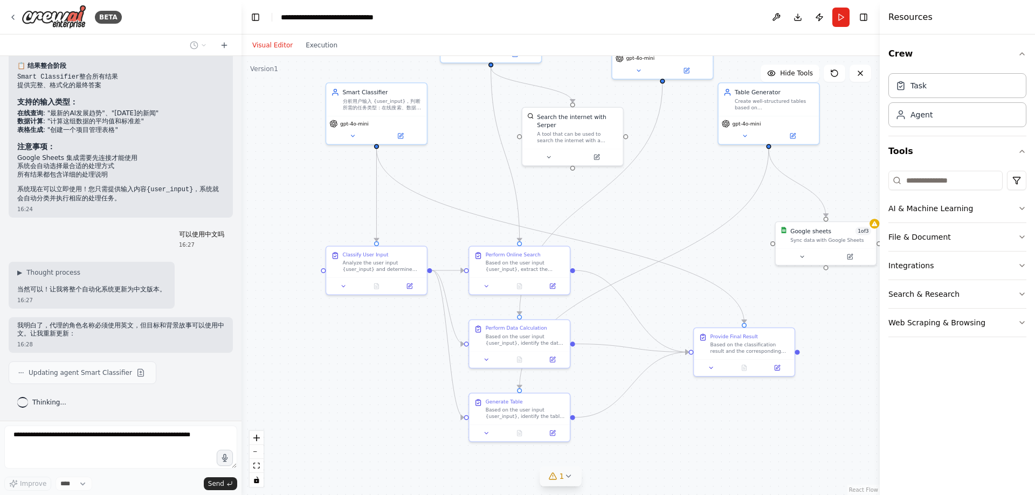
scroll to position [972, 0]
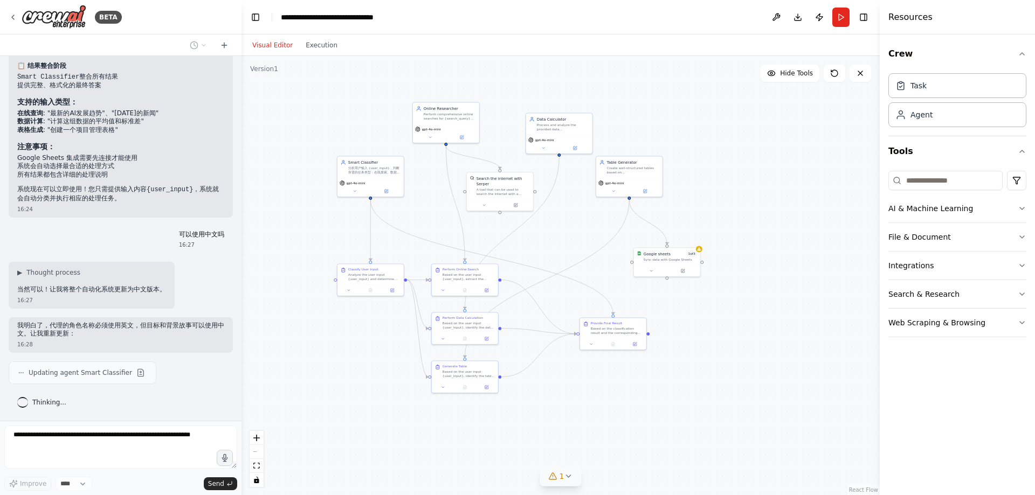
drag, startPoint x: 673, startPoint y: 197, endPoint x: 597, endPoint y: 226, distance: 82.1
click at [597, 226] on div ".deletable-edge-delete-btn { width: 20px; height: 20px; border: 0px solid #ffff…" at bounding box center [560, 275] width 638 height 439
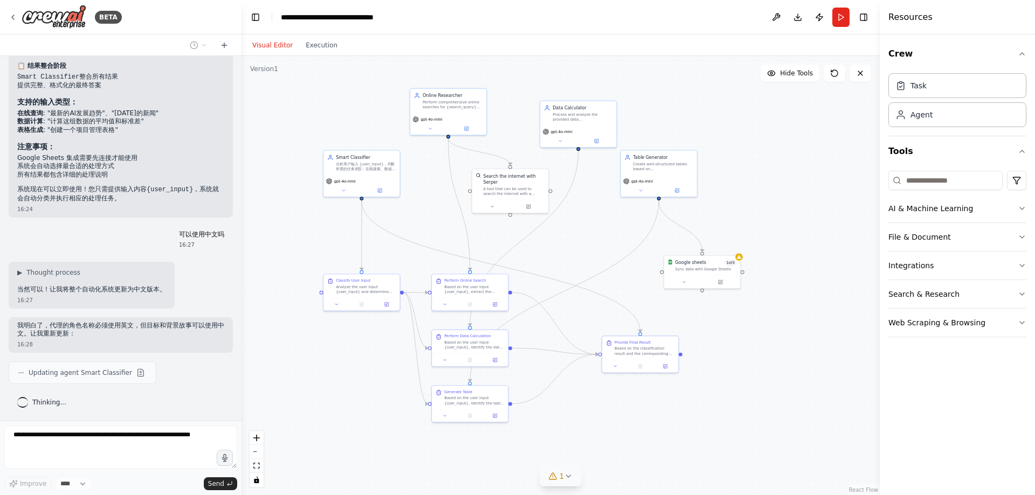
drag, startPoint x: 578, startPoint y: 225, endPoint x: 638, endPoint y: 229, distance: 60.0
click at [638, 229] on div ".deletable-edge-delete-btn { width: 20px; height: 20px; border: 0px solid #ffff…" at bounding box center [560, 275] width 638 height 439
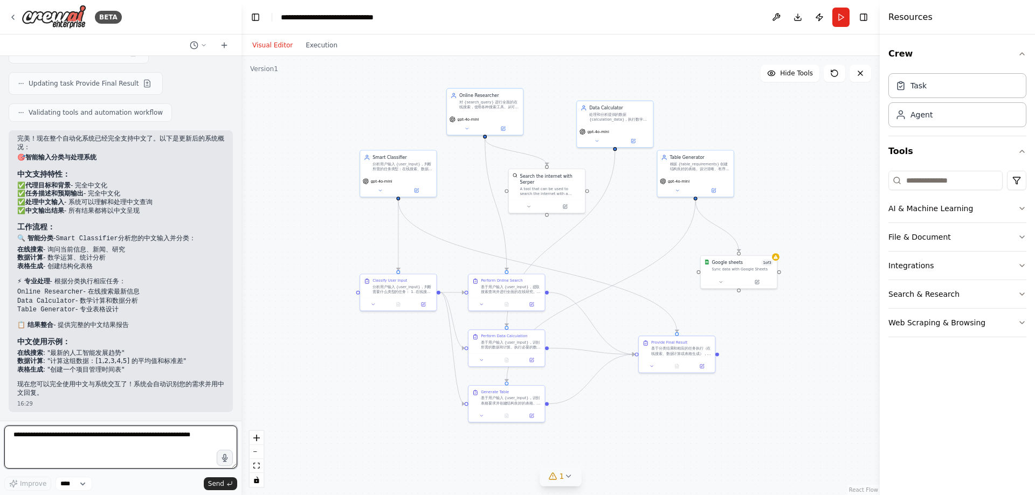
scroll to position [1591, 0]
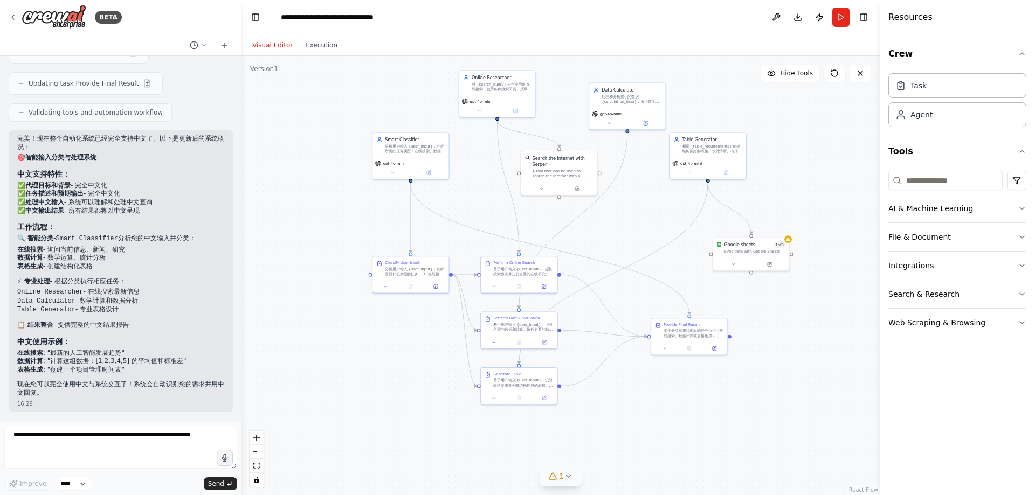
drag, startPoint x: 606, startPoint y: 240, endPoint x: 618, endPoint y: 223, distance: 21.2
click at [618, 223] on div ".deletable-edge-delete-btn { width: 20px; height: 20px; border: 0px solid #ffff…" at bounding box center [560, 275] width 638 height 439
drag, startPoint x: 843, startPoint y: 14, endPoint x: 840, endPoint y: 22, distance: 8.5
click at [843, 13] on button "Run" at bounding box center [840, 17] width 17 height 19
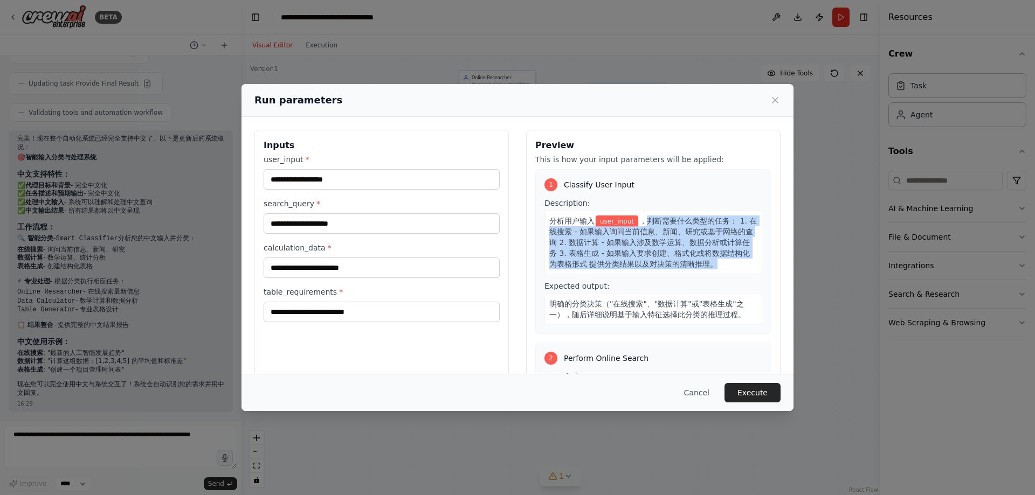
drag, startPoint x: 648, startPoint y: 229, endPoint x: 665, endPoint y: 273, distance: 46.8
click at [665, 273] on div "分析用户输入 user_input ，判断需要什么类型的任务： 1. 在线搜索 - 如果输入询问当前信息、新闻、研究或基于网络的查询 2. 数据计算 - 如果…" at bounding box center [653, 243] width 218 height 64
click at [673, 257] on span "，判断需要什么类型的任务： 1. 在线搜索 - 如果输入询问当前信息、新闻、研究或基于网络的查询 2. 数据计算 - 如果输入涉及数学运算、数据分析或计算任务…" at bounding box center [653, 243] width 208 height 52
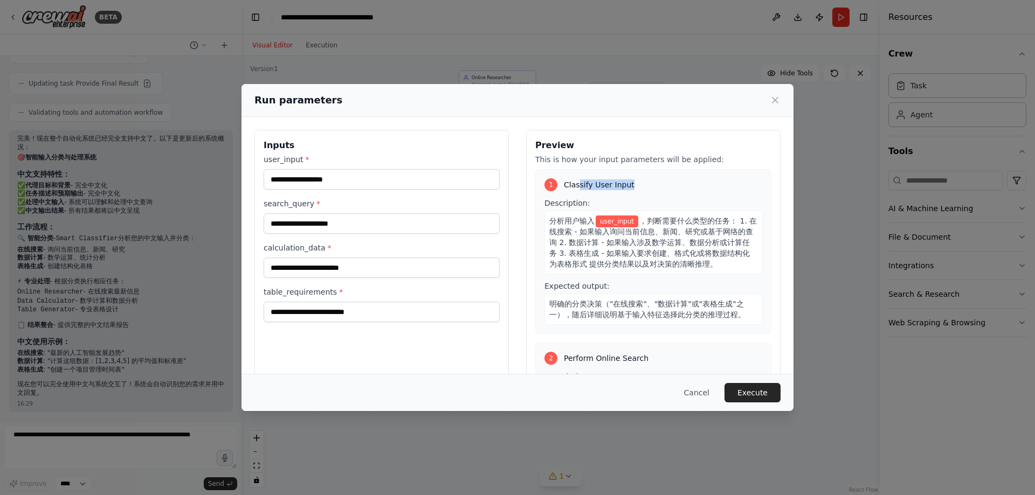
drag, startPoint x: 576, startPoint y: 184, endPoint x: 645, endPoint y: 187, distance: 68.5
click at [645, 187] on div "1 Classify User Input" at bounding box center [653, 184] width 218 height 13
click at [370, 181] on input "user_input *" at bounding box center [382, 179] width 236 height 20
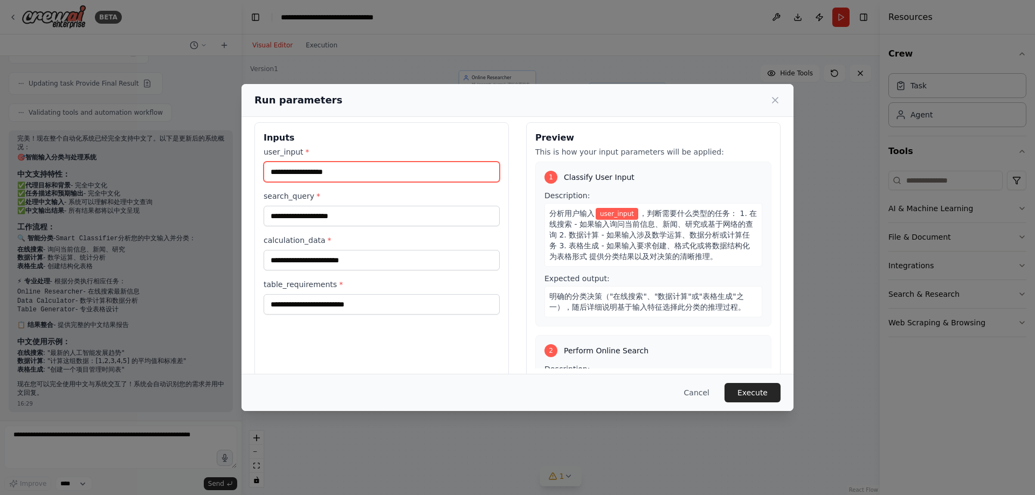
scroll to position [0, 0]
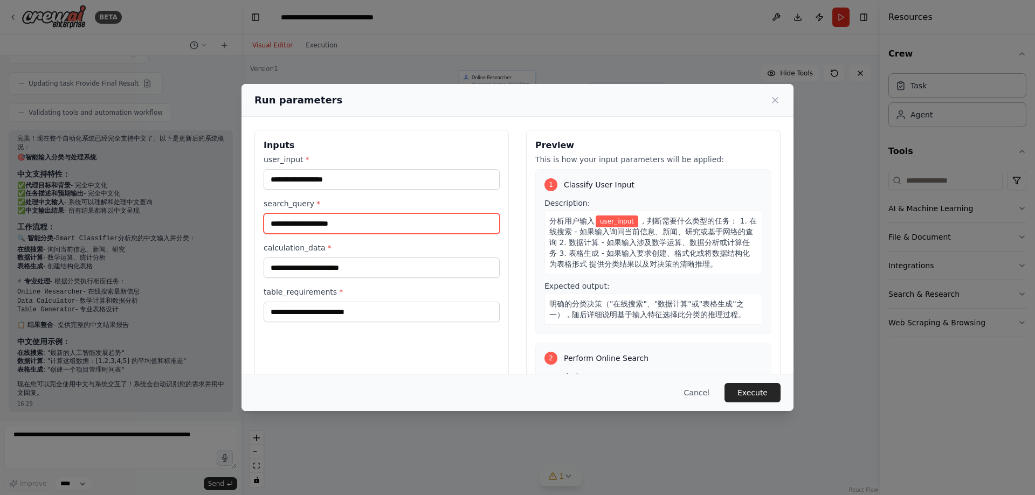
click at [340, 221] on input "search_query *" at bounding box center [382, 223] width 236 height 20
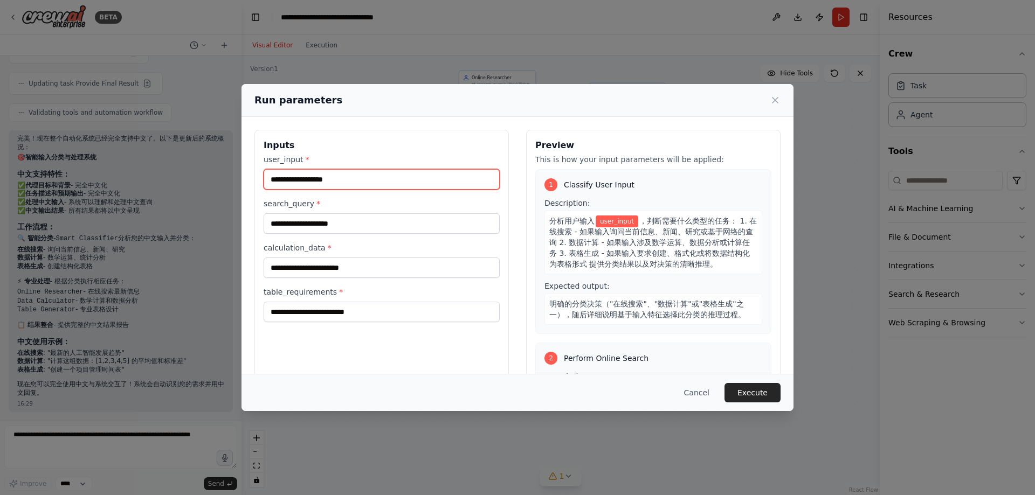
click at [352, 177] on input "user_input *" at bounding box center [382, 179] width 236 height 20
click at [775, 100] on icon at bounding box center [775, 100] width 11 height 11
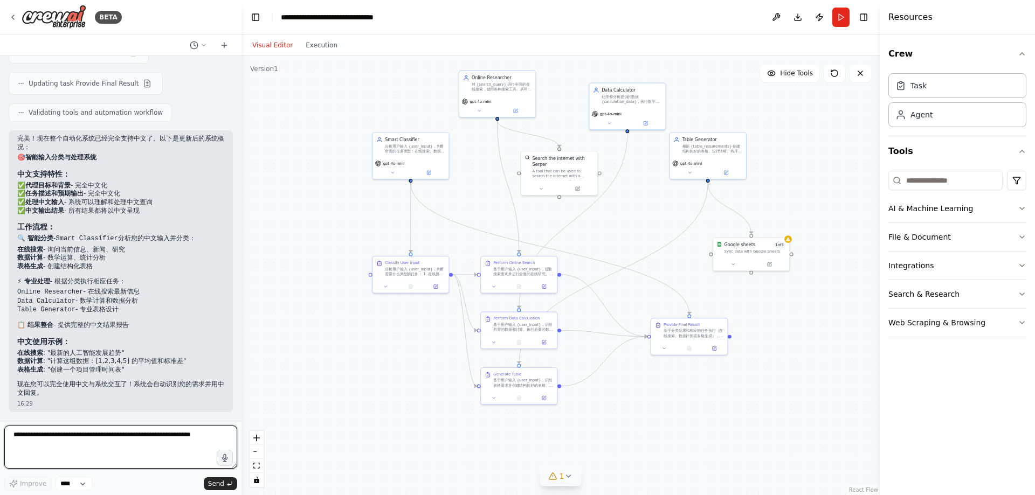
click at [184, 436] on textarea at bounding box center [120, 447] width 233 height 43
click at [209, 435] on textarea at bounding box center [120, 447] width 233 height 43
type textarea "**********"
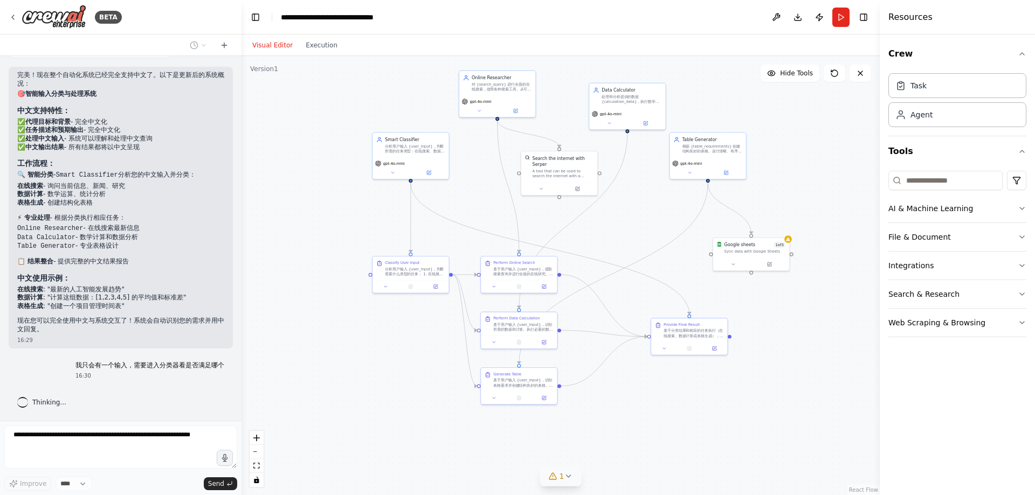
scroll to position [1746, 0]
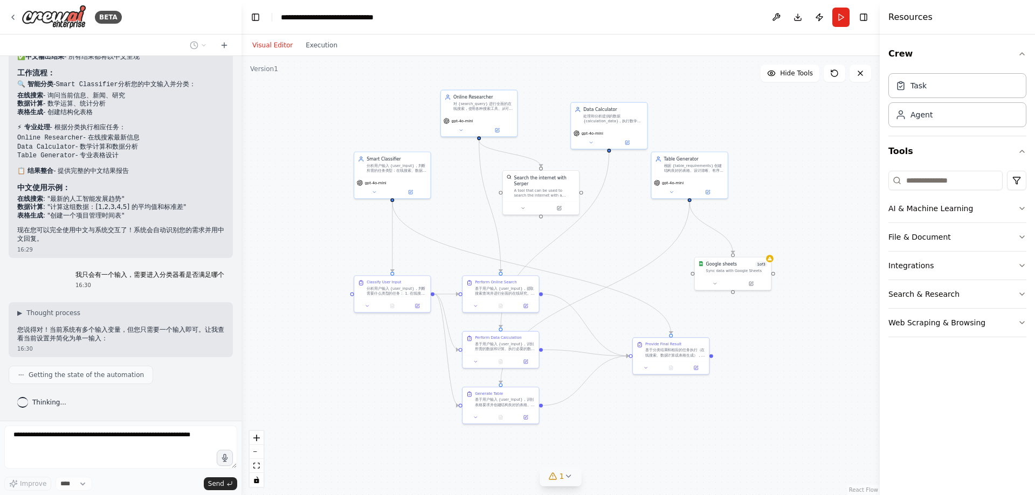
drag, startPoint x: 638, startPoint y: 215, endPoint x: 619, endPoint y: 234, distance: 27.1
click at [619, 234] on div ".deletable-edge-delete-btn { width: 20px; height: 20px; border: 0px solid #ffff…" at bounding box center [560, 275] width 638 height 439
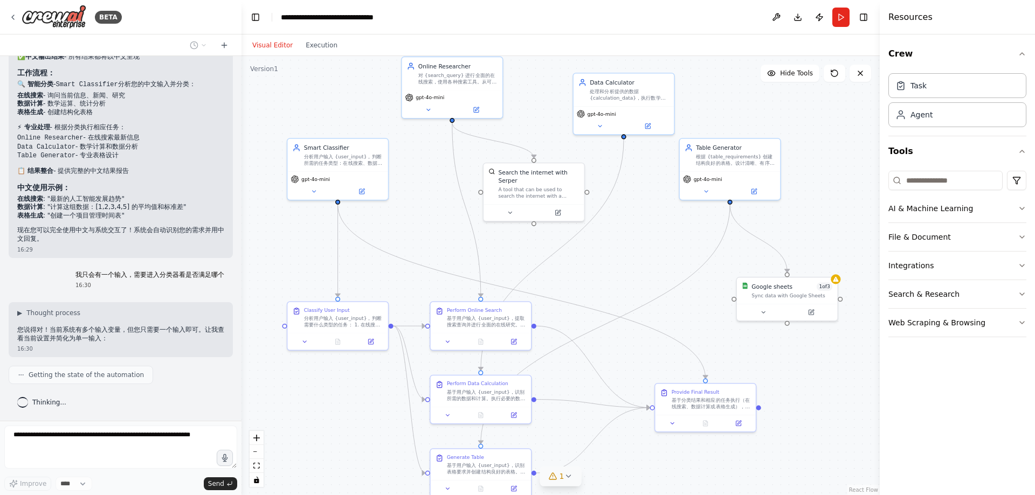
drag, startPoint x: 594, startPoint y: 255, endPoint x: 609, endPoint y: 282, distance: 31.1
click at [609, 282] on div ".deletable-edge-delete-btn { width: 20px; height: 20px; border: 0px solid #ffff…" at bounding box center [560, 275] width 638 height 439
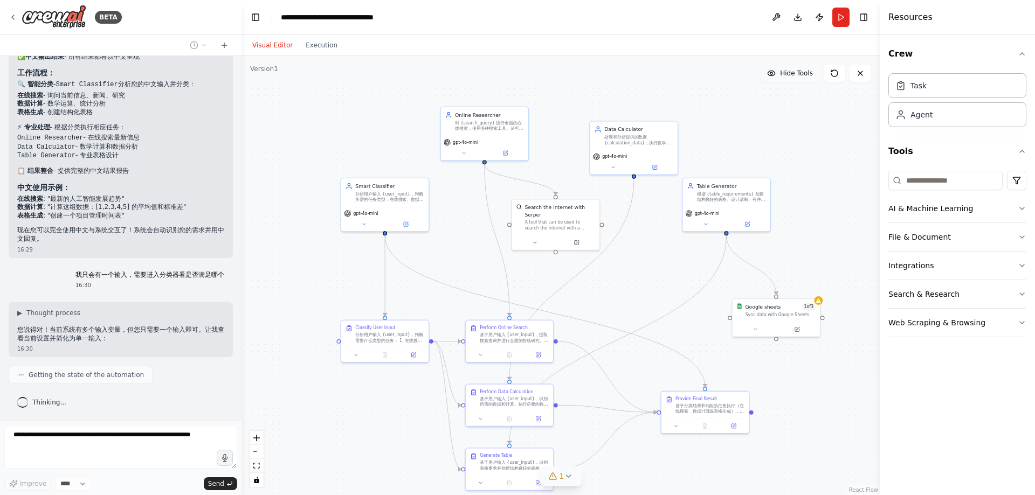
click at [795, 72] on span "Hide Tools" at bounding box center [796, 73] width 33 height 9
click at [795, 72] on span "Show Tools" at bounding box center [795, 73] width 36 height 9
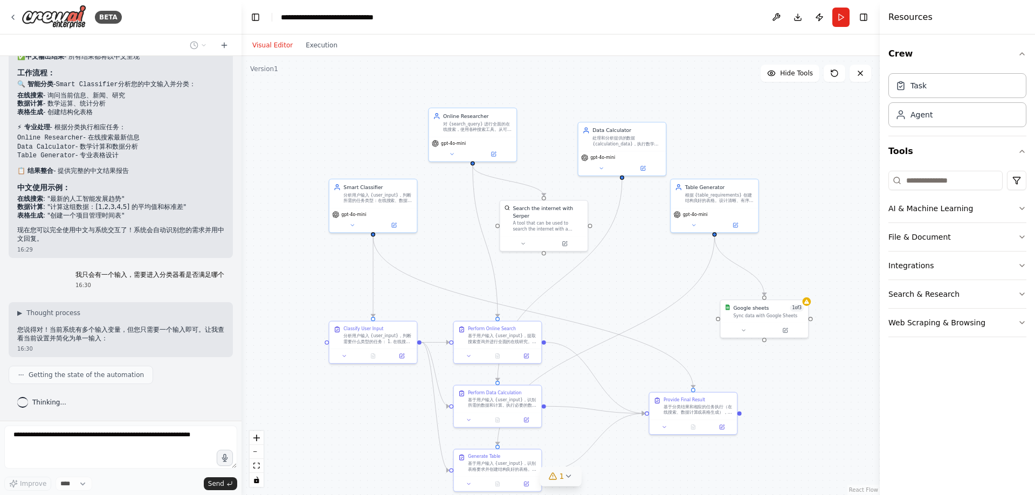
drag, startPoint x: 746, startPoint y: 125, endPoint x: 734, endPoint y: 126, distance: 11.9
click at [734, 126] on div ".deletable-edge-delete-btn { width: 20px; height: 20px; border: 0px solid #ffff…" at bounding box center [560, 275] width 638 height 439
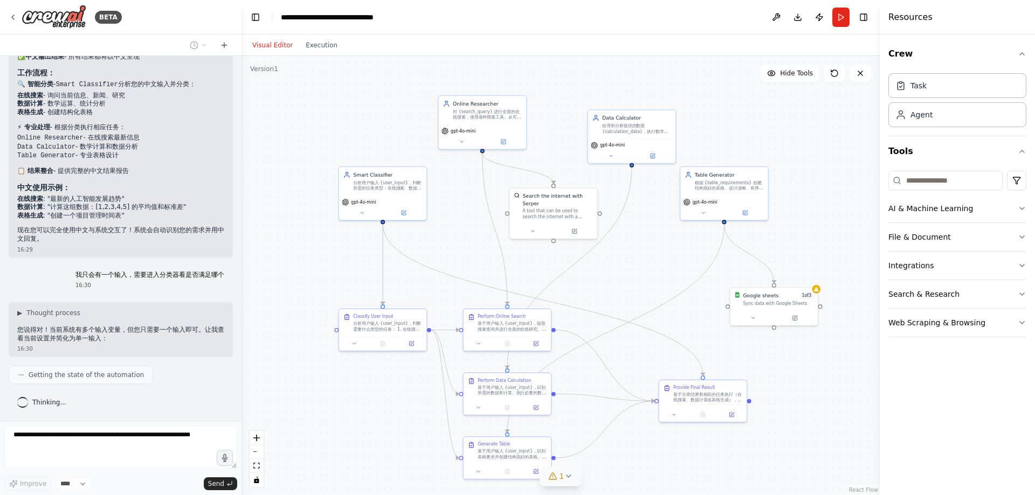
drag, startPoint x: 734, startPoint y: 126, endPoint x: 744, endPoint y: 113, distance: 15.7
click at [744, 113] on div ".deletable-edge-delete-btn { width: 20px; height: 20px; border: 0px solid #ffff…" at bounding box center [560, 275] width 638 height 439
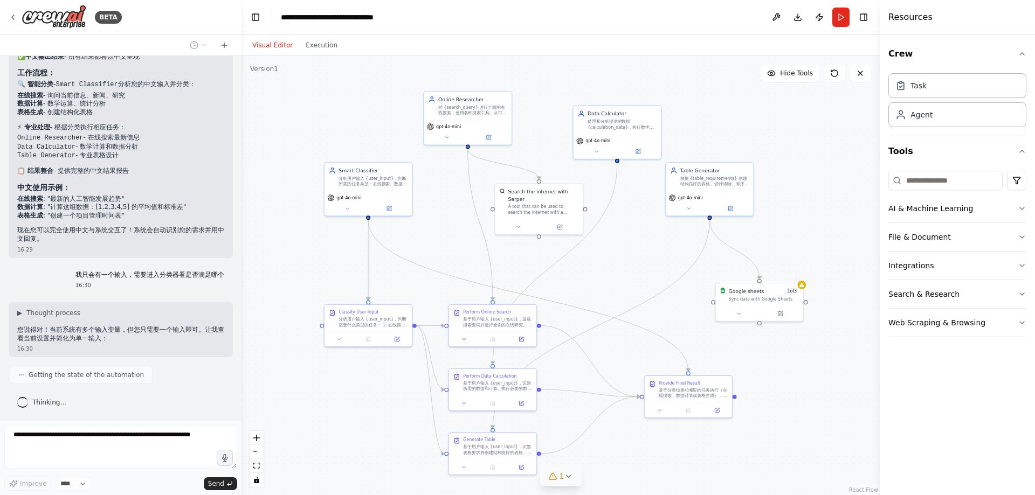
drag, startPoint x: 794, startPoint y: 115, endPoint x: 778, endPoint y: 111, distance: 16.2
click at [778, 111] on div ".deletable-edge-delete-btn { width: 20px; height: 20px; border: 0px solid #ffff…" at bounding box center [560, 275] width 638 height 439
click at [958, 178] on input at bounding box center [945, 180] width 114 height 19
click at [1022, 263] on icon "button" at bounding box center [1022, 265] width 9 height 9
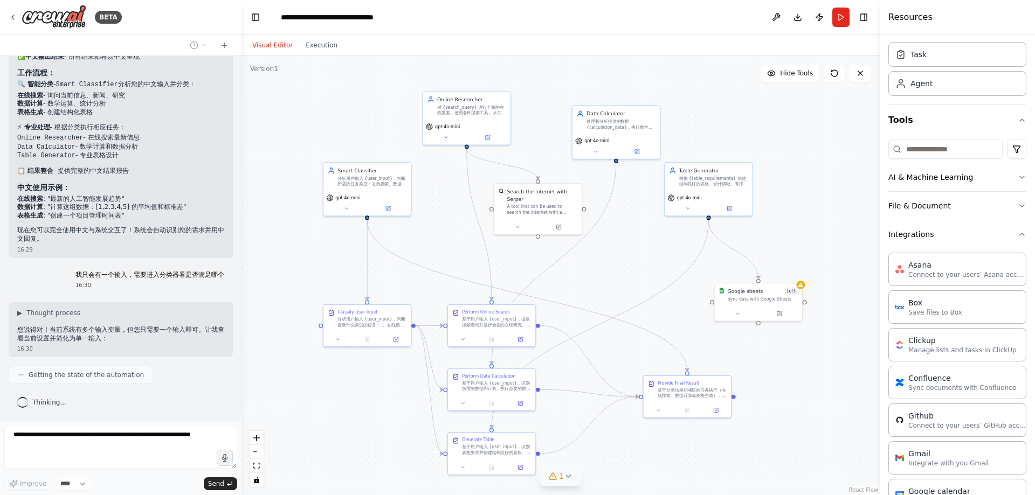
scroll to position [0, 0]
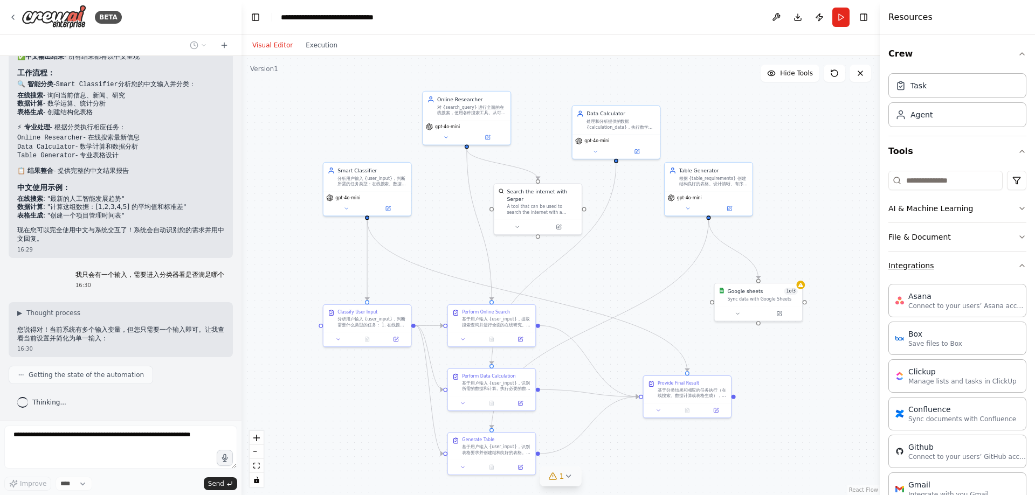
click at [1018, 263] on icon "button" at bounding box center [1022, 265] width 9 height 9
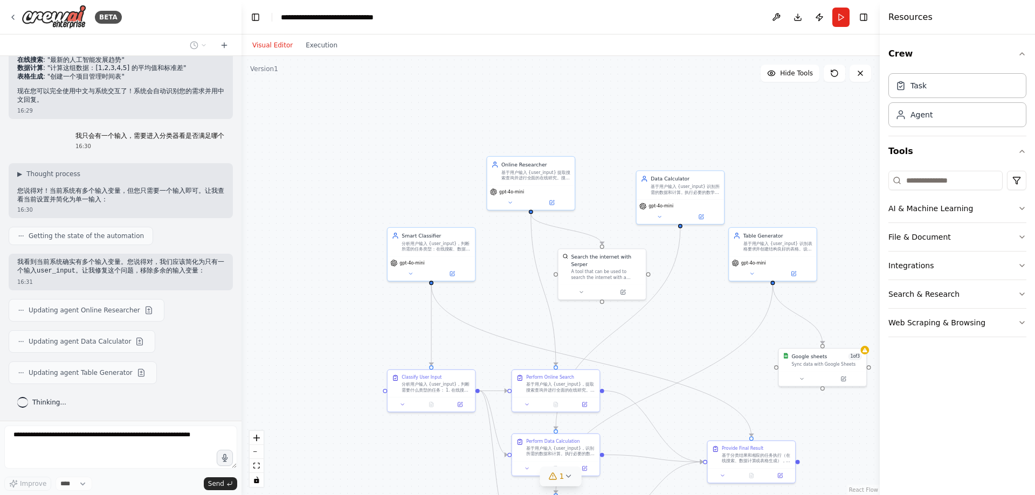
scroll to position [1920, 0]
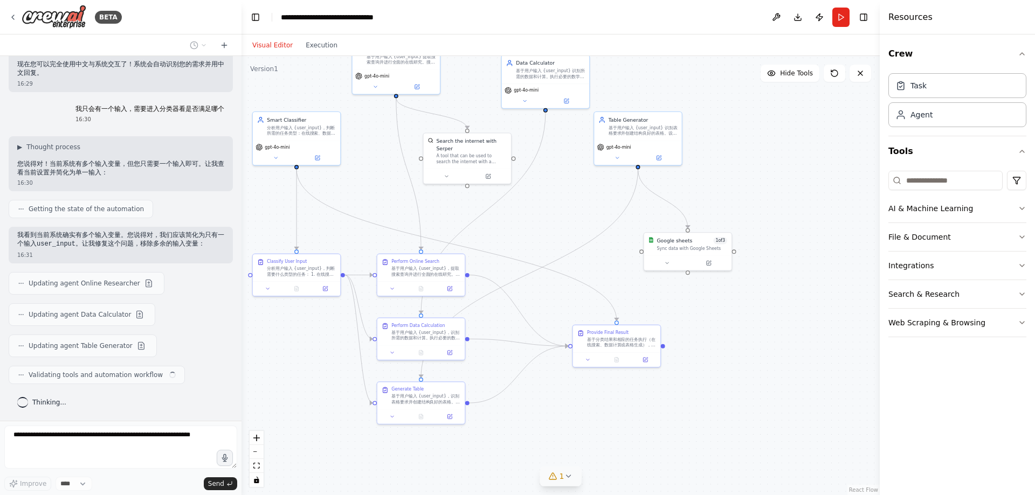
drag, startPoint x: 633, startPoint y: 286, endPoint x: 552, endPoint y: 215, distance: 108.1
click at [552, 215] on div ".deletable-edge-delete-btn { width: 20px; height: 20px; border: 0px solid #ffff…" at bounding box center [560, 275] width 638 height 439
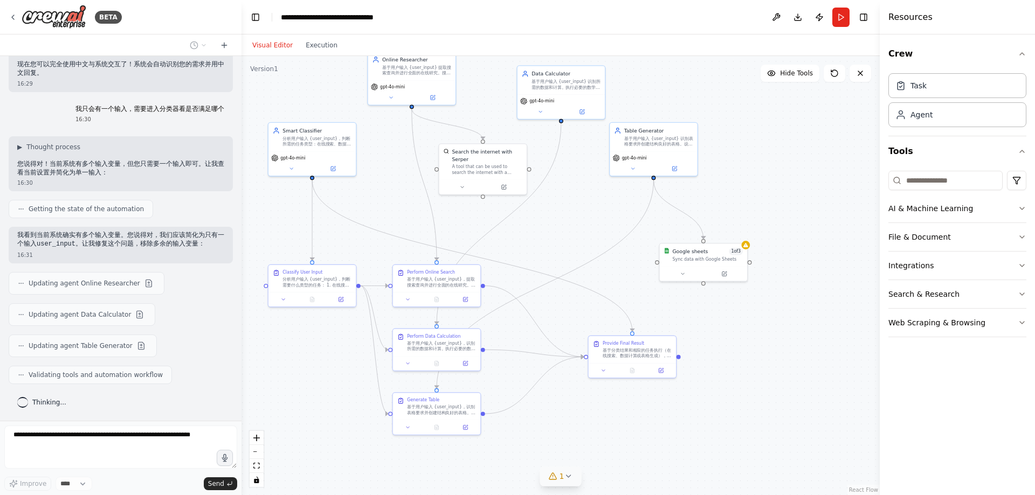
drag, startPoint x: 551, startPoint y: 215, endPoint x: 568, endPoint y: 226, distance: 19.7
click at [568, 226] on div ".deletable-edge-delete-btn { width: 20px; height: 20px; border: 0px solid #ffff…" at bounding box center [560, 275] width 638 height 439
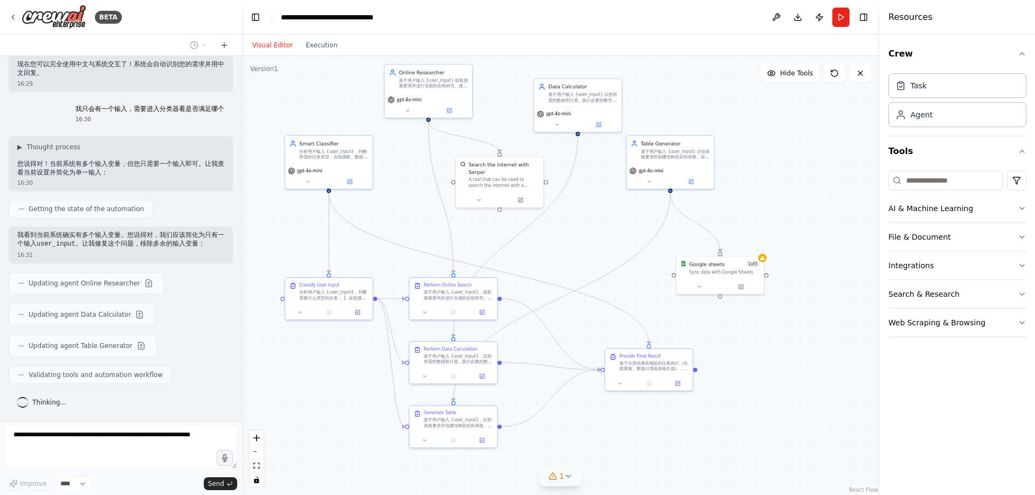
drag, startPoint x: 572, startPoint y: 227, endPoint x: 587, endPoint y: 239, distance: 18.8
click at [587, 239] on div ".deletable-edge-delete-btn { width: 20px; height: 20px; border: 0px solid #ffff…" at bounding box center [560, 275] width 638 height 439
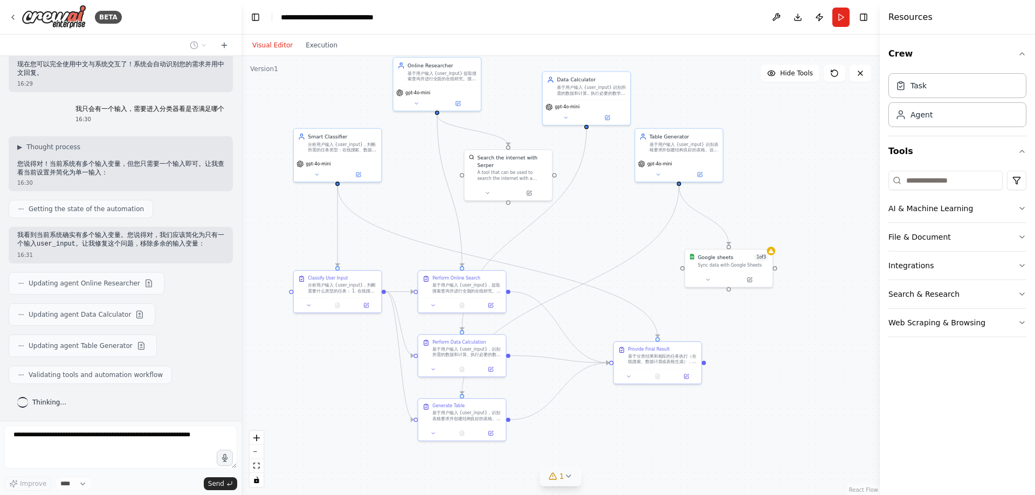
drag, startPoint x: 589, startPoint y: 235, endPoint x: 597, endPoint y: 228, distance: 11.1
click at [597, 228] on div ".deletable-edge-delete-btn { width: 20px; height: 20px; border: 0px solid #ffff…" at bounding box center [560, 275] width 638 height 439
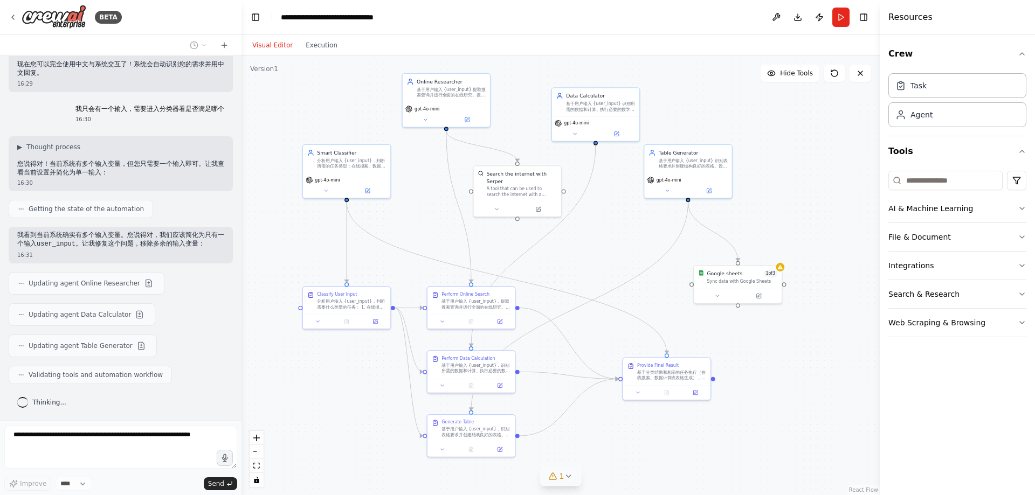
drag, startPoint x: 583, startPoint y: 238, endPoint x: 592, endPoint y: 254, distance: 18.6
click at [592, 254] on div ".deletable-edge-delete-btn { width: 20px; height: 20px; border: 0px solid #ffff…" at bounding box center [560, 275] width 638 height 439
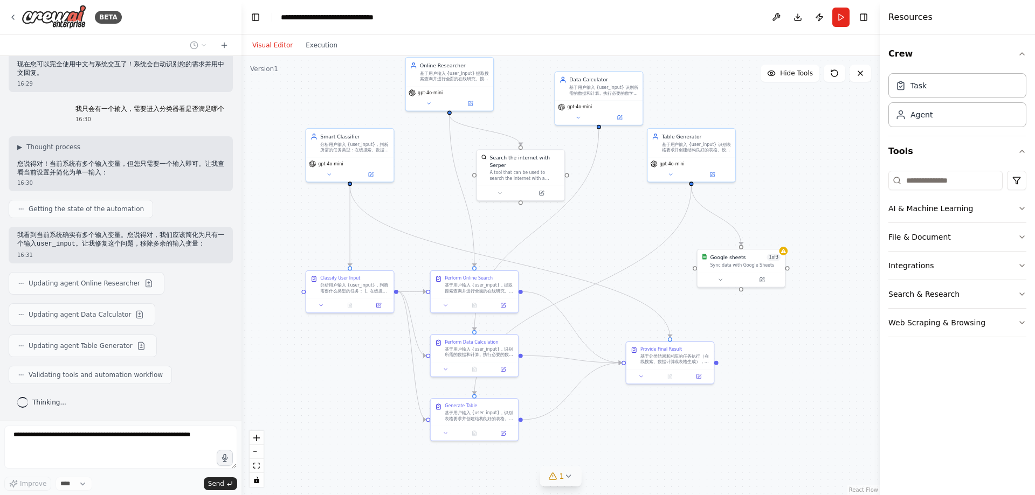
click at [580, 246] on div ".deletable-edge-delete-btn { width: 20px; height: 20px; border: 0px solid #ffff…" at bounding box center [560, 275] width 638 height 439
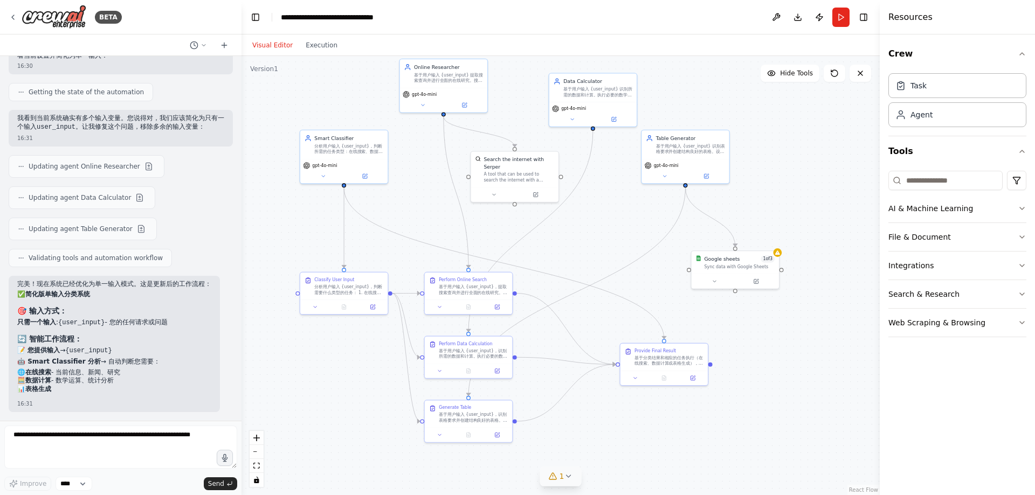
drag, startPoint x: 768, startPoint y: 188, endPoint x: 762, endPoint y: 189, distance: 6.0
click at [762, 189] on div ".deletable-edge-delete-btn { width: 20px; height: 20px; border: 0px solid #ffff…" at bounding box center [560, 275] width 638 height 439
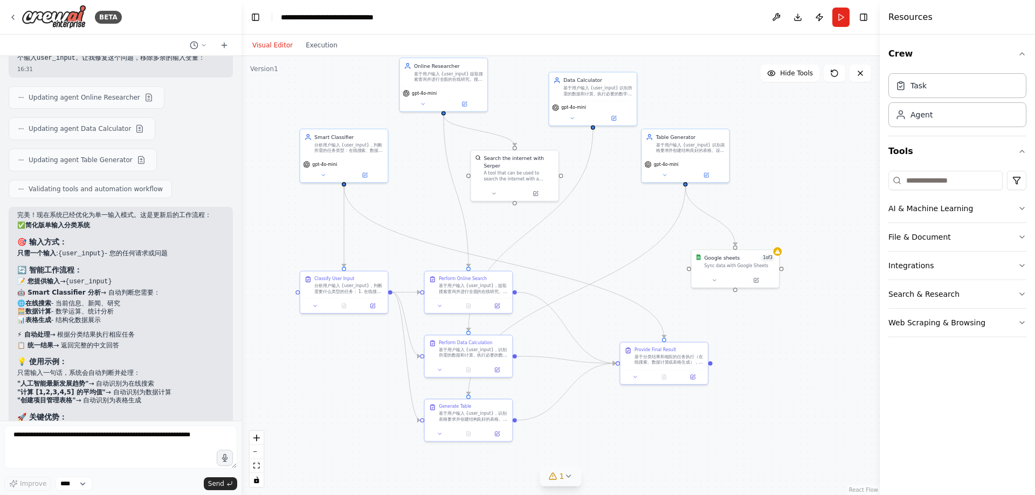
scroll to position [2190, 0]
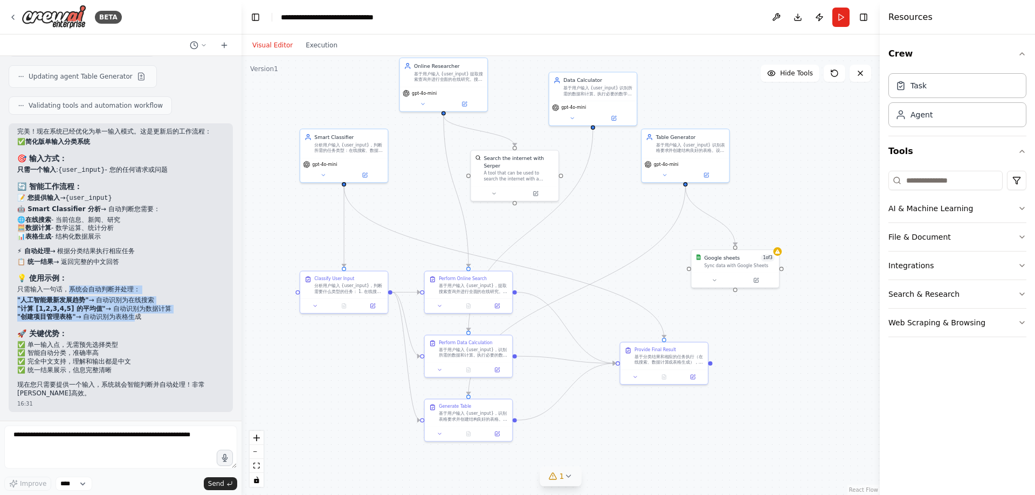
drag, startPoint x: 68, startPoint y: 293, endPoint x: 151, endPoint y: 309, distance: 84.5
click at [135, 316] on div "完美！现在系统已经优化为单一输入模式。这是更新后的工作流程： ✅ 简化版单输入分类系统 🎯 输入方式： 只需一个输入 : {user_input} - 您的任…" at bounding box center [120, 263] width 207 height 271
click at [175, 293] on p "只需输入一句话，系统会自动判断并处理：" at bounding box center [120, 290] width 207 height 9
drag, startPoint x: 86, startPoint y: 290, endPoint x: 157, endPoint y: 293, distance: 70.7
click at [157, 293] on p "只需输入一句话，系统会自动判断并处理：" at bounding box center [120, 290] width 207 height 9
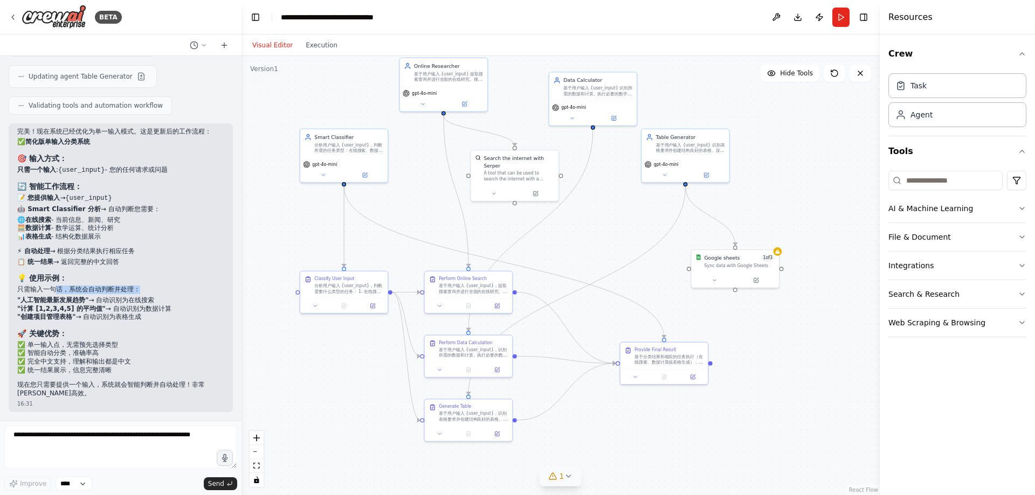
click at [124, 286] on p "只需输入一句话，系统会自动判断并处理：" at bounding box center [120, 290] width 207 height 9
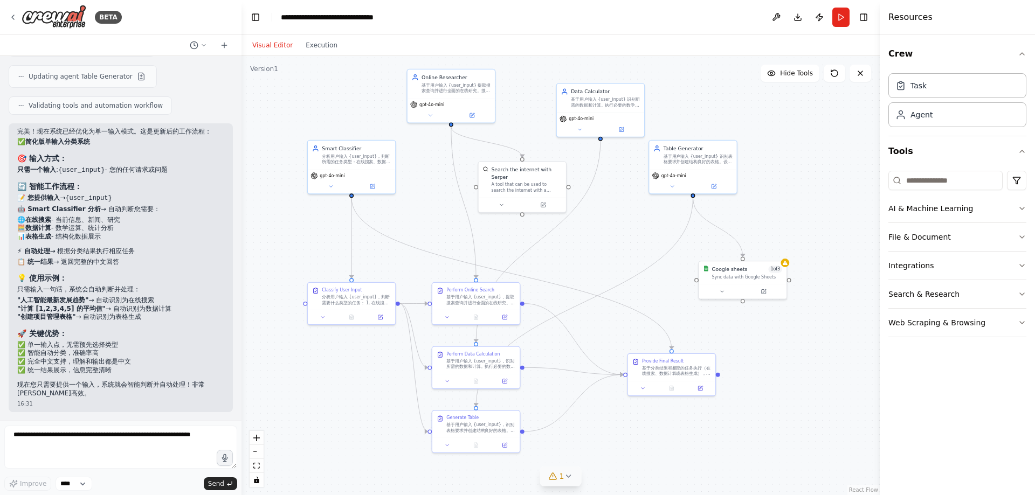
drag, startPoint x: 265, startPoint y: 247, endPoint x: 308, endPoint y: 248, distance: 43.7
click at [274, 258] on div ".deletable-edge-delete-btn { width: 20px; height: 20px; border: 0px solid #ffff…" at bounding box center [560, 275] width 638 height 439
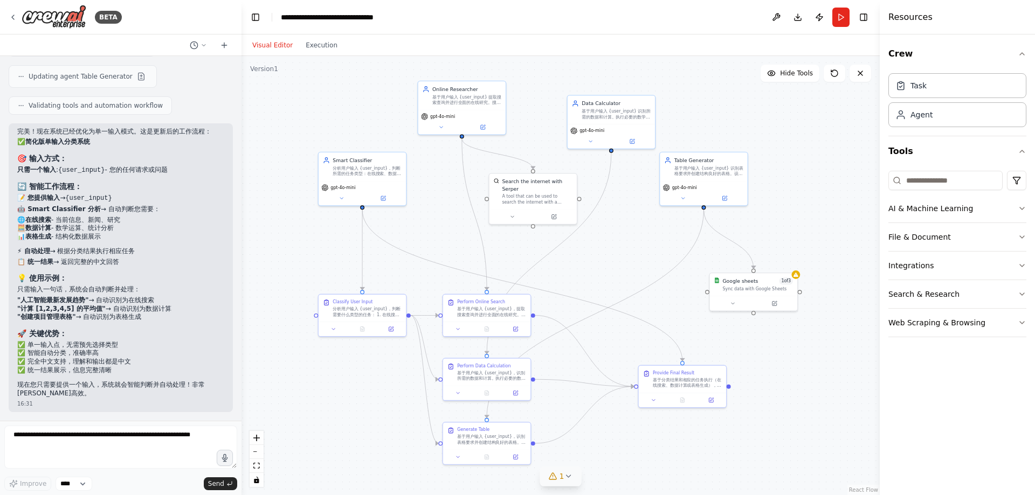
click at [423, 217] on div ".deletable-edge-delete-btn { width: 20px; height: 20px; border: 0px solid #ffff…" at bounding box center [560, 275] width 638 height 439
click at [839, 15] on button "Run" at bounding box center [840, 17] width 17 height 19
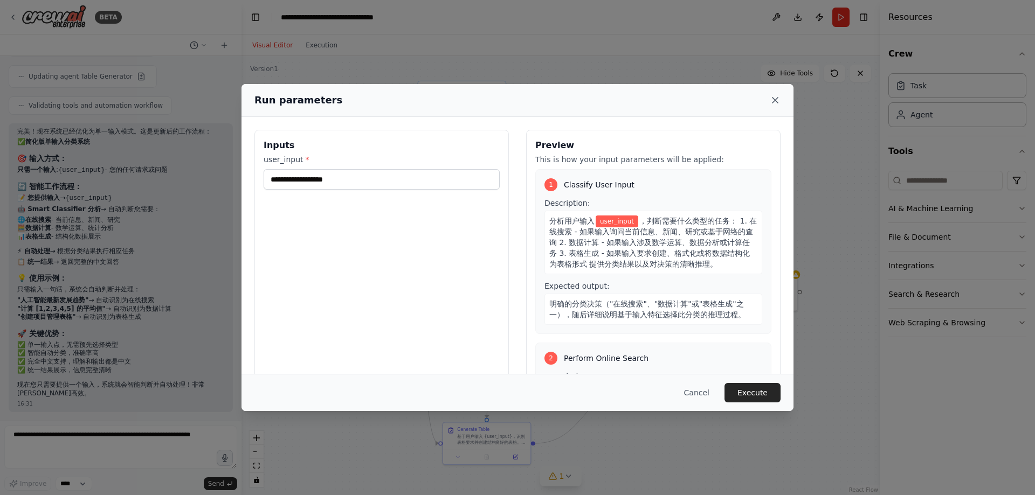
click at [772, 98] on icon at bounding box center [775, 100] width 11 height 11
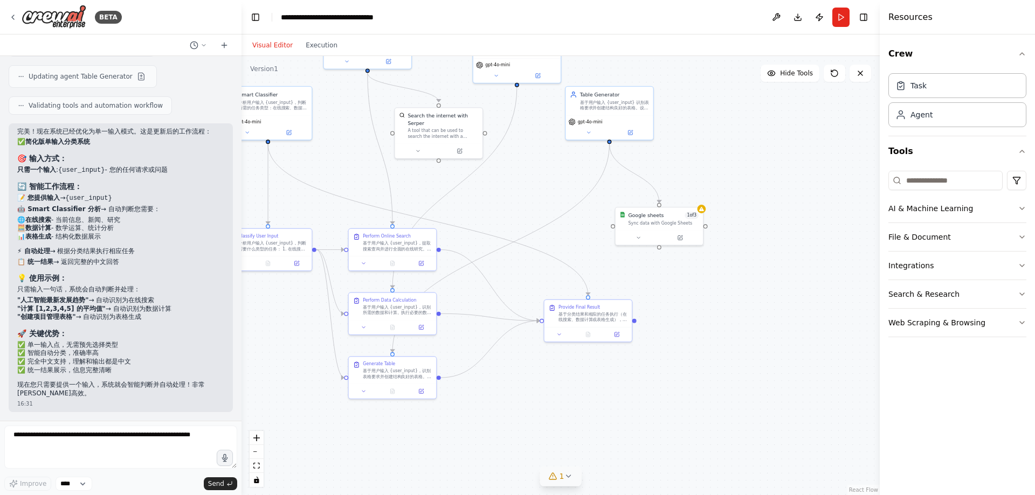
drag, startPoint x: 610, startPoint y: 270, endPoint x: 509, endPoint y: 190, distance: 128.6
click at [509, 190] on div ".deletable-edge-delete-btn { width: 20px; height: 20px; border: 0px solid #ffff…" at bounding box center [560, 275] width 638 height 439
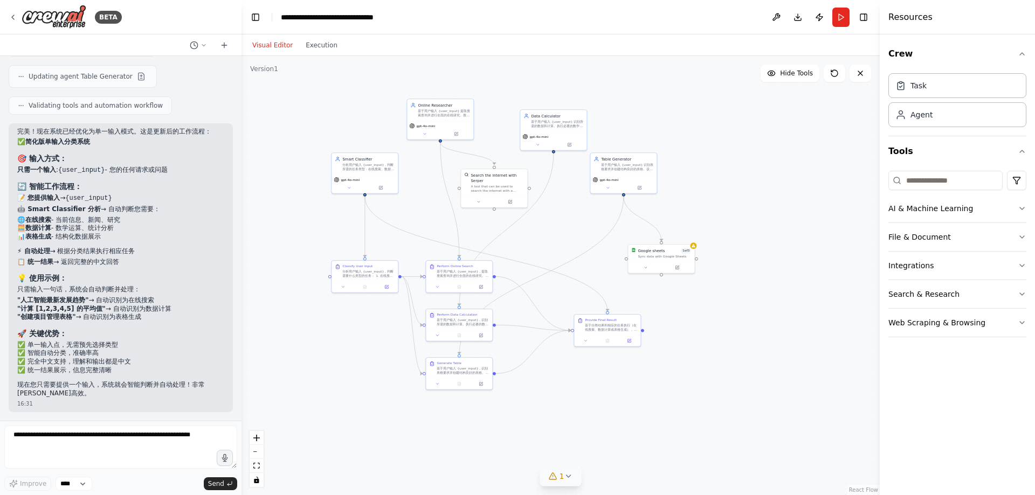
drag, startPoint x: 533, startPoint y: 189, endPoint x: 597, endPoint y: 256, distance: 91.9
click at [597, 256] on div ".deletable-edge-delete-btn { width: 20px; height: 20px; border: 0px solid #ffff…" at bounding box center [560, 275] width 638 height 439
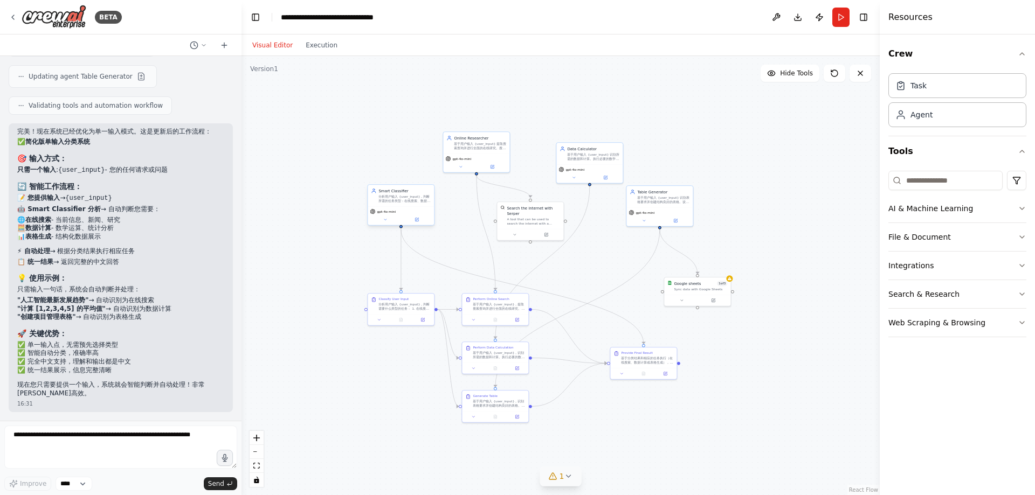
click at [396, 198] on div "分析用户输入 {user_input}，判断所需的任务类型：在线搜索、数据计算或表格生成。基于输入特征和关键词进行分类，为分类决策提供清晰的推理过程。" at bounding box center [404, 199] width 52 height 9
click at [608, 114] on div ".deletable-edge-delete-btn { width: 20px; height: 20px; border: 0px solid #ffff…" at bounding box center [560, 275] width 638 height 439
click at [838, 18] on button "Run" at bounding box center [840, 17] width 17 height 19
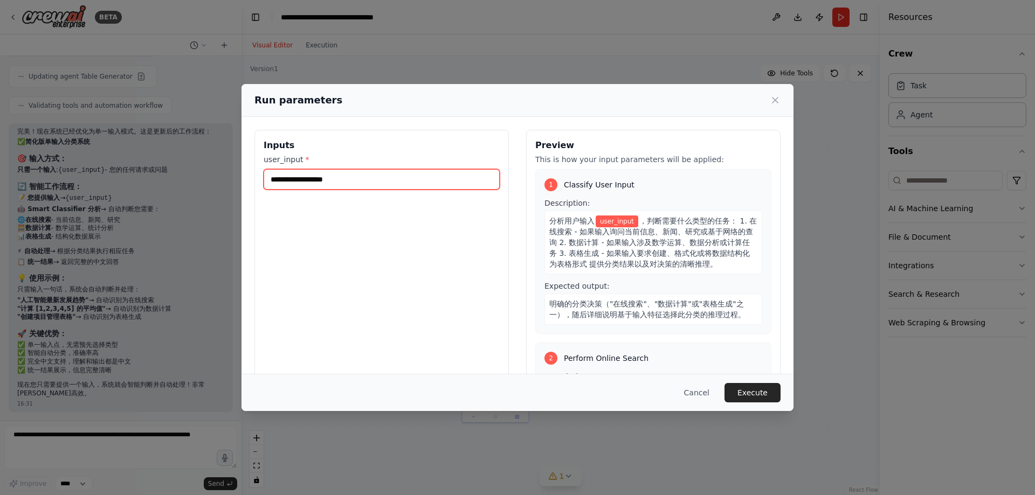
click at [340, 184] on input "user_input *" at bounding box center [382, 179] width 236 height 20
type input "*********"
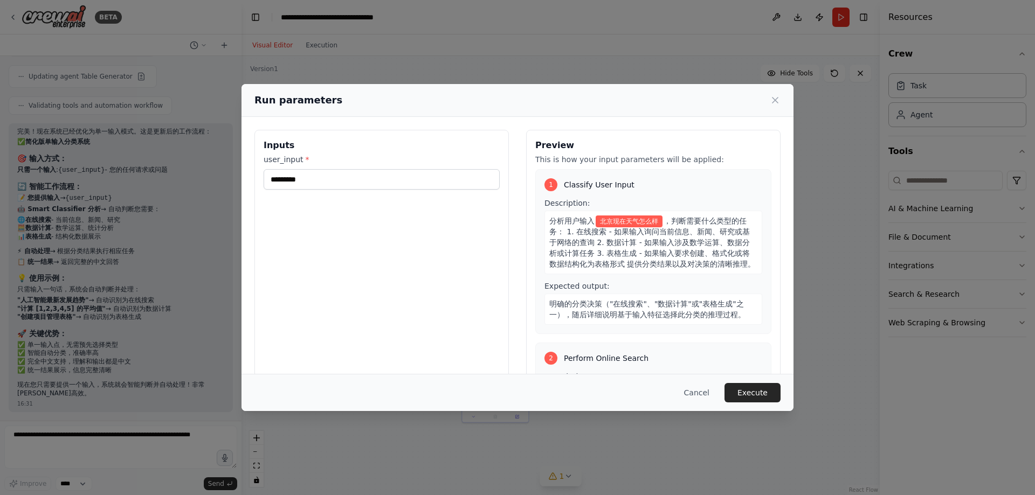
drag, startPoint x: 756, startPoint y: 391, endPoint x: 632, endPoint y: 335, distance: 135.6
click at [756, 391] on button "Execute" at bounding box center [752, 392] width 56 height 19
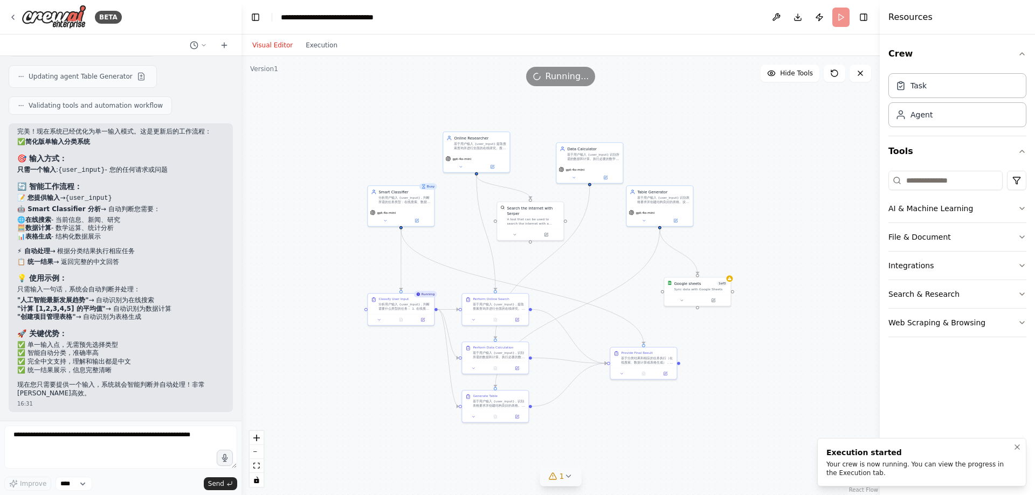
click at [956, 465] on div "Your crew is now running. You can view the progress in the Execution tab." at bounding box center [919, 468] width 187 height 17
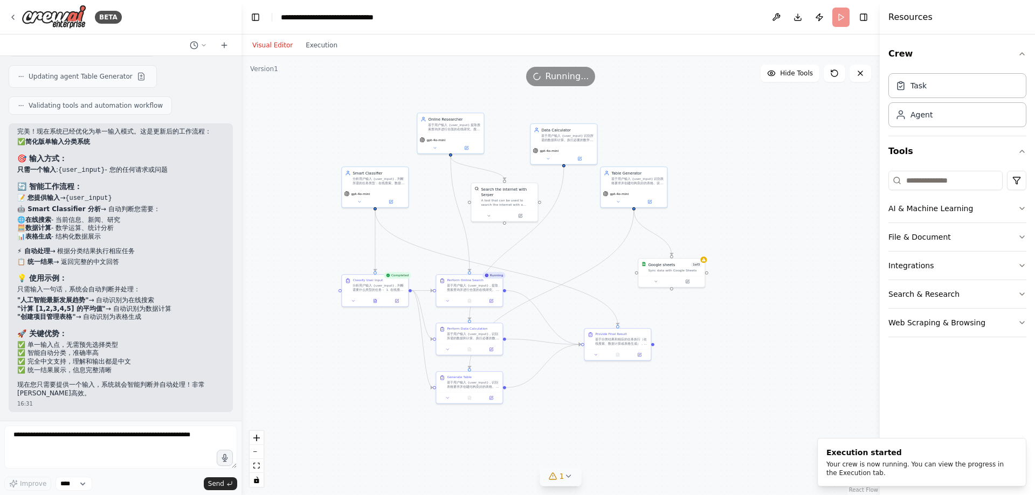
drag, startPoint x: 777, startPoint y: 230, endPoint x: 751, endPoint y: 211, distance: 32.0
click at [751, 211] on div ".deletable-edge-delete-btn { width: 20px; height: 20px; border: 0px solid #ffff…" at bounding box center [560, 275] width 638 height 439
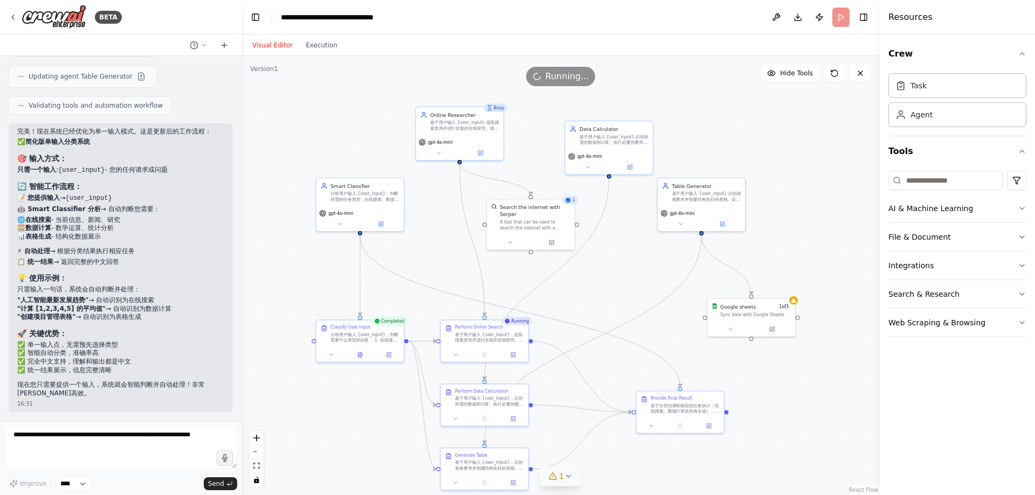
drag, startPoint x: 604, startPoint y: 284, endPoint x: 609, endPoint y: 289, distance: 8.0
click at [609, 289] on div ".deletable-edge-delete-btn { width: 20px; height: 20px; border: 0px solid #ffff…" at bounding box center [560, 275] width 638 height 439
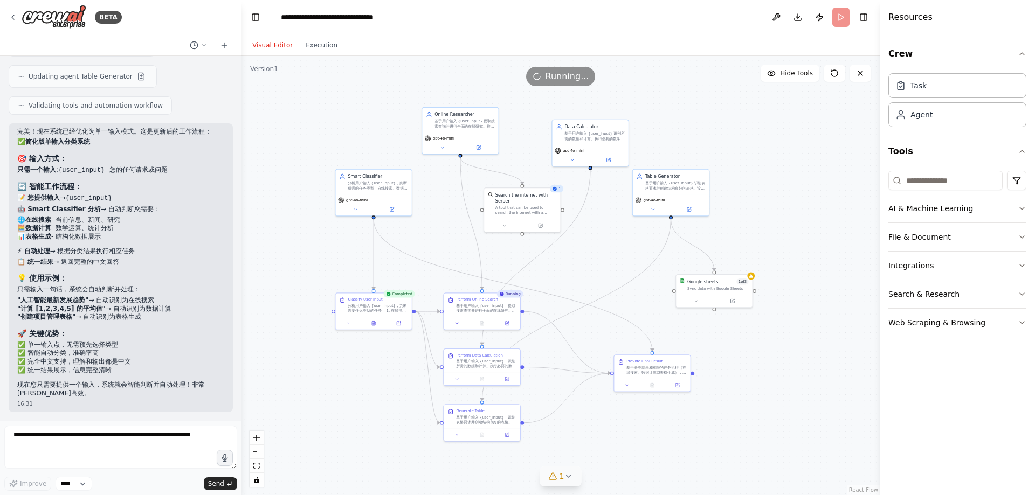
drag, startPoint x: 616, startPoint y: 278, endPoint x: 597, endPoint y: 256, distance: 29.5
click at [597, 256] on div ".deletable-edge-delete-btn { width: 20px; height: 20px; border: 0px solid #ffff…" at bounding box center [560, 275] width 638 height 439
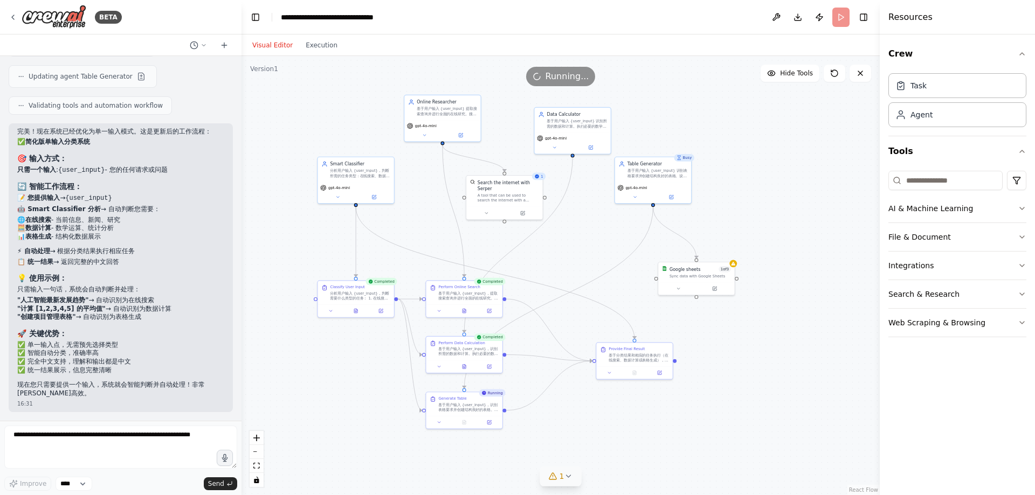
drag, startPoint x: 576, startPoint y: 267, endPoint x: 563, endPoint y: 258, distance: 15.5
click at [563, 258] on div ".deletable-edge-delete-btn { width: 20px; height: 20px; border: 0px solid #ffff…" at bounding box center [560, 275] width 638 height 439
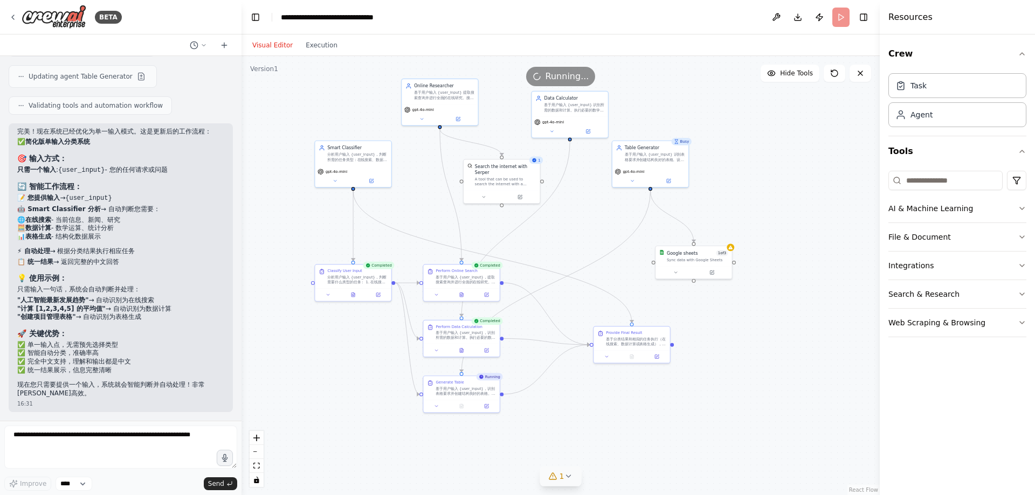
click at [741, 187] on div ".deletable-edge-delete-btn { width: 20px; height: 20px; border: 0px solid #ffff…" at bounding box center [560, 275] width 638 height 439
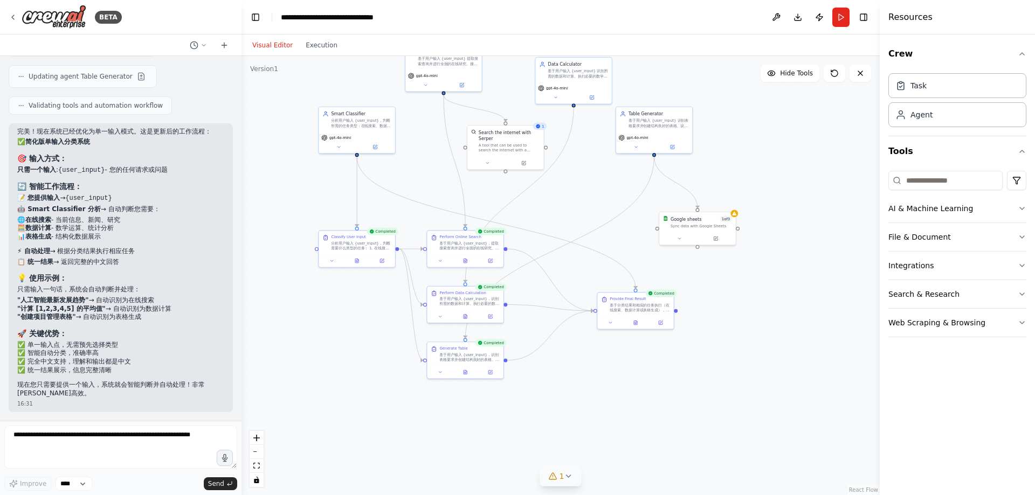
drag, startPoint x: 731, startPoint y: 327, endPoint x: 735, endPoint y: 294, distance: 33.6
click at [735, 294] on div ".deletable-edge-delete-btn { width: 20px; height: 20px; border: 0px solid #ffff…" at bounding box center [560, 275] width 638 height 439
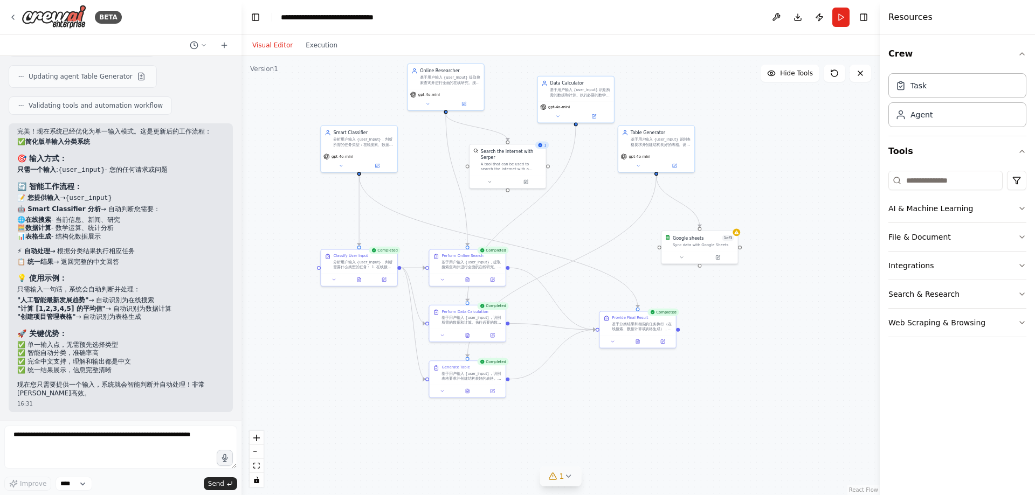
drag, startPoint x: 778, startPoint y: 285, endPoint x: 781, endPoint y: 304, distance: 19.0
click at [781, 304] on div ".deletable-edge-delete-btn { width: 20px; height: 20px; border: 0px solid #ffff…" at bounding box center [560, 275] width 638 height 439
click at [325, 45] on button "Execution" at bounding box center [321, 45] width 45 height 13
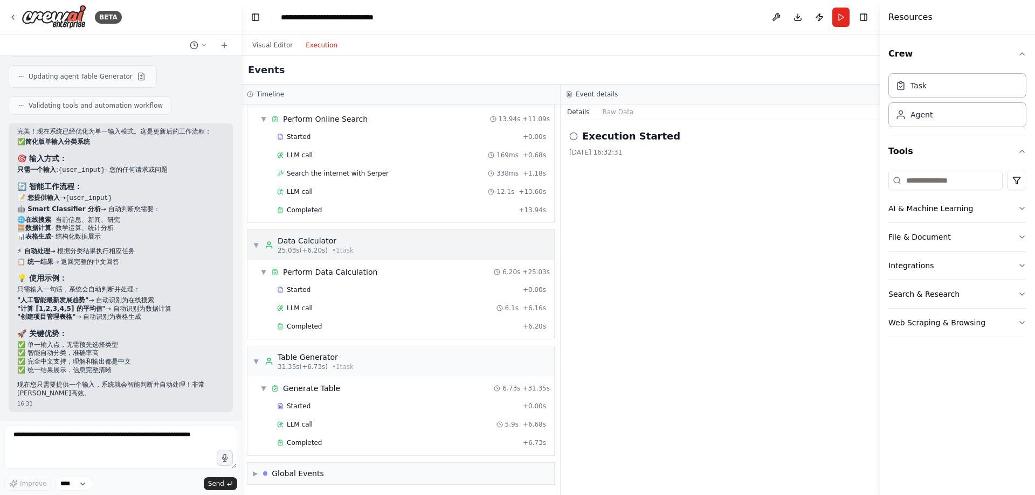
scroll to position [226, 0]
click at [284, 470] on div "Global Events" at bounding box center [298, 472] width 52 height 11
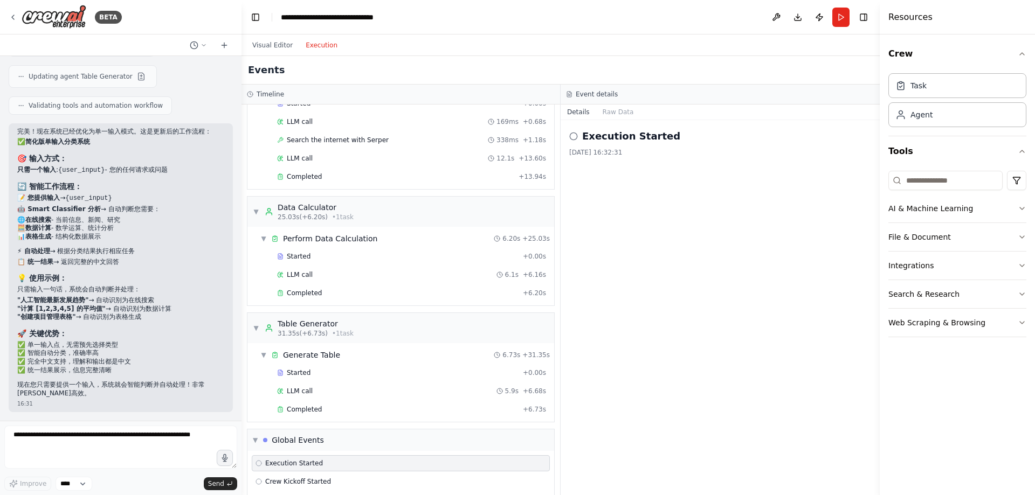
scroll to position [306, 0]
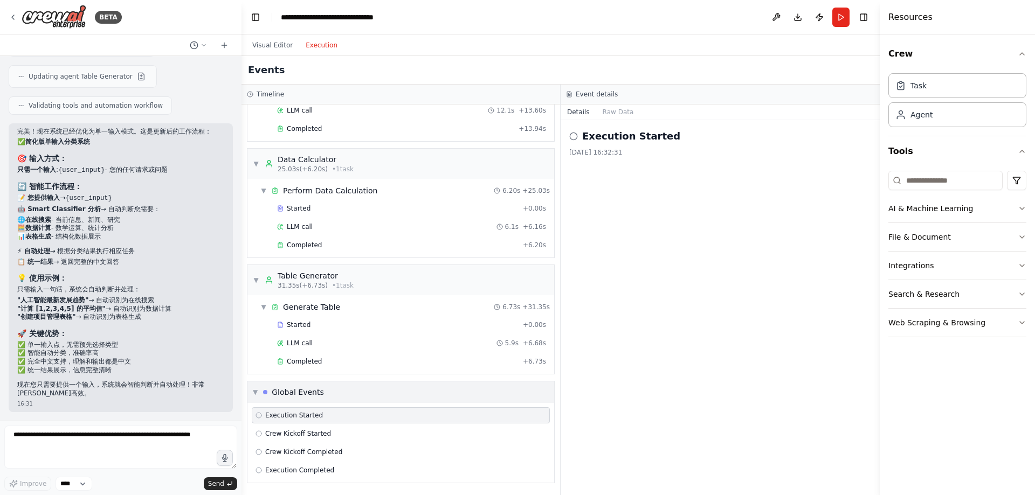
click at [301, 391] on div "Global Events" at bounding box center [298, 392] width 52 height 11
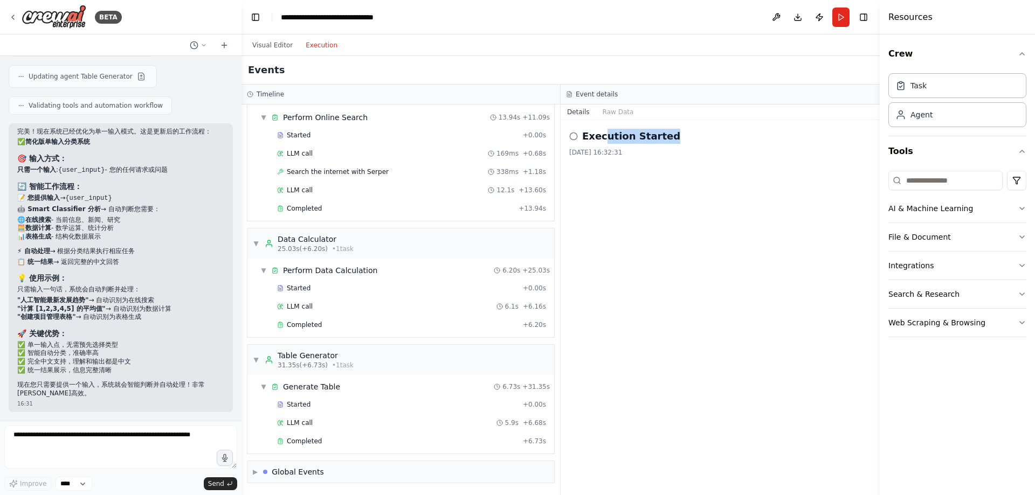
drag, startPoint x: 606, startPoint y: 138, endPoint x: 680, endPoint y: 139, distance: 73.9
click at [680, 139] on div "Execution Started" at bounding box center [720, 136] width 302 height 15
click at [648, 139] on h2 "Execution Started" at bounding box center [631, 136] width 98 height 15
click at [578, 137] on div "Execution Started" at bounding box center [720, 136] width 302 height 15
click at [573, 137] on icon at bounding box center [573, 136] width 9 height 9
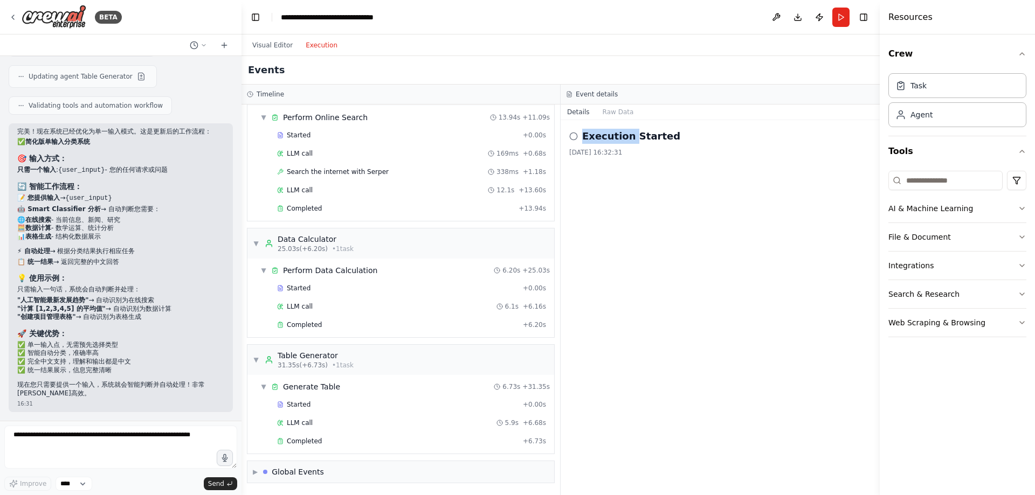
click at [573, 137] on icon at bounding box center [573, 136] width 9 height 9
click at [611, 136] on h2 "Execution Started" at bounding box center [631, 136] width 98 height 15
click at [646, 135] on h2 "Execution Started" at bounding box center [631, 136] width 98 height 15
click at [614, 112] on button "Raw Data" at bounding box center [618, 112] width 44 height 15
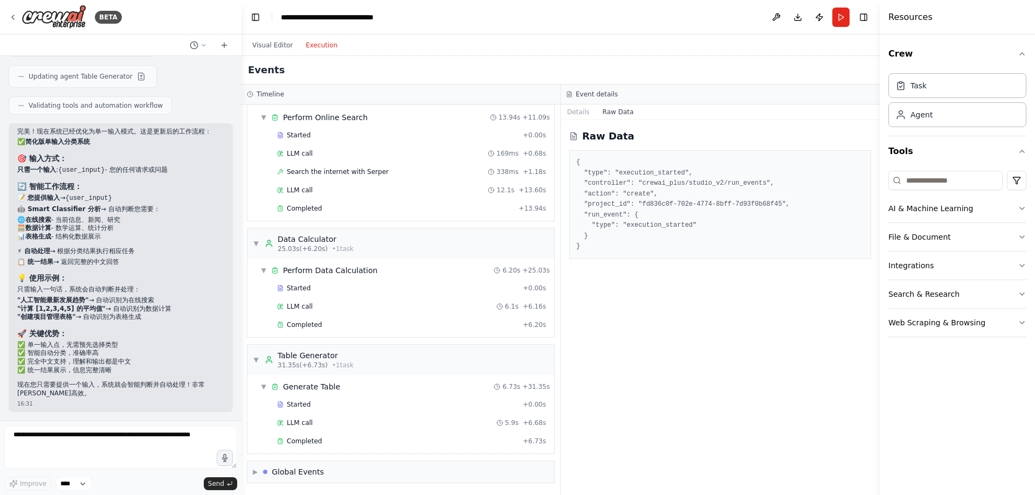
click at [612, 112] on button "Raw Data" at bounding box center [618, 112] width 44 height 15
click at [585, 110] on button "Details" at bounding box center [579, 112] width 36 height 15
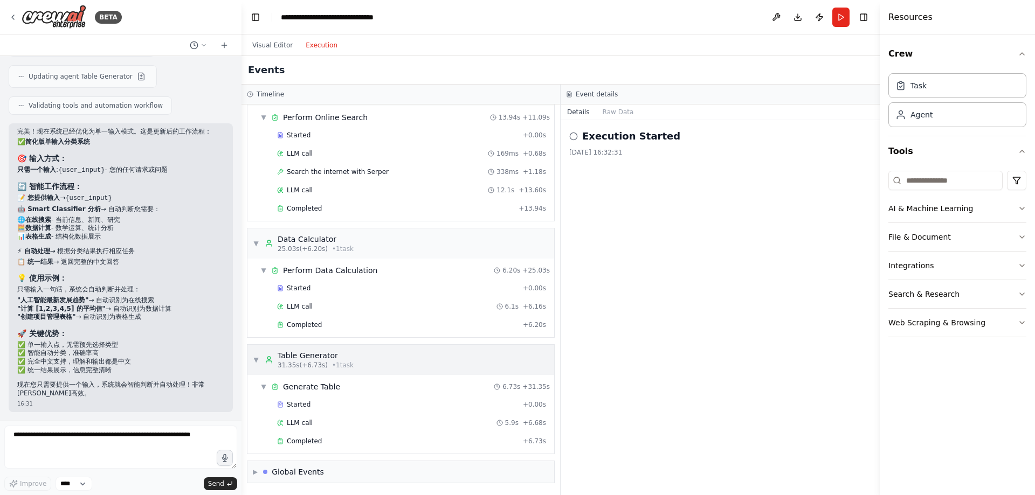
click at [409, 357] on div "▼ Table Generator 31.35s (+6.73s) • 1 task" at bounding box center [400, 360] width 307 height 30
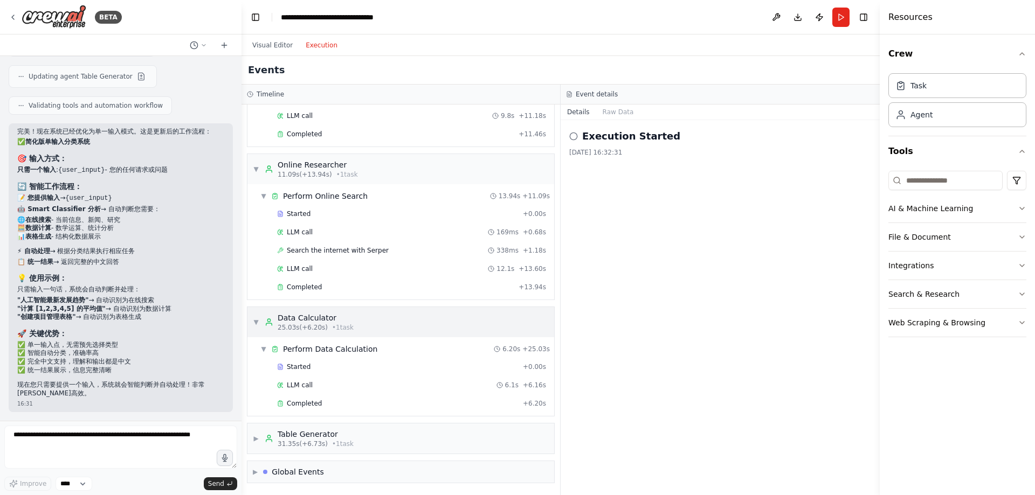
click at [390, 319] on div "▼ Data Calculator 25.03s (+6.20s) • 1 task" at bounding box center [400, 322] width 307 height 30
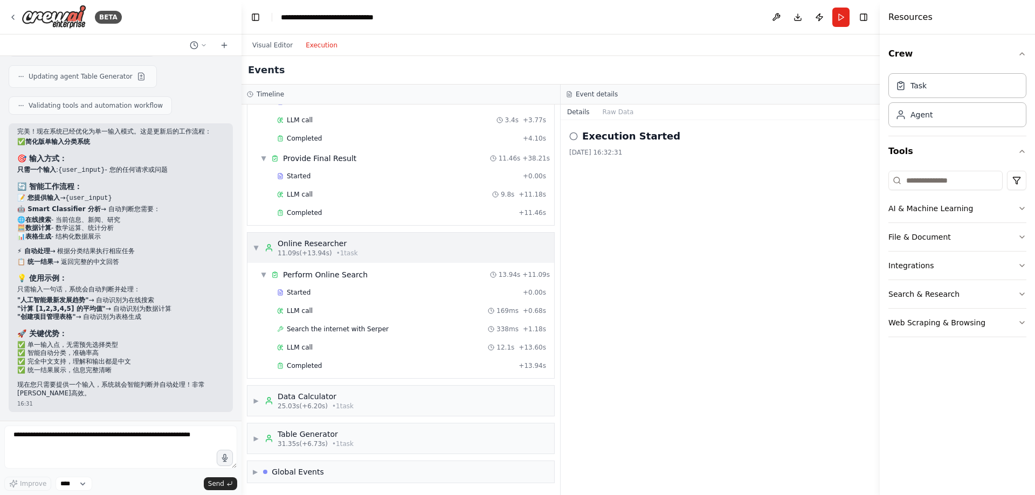
click at [380, 252] on div "▼ Online Researcher 11.09s (+13.94s) • 1 task" at bounding box center [400, 248] width 307 height 30
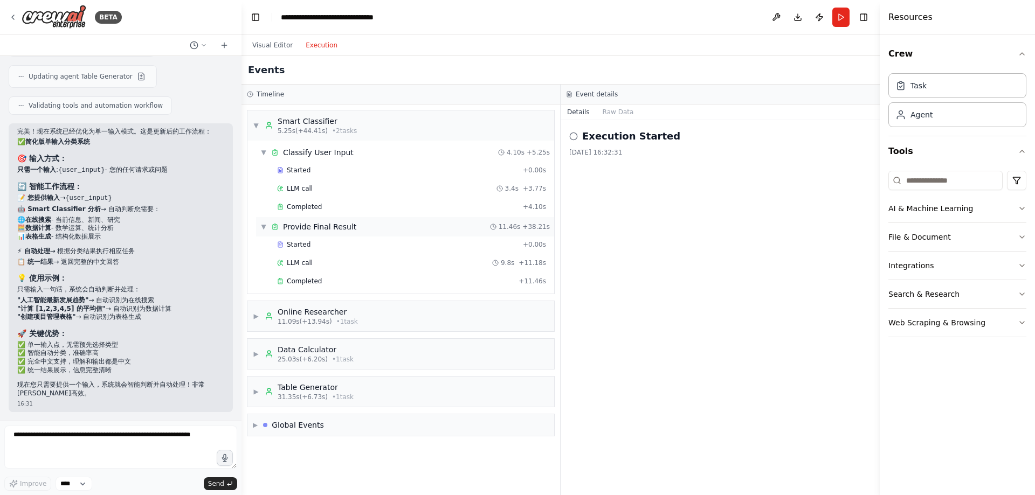
click at [388, 228] on div "▼ Provide Final Result 11.46s + 38.21s" at bounding box center [405, 226] width 298 height 19
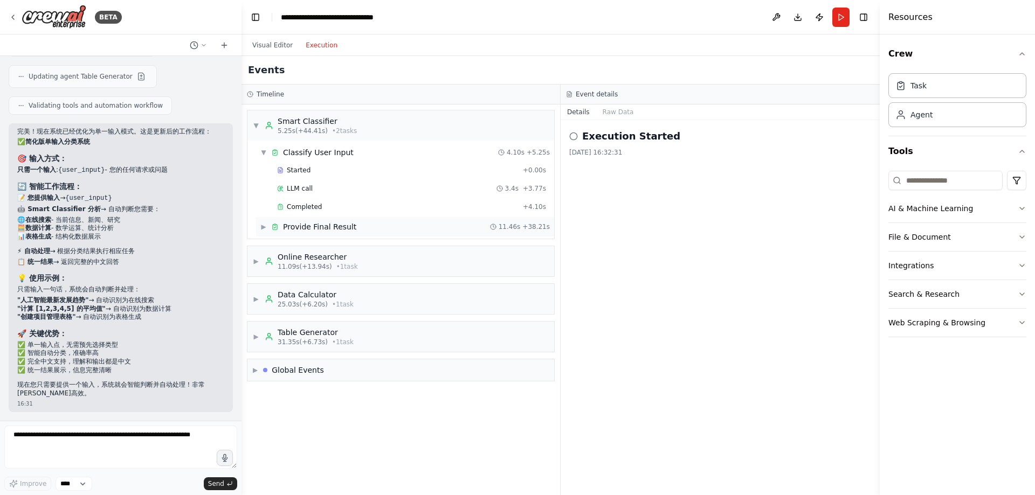
click at [388, 231] on div "▶ Provide Final Result 11.46s + 38.21s" at bounding box center [405, 226] width 298 height 19
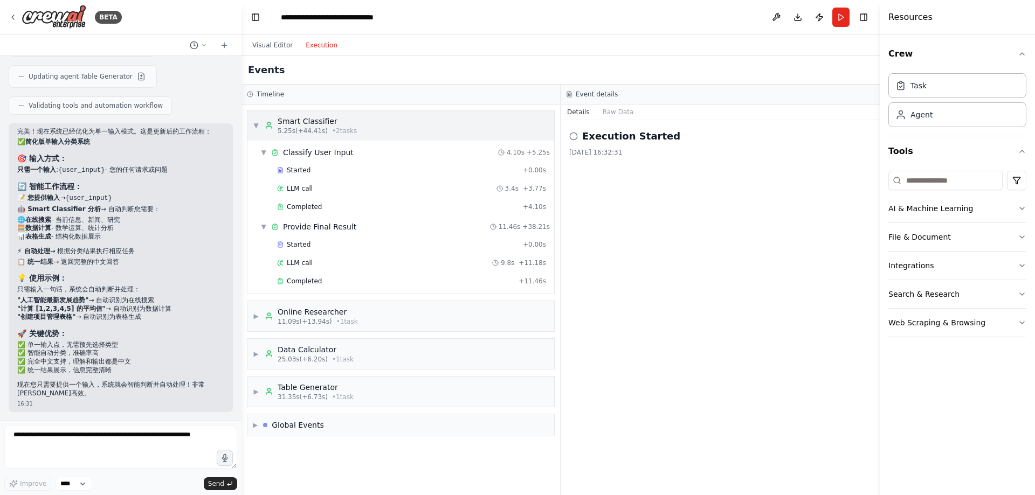
click at [358, 120] on div "▼ Smart Classifier 5.25s (+44.41s) • 2 task s" at bounding box center [400, 126] width 307 height 30
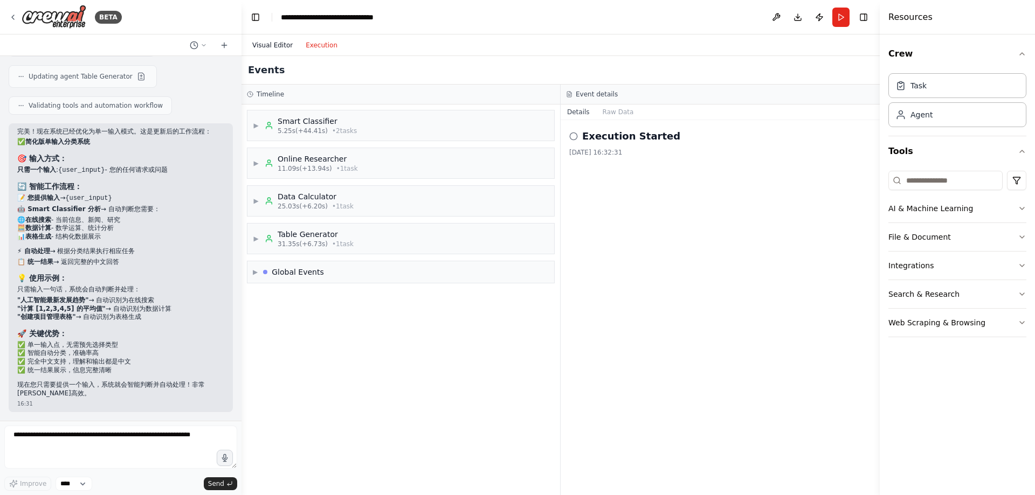
click at [272, 47] on button "Visual Editor" at bounding box center [272, 45] width 53 height 13
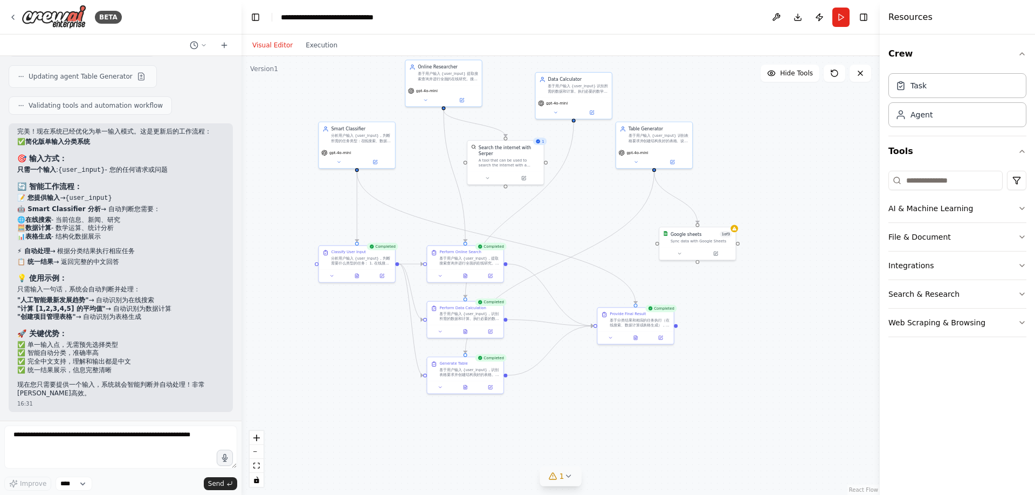
drag, startPoint x: 599, startPoint y: 226, endPoint x: 596, endPoint y: 221, distance: 5.8
click at [596, 221] on div ".deletable-edge-delete-btn { width: 20px; height: 20px; border: 0px solid #ffff…" at bounding box center [560, 275] width 638 height 439
click at [640, 329] on div at bounding box center [634, 335] width 76 height 13
click at [674, 326] on div ".deletable-edge-delete-btn { width: 20px; height: 20px; border: 0px solid #ffff…" at bounding box center [560, 275] width 638 height 439
click at [657, 319] on div "基于分类结果和相应的任务执行（在线搜索、数据计算或表格生成），编制并以清晰、全面的格式向用户展示最终结果。" at bounding box center [639, 320] width 60 height 10
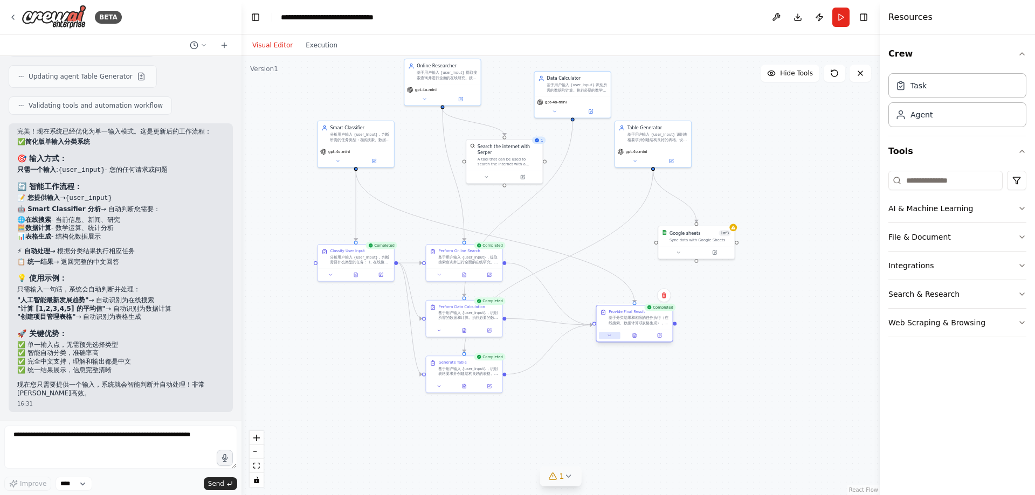
click at [610, 338] on icon at bounding box center [609, 335] width 5 height 5
click at [639, 336] on button at bounding box center [635, 336] width 26 height 8
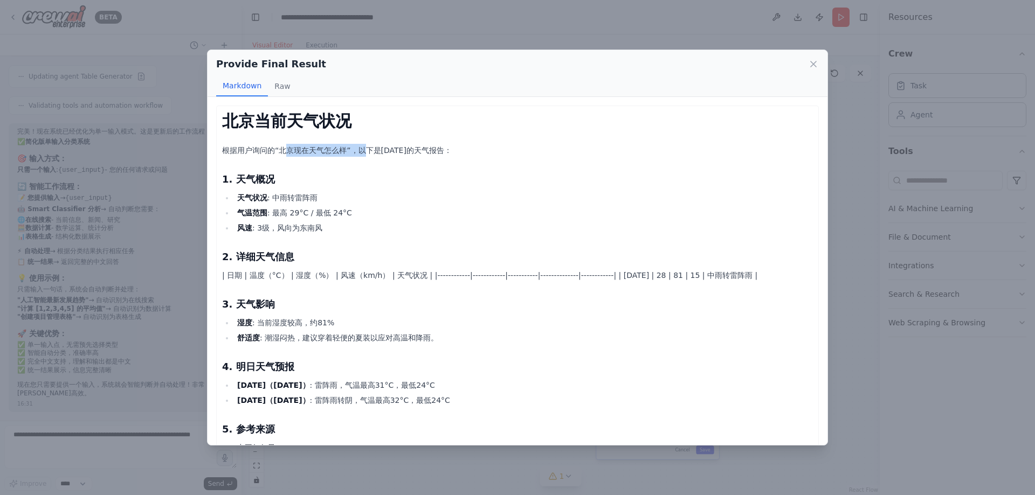
drag, startPoint x: 282, startPoint y: 151, endPoint x: 366, endPoint y: 151, distance: 83.6
click at [366, 151] on p "根据用户询问的“北京现在天气怎么样”，以下是[DATE]的天气报告：" at bounding box center [517, 150] width 591 height 13
click at [473, 151] on p "根据用户询问的“北京现在天气怎么样”，以下是[DATE]的天气报告：" at bounding box center [517, 150] width 591 height 13
drag, startPoint x: 369, startPoint y: 181, endPoint x: 373, endPoint y: 231, distance: 50.3
click at [373, 231] on div "北京当前天气状况 根据用户询问的“北京现在天气怎么样”，以下是[DATE]的天气报告： 1. 天气概况 天气状况 : 中雨转雷阵雨 气温范围 : 最高 29°…" at bounding box center [517, 330] width 591 height 436
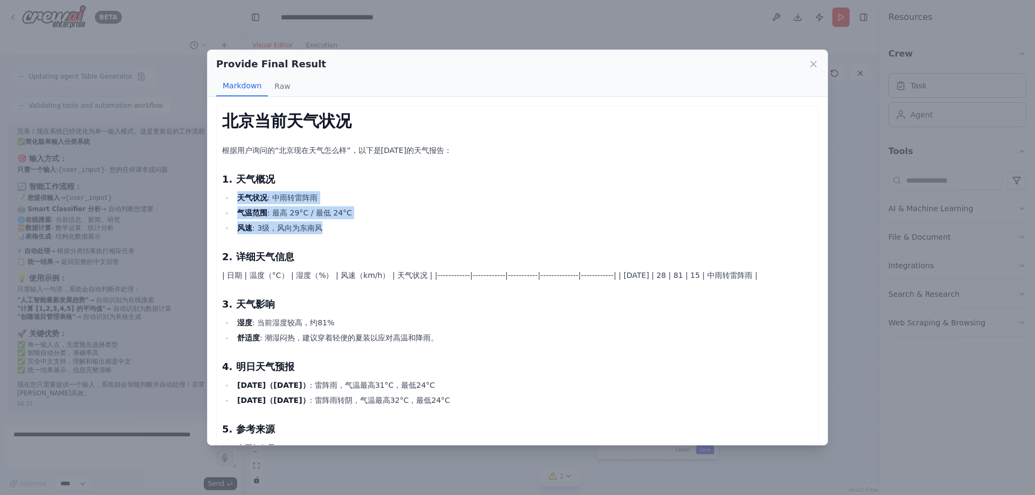
click at [422, 206] on li "气温范围 : 最高 29°C / 最低 24°C" at bounding box center [523, 212] width 579 height 13
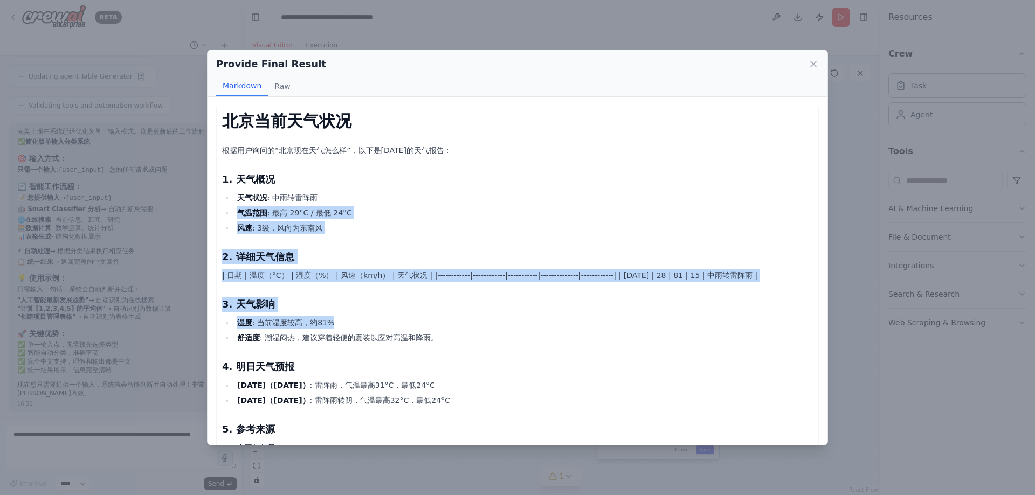
drag, startPoint x: 420, startPoint y: 253, endPoint x: 449, endPoint y: 320, distance: 72.4
click at [449, 324] on div "北京当前天气状况 根据用户询问的“北京现在天气怎么样”，以下是[DATE]的天气报告： 1. 天气概况 天气状况 : 中雨转雷阵雨 气温范围 : 最高 29°…" at bounding box center [517, 330] width 591 height 436
click at [504, 231] on li "风速 : 3级，风向为东南风" at bounding box center [523, 228] width 579 height 13
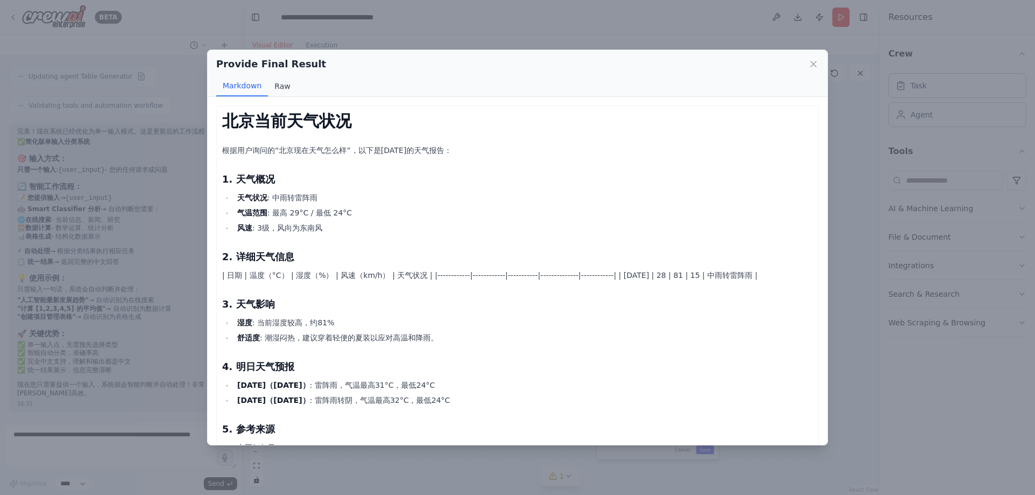
click at [283, 82] on button "Raw" at bounding box center [282, 86] width 29 height 20
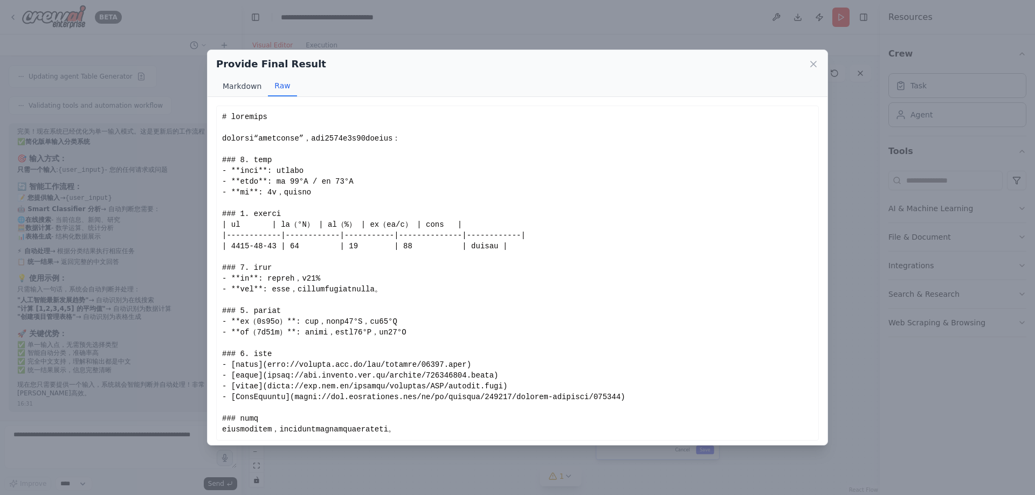
click at [243, 85] on button "Markdown" at bounding box center [242, 86] width 52 height 20
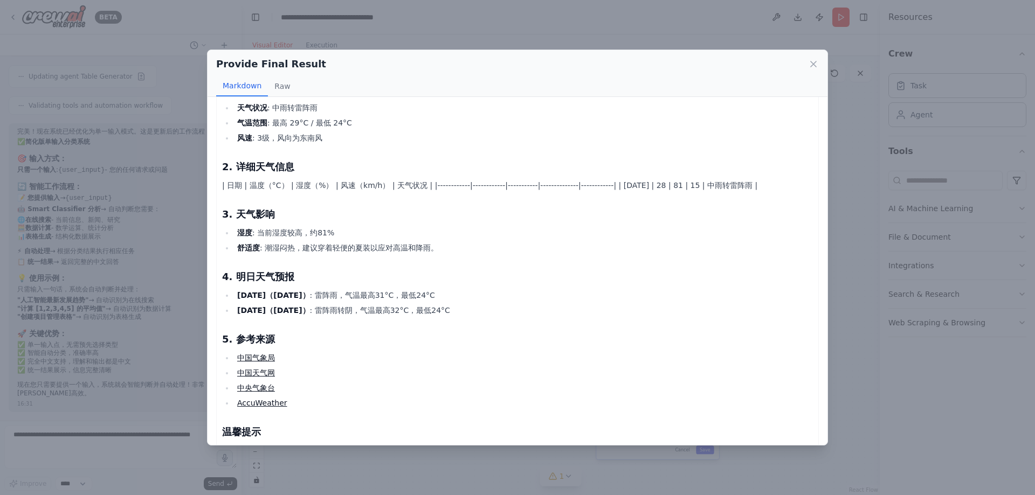
scroll to position [108, 0]
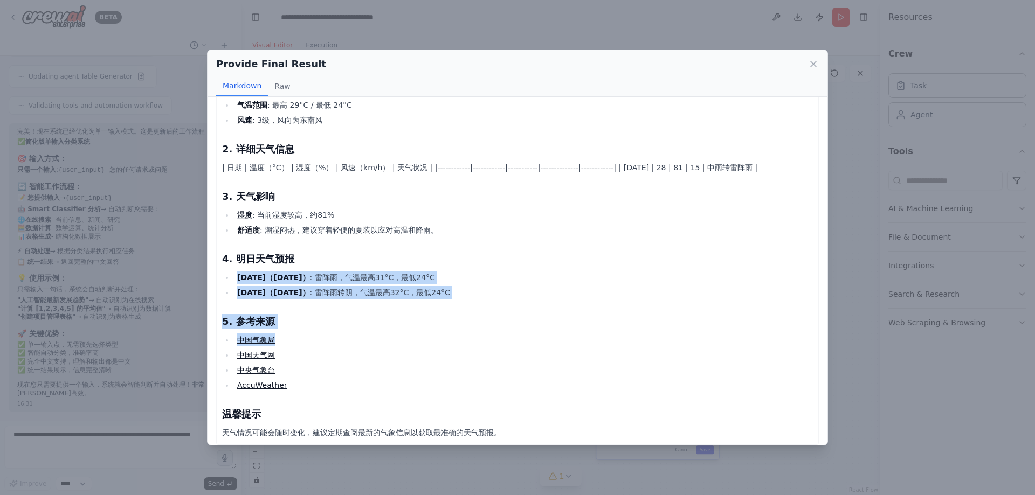
click at [406, 342] on div "北京当前天气状况 根据用户询问的“北京现在天气怎么样”，以下是[DATE]的天气报告： 1. 天气概况 天气状况 : 中雨转雷阵雨 气温范围 : 最高 29°…" at bounding box center [517, 222] width 591 height 436
click at [519, 298] on li "[DATE]（[DATE]） : 雷阵雨转阴，气温最高32°C，最低24°C" at bounding box center [523, 292] width 579 height 13
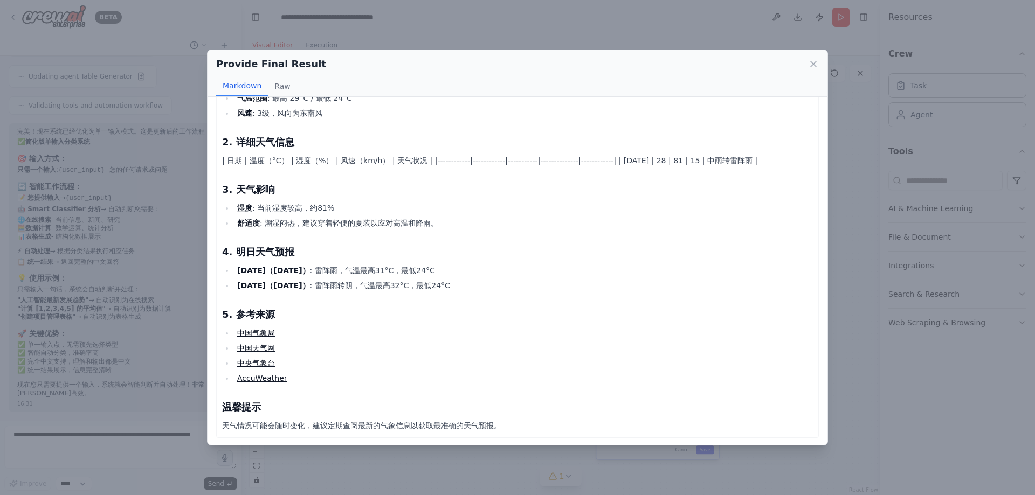
scroll to position [116, 0]
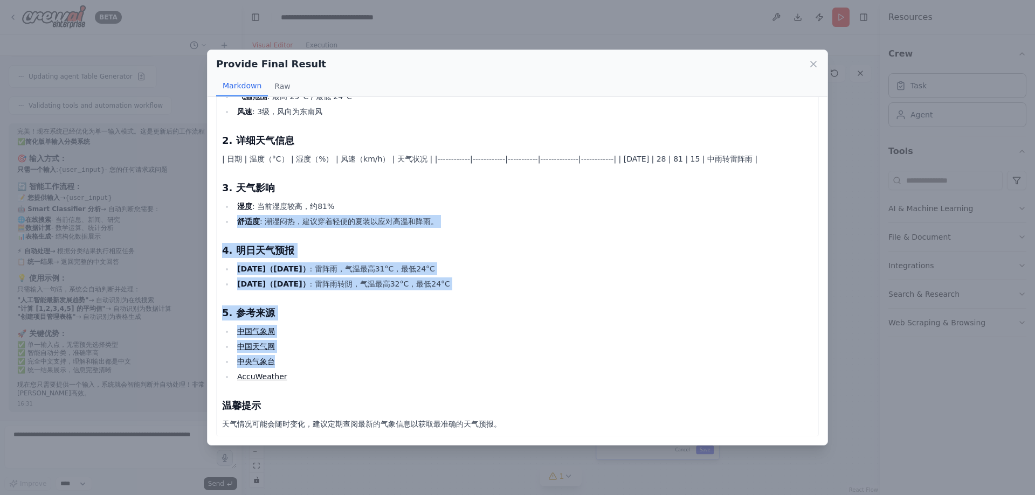
drag, startPoint x: 419, startPoint y: 224, endPoint x: 523, endPoint y: 236, distance: 104.8
click at [502, 369] on div "北京当前天气状况 根据用户询问的“北京现在天气怎么样”，以下是[DATE]的天气报告： 1. 天气概况 天气状况 : 中雨转雷阵雨 气温范围 : 最高 29°…" at bounding box center [517, 213] width 591 height 436
click at [537, 222] on li "舒适度 : 潮湿闷热，建议穿着轻便的夏装以应对高温和降雨。" at bounding box center [523, 221] width 579 height 13
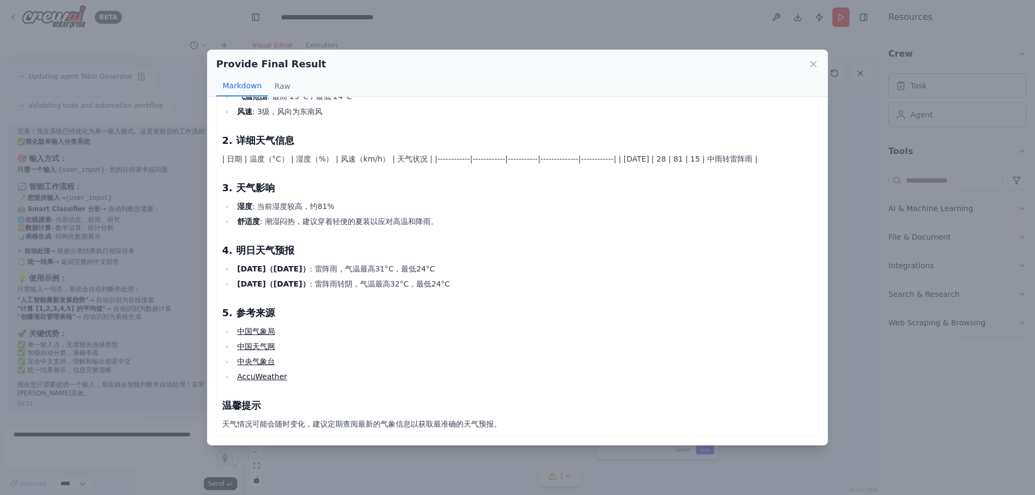
click at [620, 182] on h3 "3. 天气影响" at bounding box center [517, 188] width 591 height 15
click at [813, 65] on icon at bounding box center [813, 63] width 5 height 5
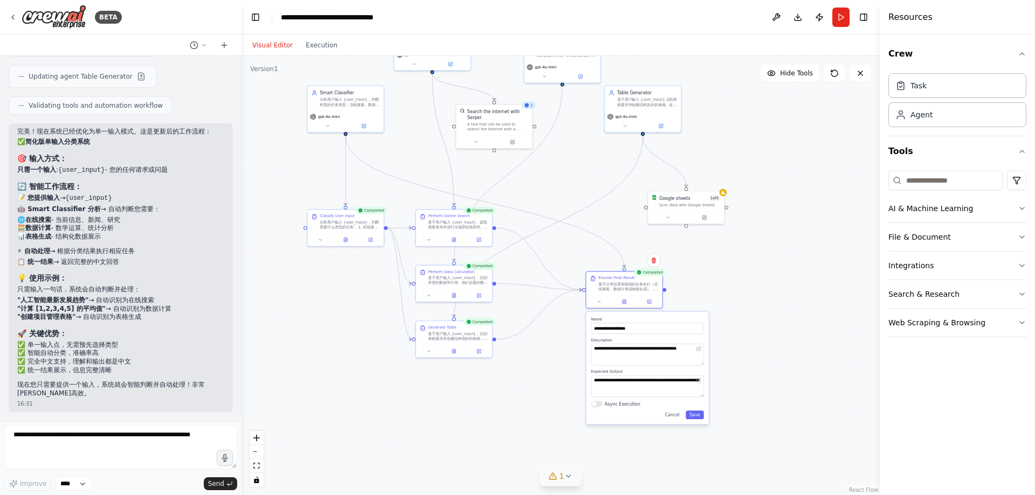
drag, startPoint x: 526, startPoint y: 391, endPoint x: 504, endPoint y: 342, distance: 54.3
click at [504, 342] on div ".deletable-edge-delete-btn { width: 20px; height: 20px; border: 0px solid #ffff…" at bounding box center [560, 275] width 638 height 439
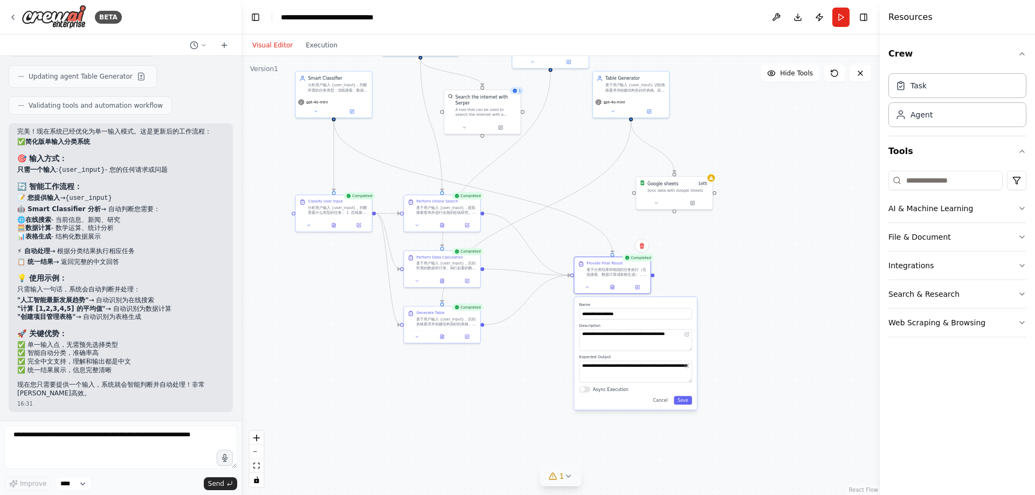
drag, startPoint x: 747, startPoint y: 377, endPoint x: 661, endPoint y: 296, distance: 117.8
click at [747, 377] on div ".deletable-edge-delete-btn { width: 20px; height: 20px; border: 0px solid #ffff…" at bounding box center [560, 275] width 638 height 439
click at [612, 263] on div "Provide Final Result" at bounding box center [604, 261] width 36 height 5
click at [735, 282] on div ".deletable-edge-delete-btn { width: 20px; height: 20px; border: 0px solid #ffff…" at bounding box center [560, 275] width 638 height 439
click at [611, 288] on icon at bounding box center [612, 285] width 5 height 5
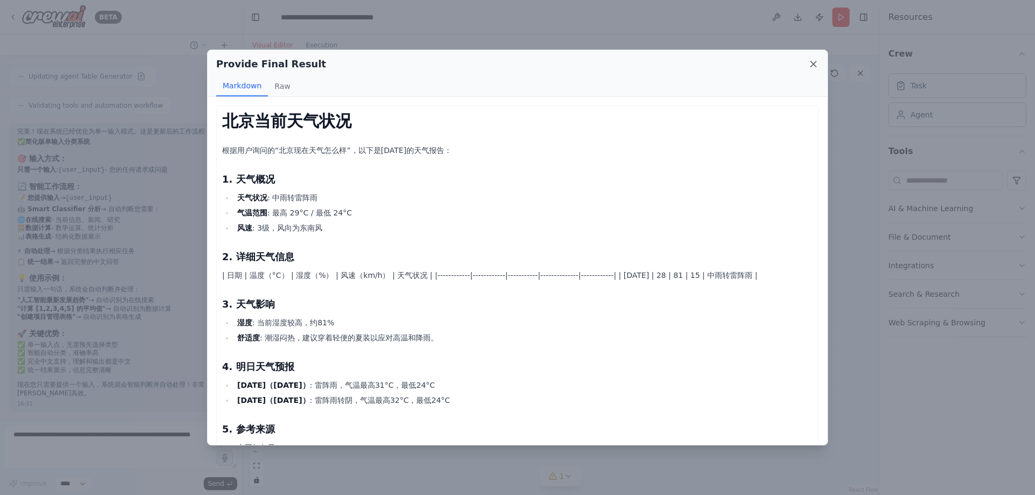
click at [811, 61] on icon at bounding box center [813, 63] width 5 height 5
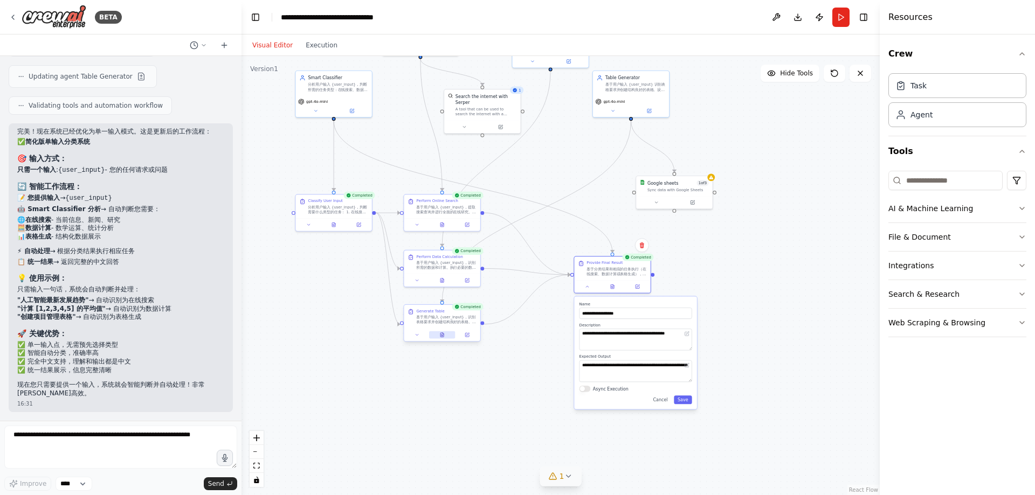
click at [440, 335] on icon at bounding box center [442, 335] width 5 height 5
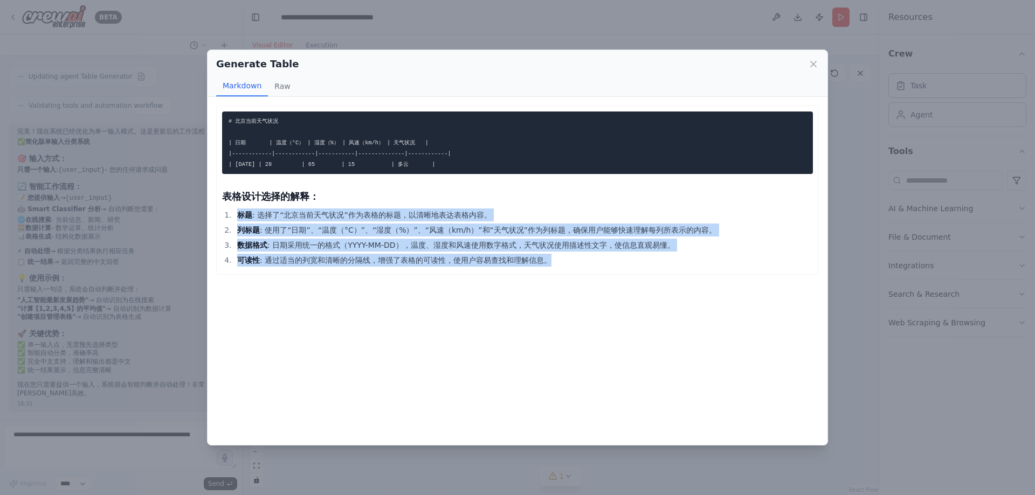
drag, startPoint x: 620, startPoint y: 203, endPoint x: 667, endPoint y: 279, distance: 89.3
click at [667, 279] on div "# 北京当前天气状况 | 日期 | 温度（°C） | 湿度（%） | 风速（km/h） | 天气状况 | |------------|------------…" at bounding box center [518, 271] width 620 height 348
click at [691, 249] on li "数据格式 : 日期采用统一的格式（YYYY-MM-DD），温度、湿度和风速使用数字格式，天气状况使用描述性文字，使信息直观易懂。" at bounding box center [523, 245] width 579 height 13
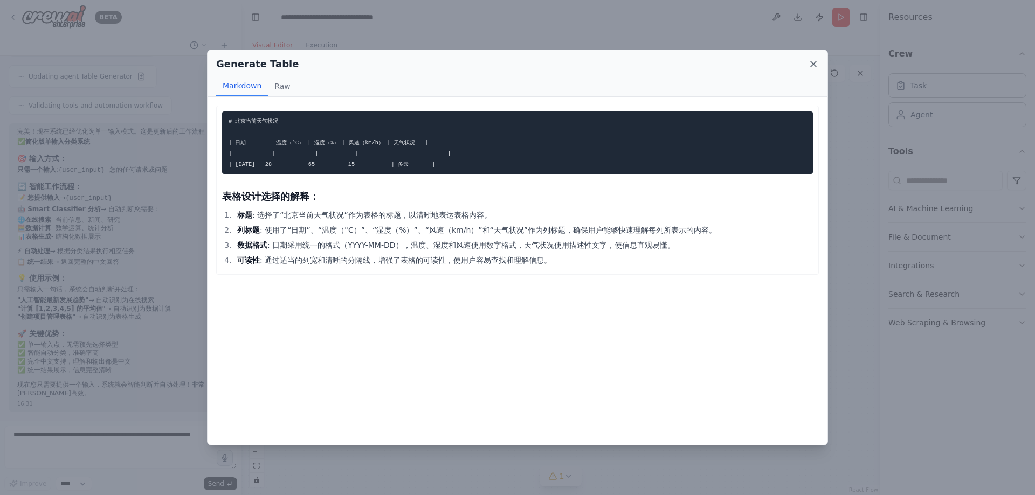
click at [817, 65] on icon at bounding box center [813, 64] width 11 height 11
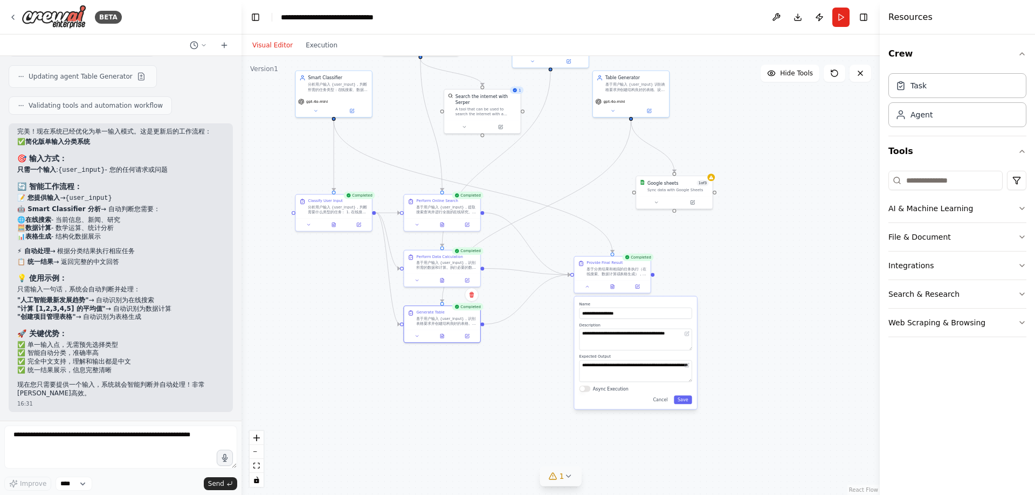
click at [786, 269] on div ".deletable-edge-delete-btn { width: 20px; height: 20px; border: 0px solid #ffff…" at bounding box center [560, 275] width 638 height 439
click at [656, 201] on icon at bounding box center [656, 201] width 5 height 5
click at [768, 192] on div ".deletable-edge-delete-btn { width: 20px; height: 20px; border: 0px solid #ffff…" at bounding box center [560, 275] width 638 height 439
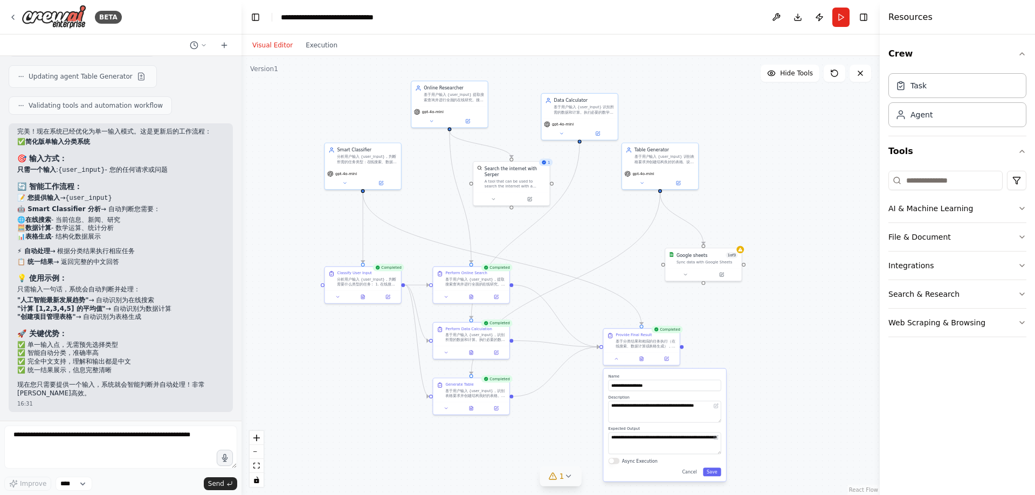
click at [795, 293] on div ".deletable-edge-delete-btn { width: 20px; height: 20px; border: 0px solid #ffff…" at bounding box center [560, 275] width 638 height 439
